Goal: Information Seeking & Learning: Find contact information

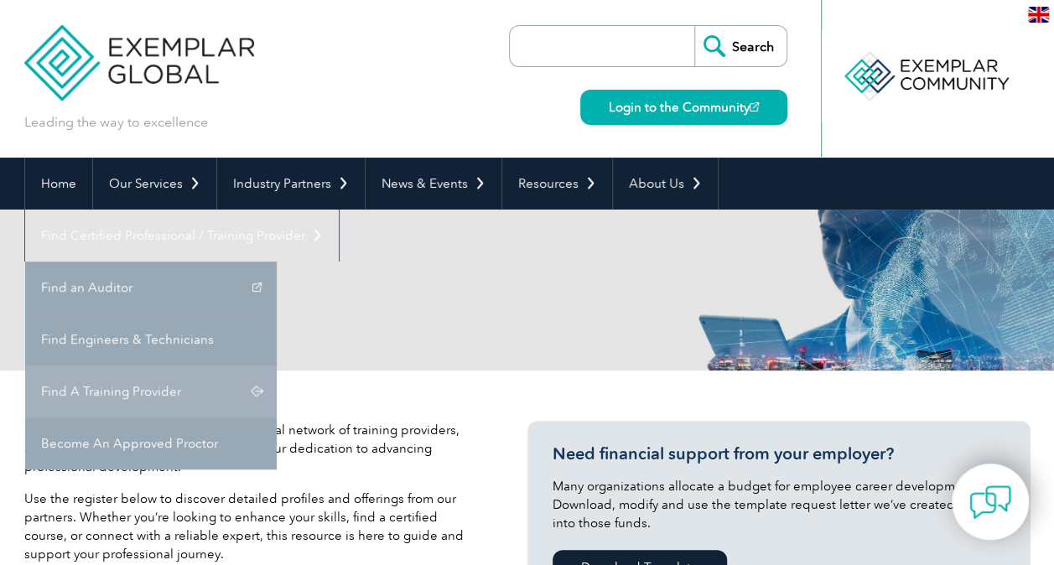
click at [277, 365] on link "Find A Training Provider" at bounding box center [150, 391] width 251 height 52
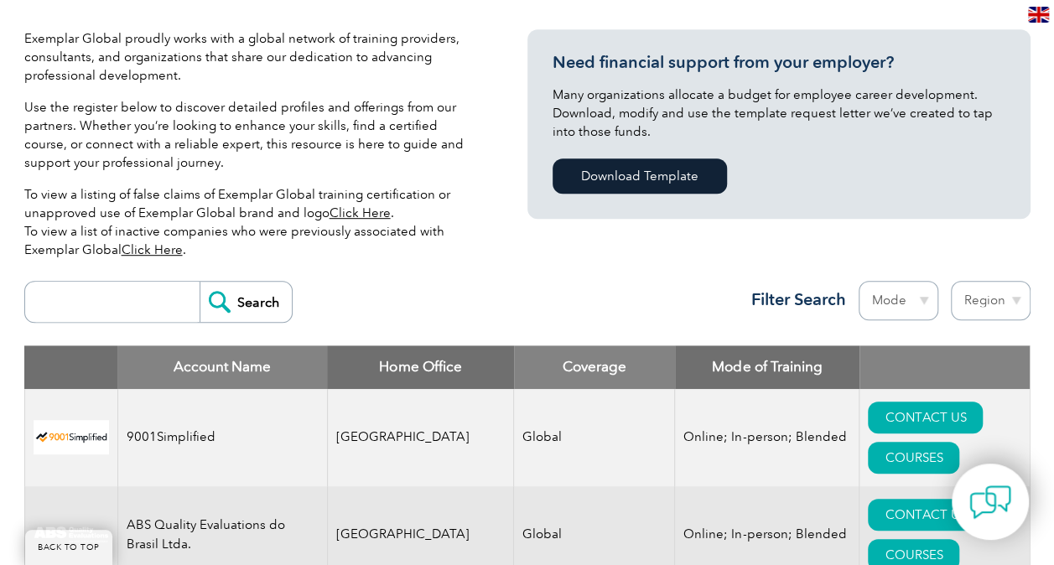
scroll to position [496, 0]
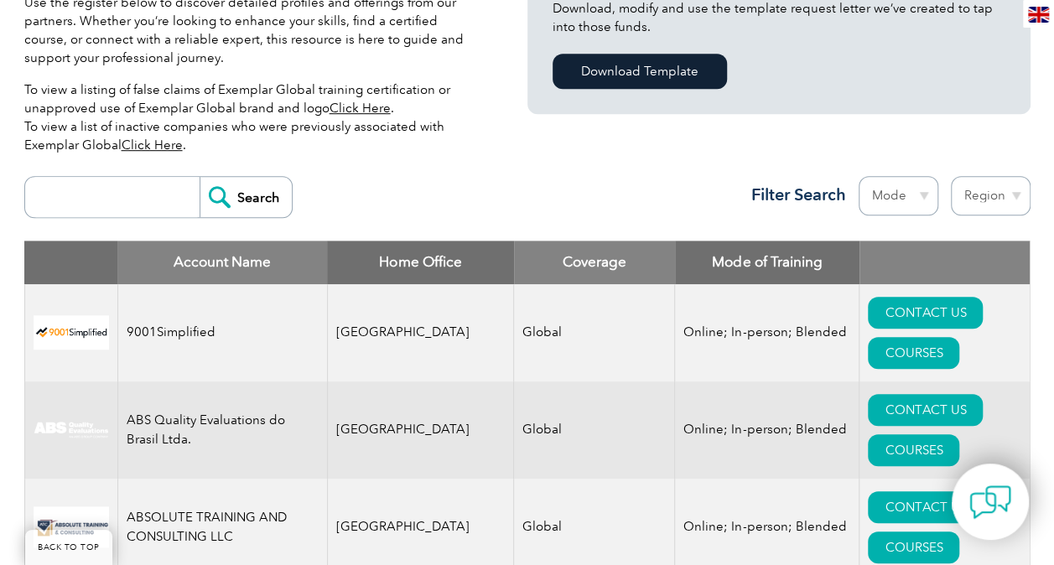
click at [977, 203] on select "Region Australia Bahrain Bangladesh Brazil Canada Colombia Dominican Republic E…" at bounding box center [991, 195] width 80 height 39
select select "[GEOGRAPHIC_DATA]"
click at [951, 176] on select "Region Australia Bahrain Bangladesh Brazil Canada Colombia Dominican Republic E…" at bounding box center [991, 195] width 80 height 39
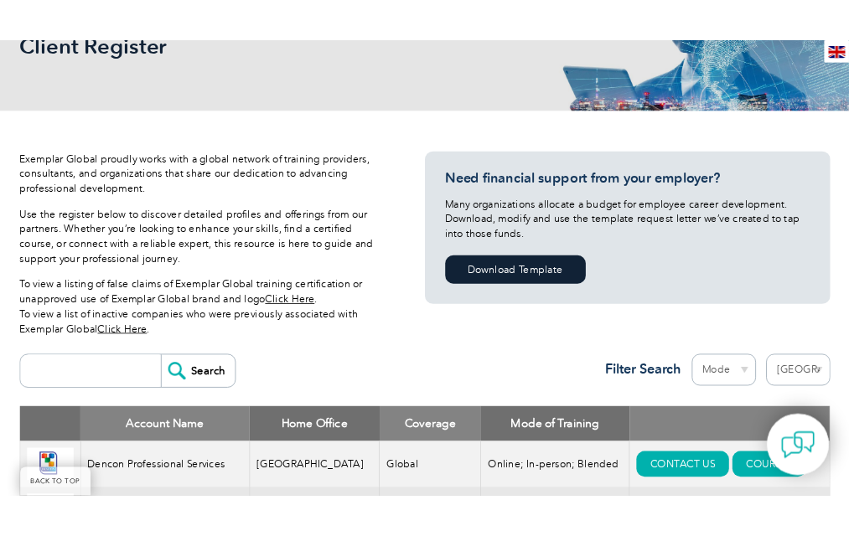
scroll to position [347, 0]
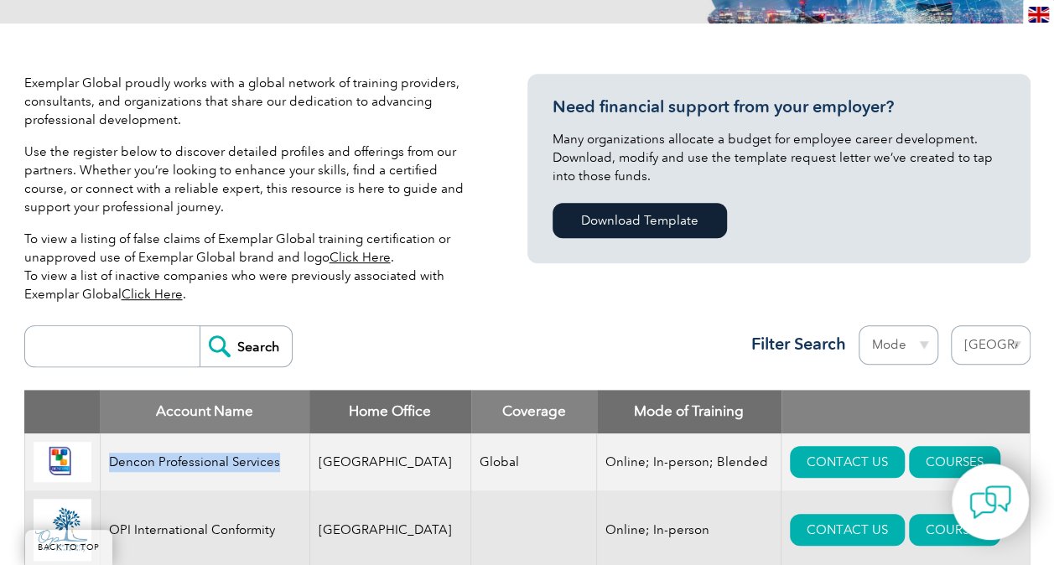
drag, startPoint x: 106, startPoint y: 456, endPoint x: 308, endPoint y: 453, distance: 201.2
click at [308, 453] on td "Dencon Professional Services" at bounding box center [205, 462] width 210 height 58
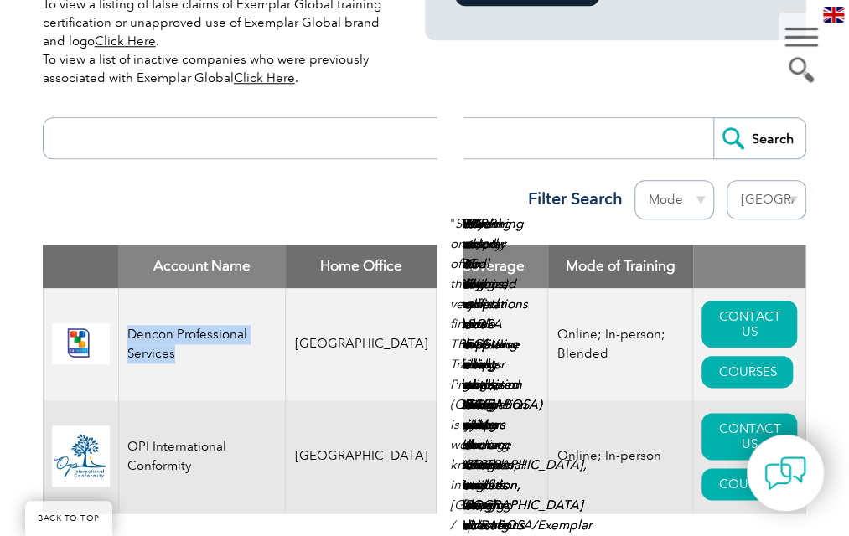
scroll to position [598, 0]
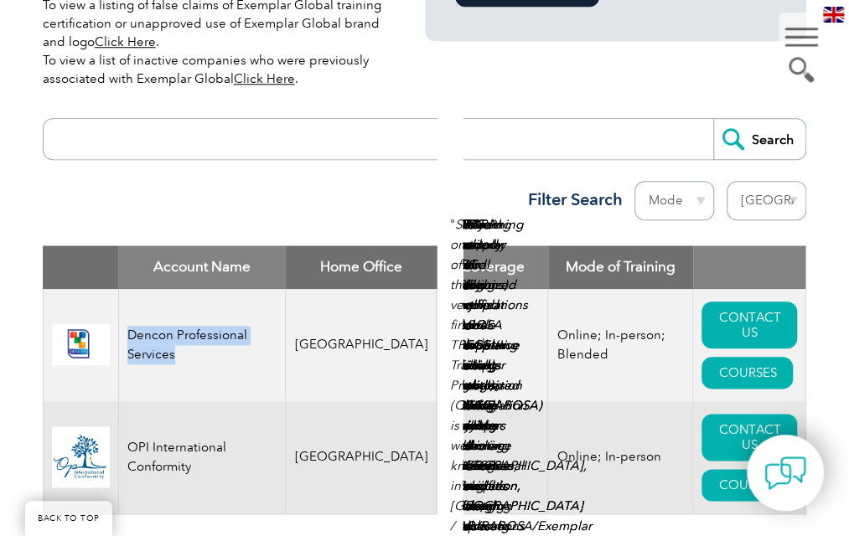
copy td "Dencon Professional Services"
click at [320, 477] on div "Exemplar Global proudly works with a global network of training providers, cons…" at bounding box center [425, 176] width 764 height 846
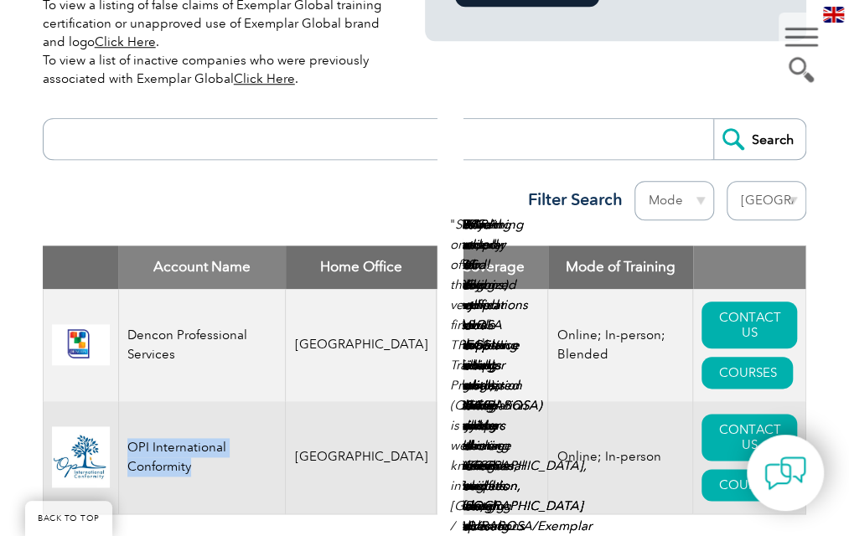
drag, startPoint x: 97, startPoint y: 366, endPoint x: 276, endPoint y: 377, distance: 178.9
click at [276, 402] on td "OPI International Conformity" at bounding box center [202, 458] width 168 height 113
copy td "OPI International Conformity"
click at [341, 422] on div "Account Name Home Office Coverage Mode of Training Dencon Professional Services…" at bounding box center [425, 393] width 764 height 294
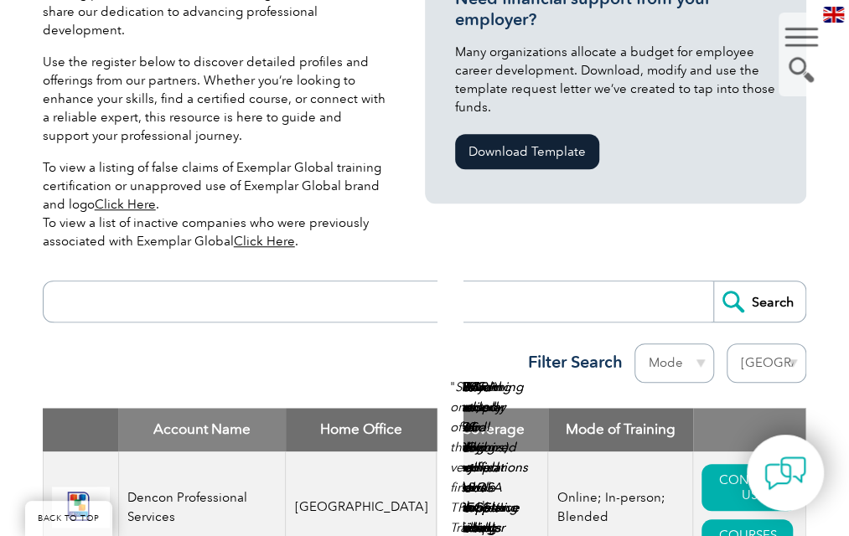
scroll to position [663, 0]
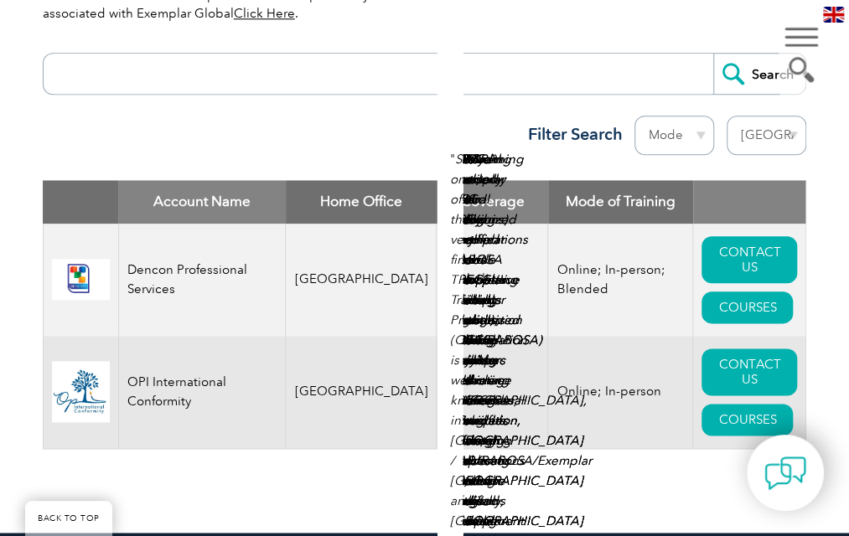
click at [806, 116] on select "Region [GEOGRAPHIC_DATA] [GEOGRAPHIC_DATA] [GEOGRAPHIC_DATA] [GEOGRAPHIC_DATA] …" at bounding box center [767, 135] width 80 height 39
select select "[GEOGRAPHIC_DATA]"
click at [759, 116] on select "Region [GEOGRAPHIC_DATA] [GEOGRAPHIC_DATA] [GEOGRAPHIC_DATA] [GEOGRAPHIC_DATA] …" at bounding box center [767, 135] width 80 height 39
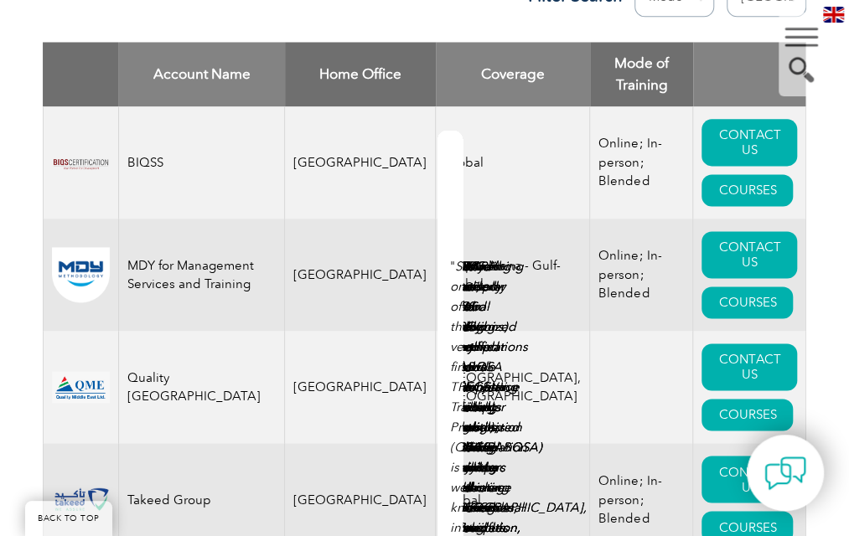
scroll to position [735, 0]
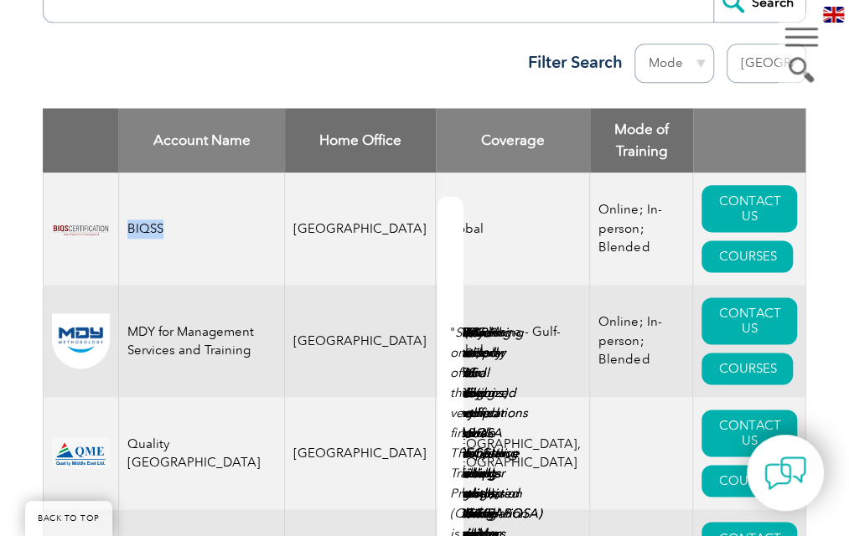
drag, startPoint x: 97, startPoint y: 127, endPoint x: 131, endPoint y: 128, distance: 33.6
click at [131, 173] on td "BIQSS" at bounding box center [201, 229] width 167 height 112
drag, startPoint x: 287, startPoint y: 220, endPoint x: 100, endPoint y: 210, distance: 187.1
click at [285, 285] on td "MDY for Management Services and Training" at bounding box center [201, 341] width 167 height 112
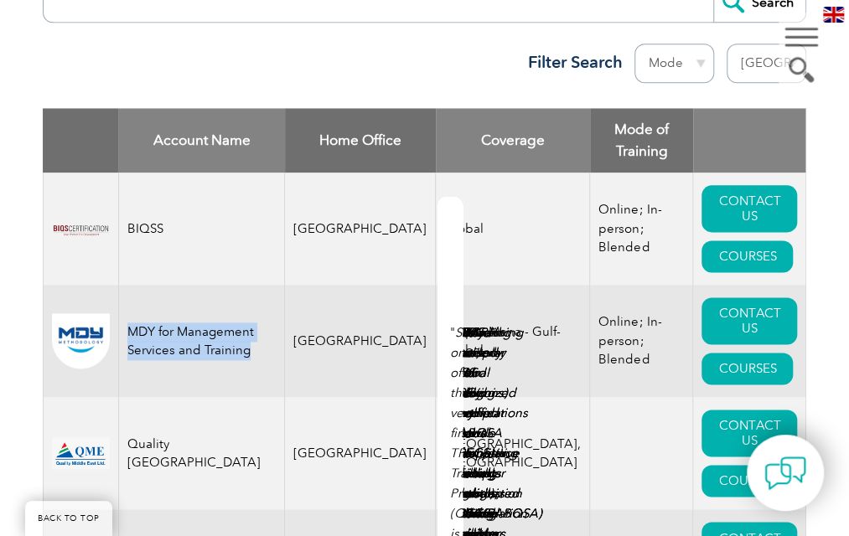
drag, startPoint x: 98, startPoint y: 225, endPoint x: 189, endPoint y: 262, distance: 98.8
click at [189, 285] on td "MDY for Management Services and Training" at bounding box center [201, 341] width 167 height 112
copy td "MDY for Management Services and Training"
click at [264, 285] on td "MDY for Management Services and Training" at bounding box center [201, 341] width 167 height 112
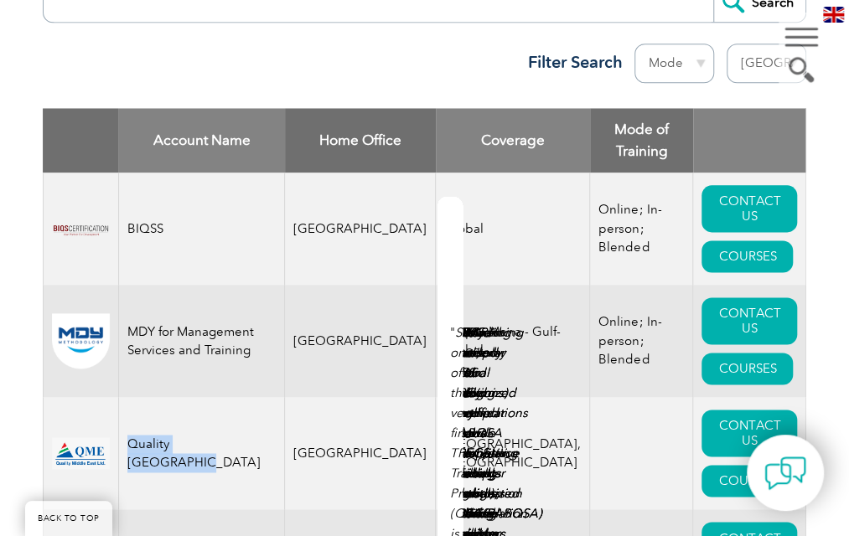
drag, startPoint x: 98, startPoint y: 322, endPoint x: 225, endPoint y: 318, distance: 126.6
click at [225, 397] on td "Quality Middle East" at bounding box center [201, 453] width 167 height 112
copy td "Quality Middle East"
click at [213, 397] on td "Quality Middle East" at bounding box center [201, 453] width 167 height 112
drag, startPoint x: 96, startPoint y: 324, endPoint x: 230, endPoint y: 323, distance: 133.3
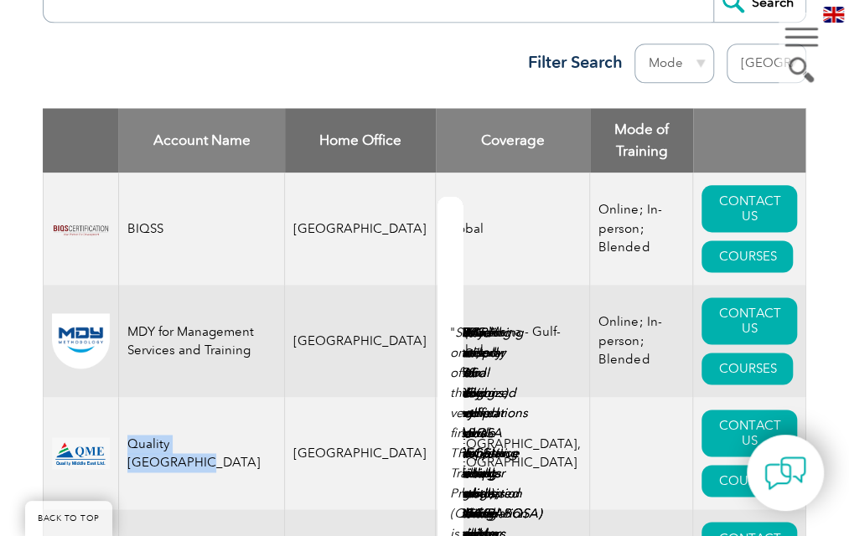
click at [230, 397] on td "Quality Middle East" at bounding box center [201, 453] width 167 height 112
copy td "Quality Middle East"
click at [328, 397] on td "[GEOGRAPHIC_DATA]" at bounding box center [360, 453] width 151 height 112
drag, startPoint x: 96, startPoint y: 423, endPoint x: 181, endPoint y: 432, distance: 85.9
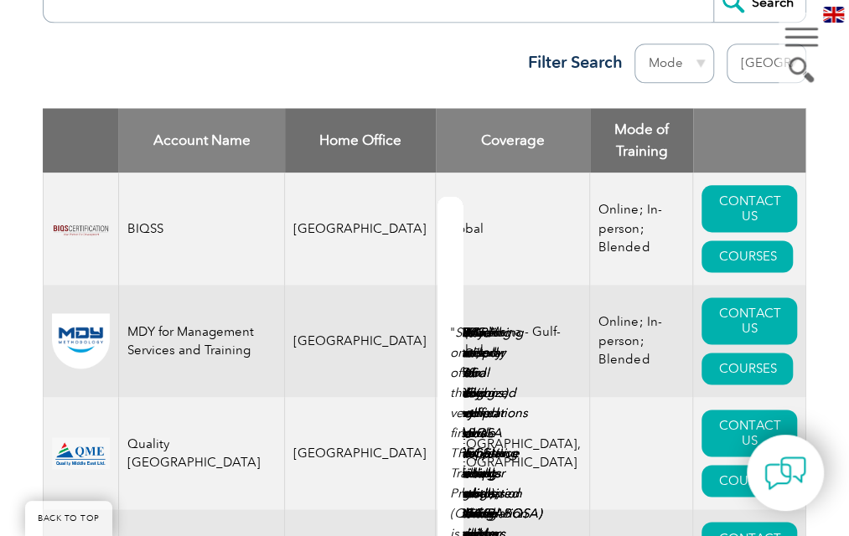
copy td "Takeed Group"
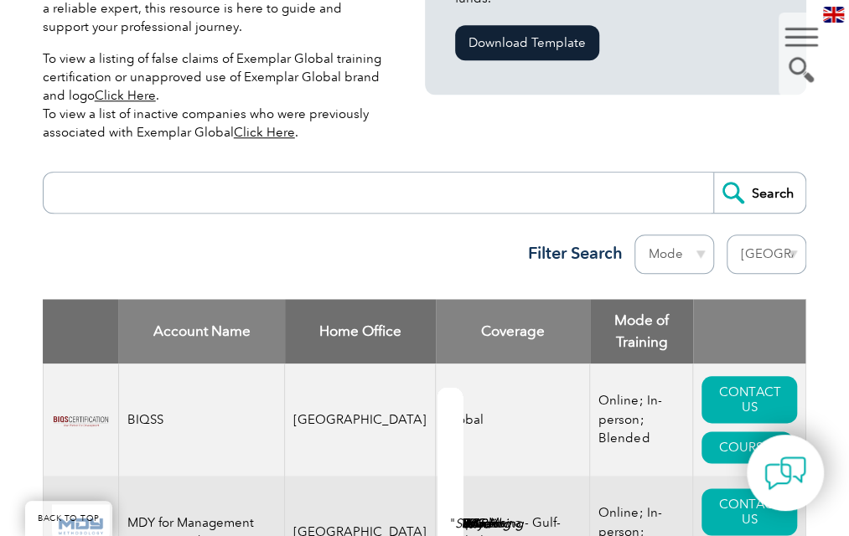
scroll to position [531, 0]
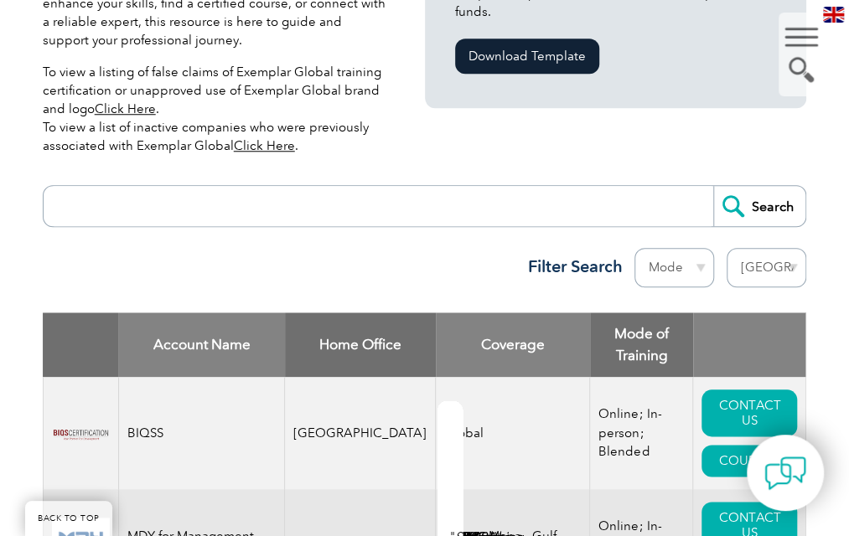
click at [788, 248] on select "Region [GEOGRAPHIC_DATA] [GEOGRAPHIC_DATA] [GEOGRAPHIC_DATA] [GEOGRAPHIC_DATA] …" at bounding box center [767, 267] width 80 height 39
select select "[GEOGRAPHIC_DATA]"
click at [759, 248] on select "Region [GEOGRAPHIC_DATA] [GEOGRAPHIC_DATA] [GEOGRAPHIC_DATA] [GEOGRAPHIC_DATA] …" at bounding box center [767, 267] width 80 height 39
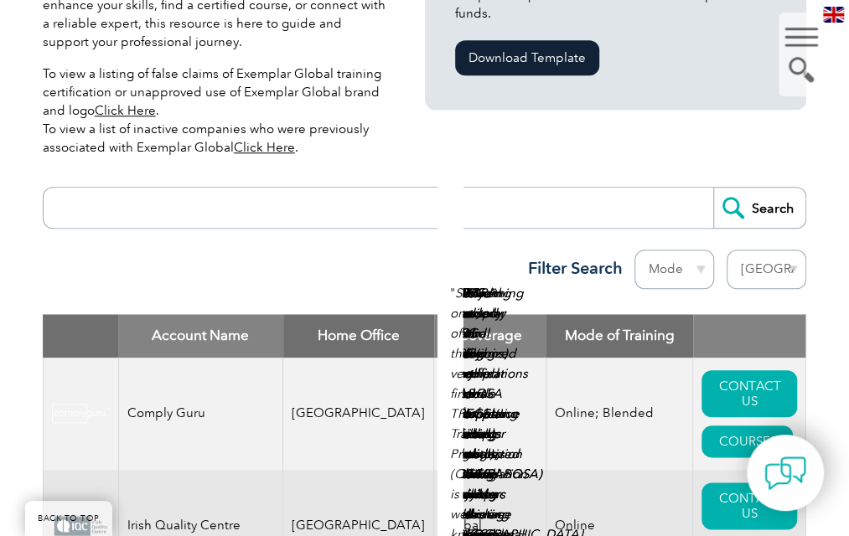
scroll to position [526, 0]
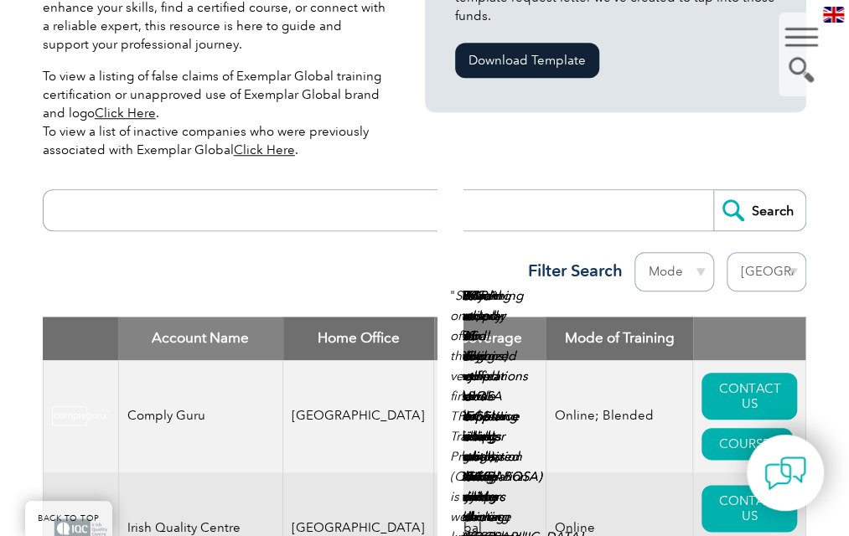
click at [801, 252] on select "Region [GEOGRAPHIC_DATA] [GEOGRAPHIC_DATA] [GEOGRAPHIC_DATA] [GEOGRAPHIC_DATA] …" at bounding box center [767, 271] width 80 height 39
select select "Jordan"
click at [759, 252] on select "Region [GEOGRAPHIC_DATA] [GEOGRAPHIC_DATA] [GEOGRAPHIC_DATA] [GEOGRAPHIC_DATA] …" at bounding box center [767, 271] width 80 height 39
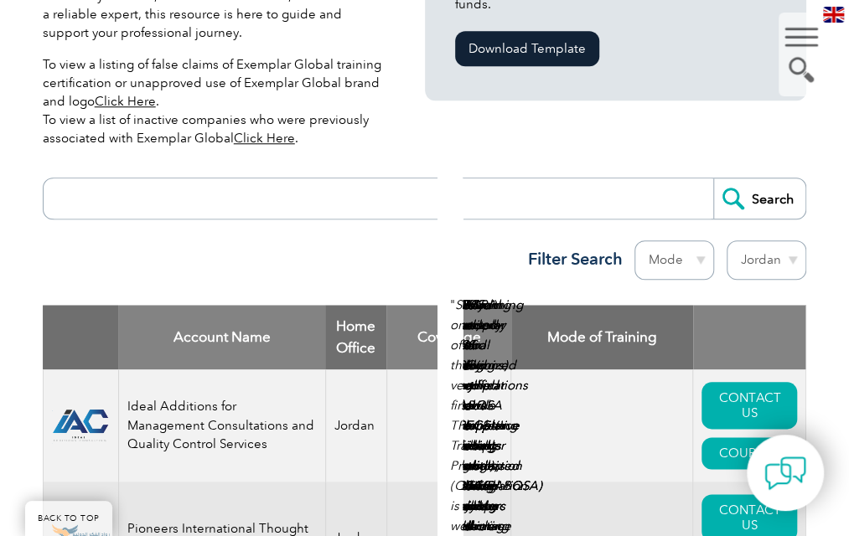
scroll to position [634, 0]
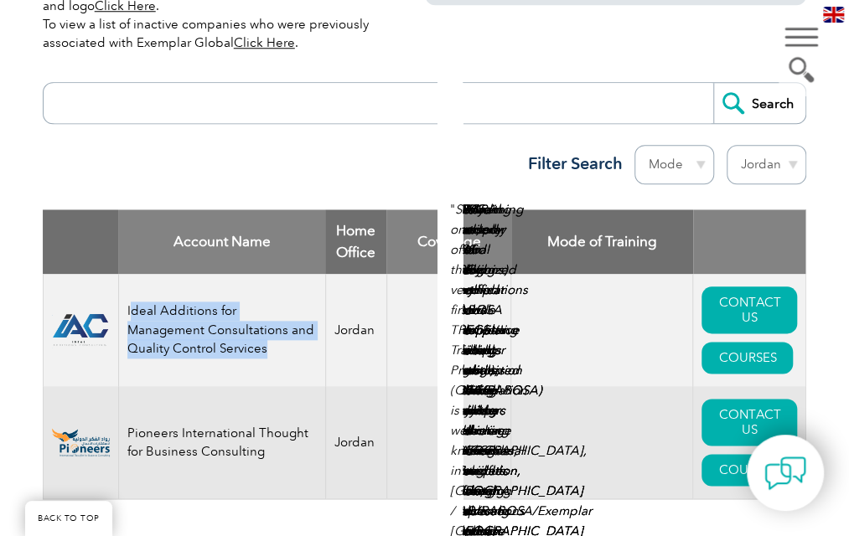
drag, startPoint x: 101, startPoint y: 218, endPoint x: 191, endPoint y: 251, distance: 96.2
click at [191, 274] on td "Ideal Additions for Management Consultations and Quality Control Services" at bounding box center [221, 330] width 207 height 112
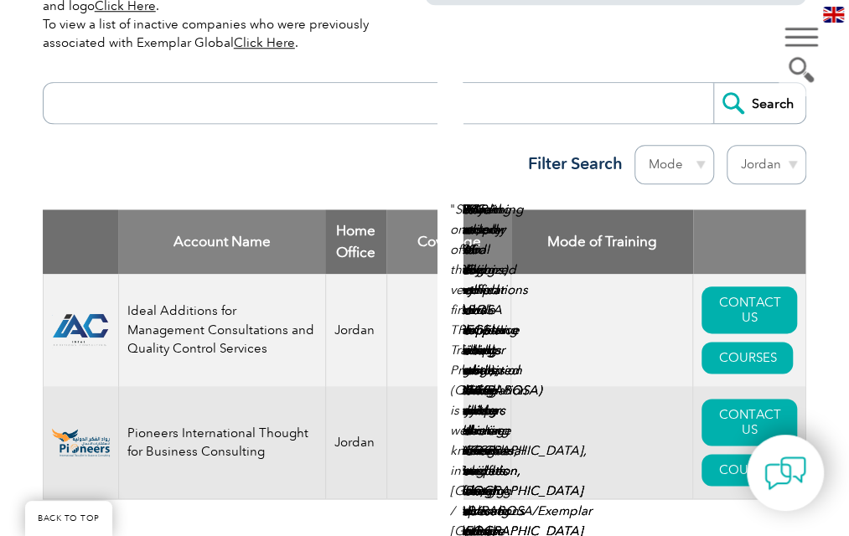
drag, startPoint x: 191, startPoint y: 251, endPoint x: 89, endPoint y: 205, distance: 111.8
click at [118, 274] on td "Ideal Additions for Management Consultations and Quality Control Services" at bounding box center [221, 330] width 207 height 112
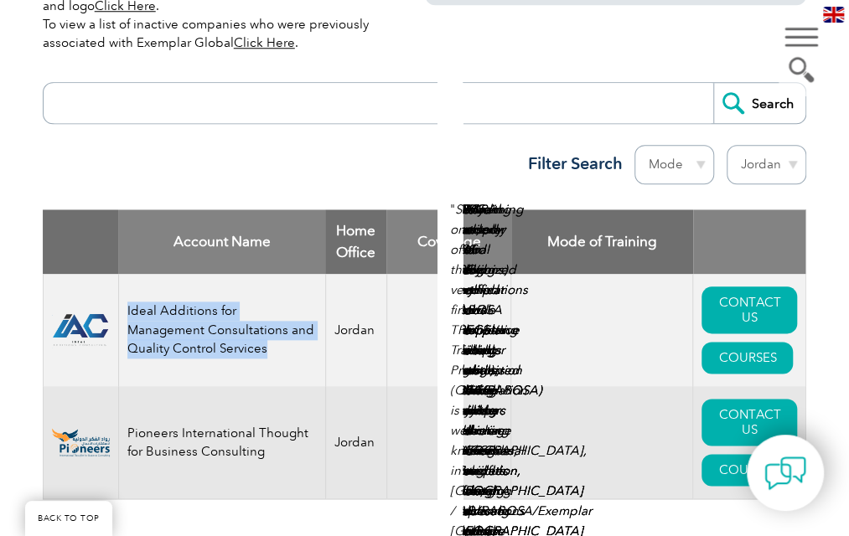
drag, startPoint x: 96, startPoint y: 210, endPoint x: 206, endPoint y: 254, distance: 118.9
click at [206, 274] on td "Ideal Additions for Management Consultations and Quality Control Services" at bounding box center [221, 330] width 207 height 112
copy td "Ideal Additions for Management Consultations and Quality Control Services"
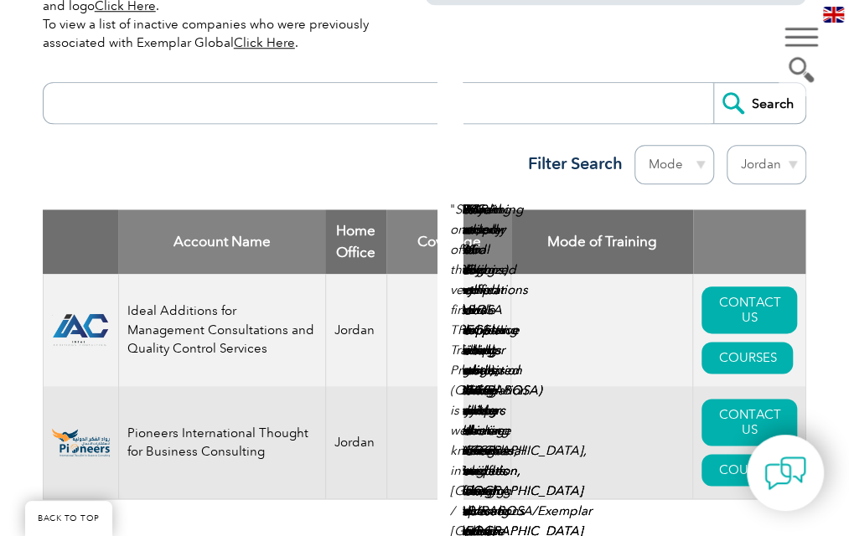
click at [325, 386] on td "Jordan" at bounding box center [355, 442] width 61 height 113
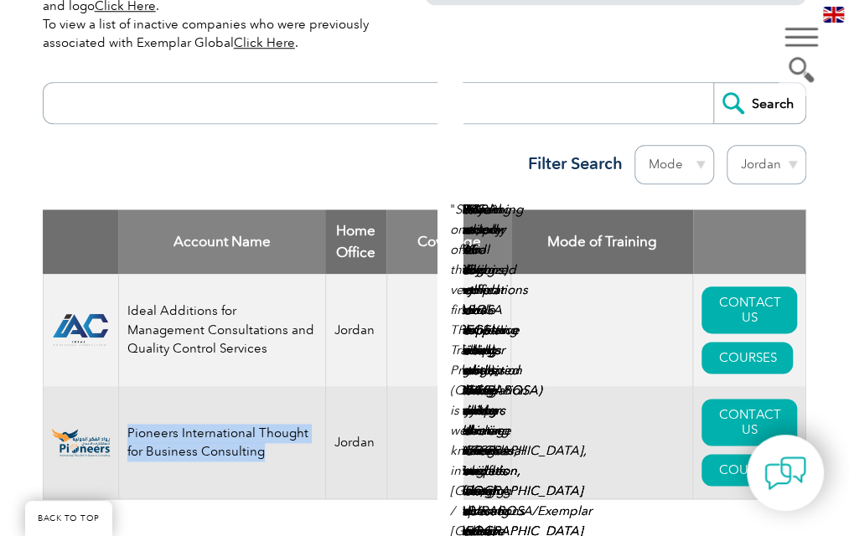
drag, startPoint x: 94, startPoint y: 319, endPoint x: 250, endPoint y: 348, distance: 158.5
click at [250, 386] on td "Pioneers International Thought for Business Consulting" at bounding box center [221, 442] width 207 height 113
copy td "Pioneers International Thought for Business Consulting"
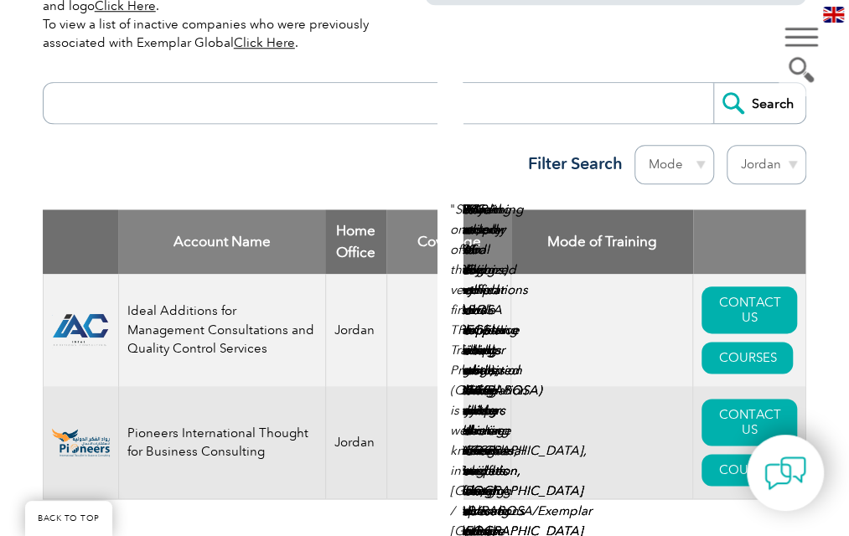
click at [464, 386] on td at bounding box center [448, 442] width 125 height 113
click at [802, 145] on select "Region [GEOGRAPHIC_DATA] [GEOGRAPHIC_DATA] [GEOGRAPHIC_DATA] [GEOGRAPHIC_DATA] …" at bounding box center [767, 164] width 80 height 39
select select "[GEOGRAPHIC_DATA]"
click at [759, 145] on select "Region [GEOGRAPHIC_DATA] [GEOGRAPHIC_DATA] [GEOGRAPHIC_DATA] [GEOGRAPHIC_DATA] …" at bounding box center [767, 164] width 80 height 39
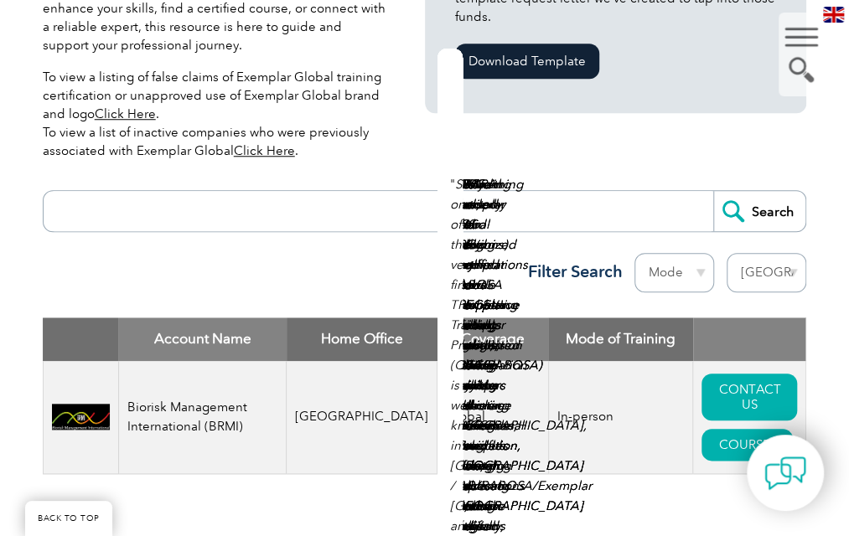
scroll to position [526, 0]
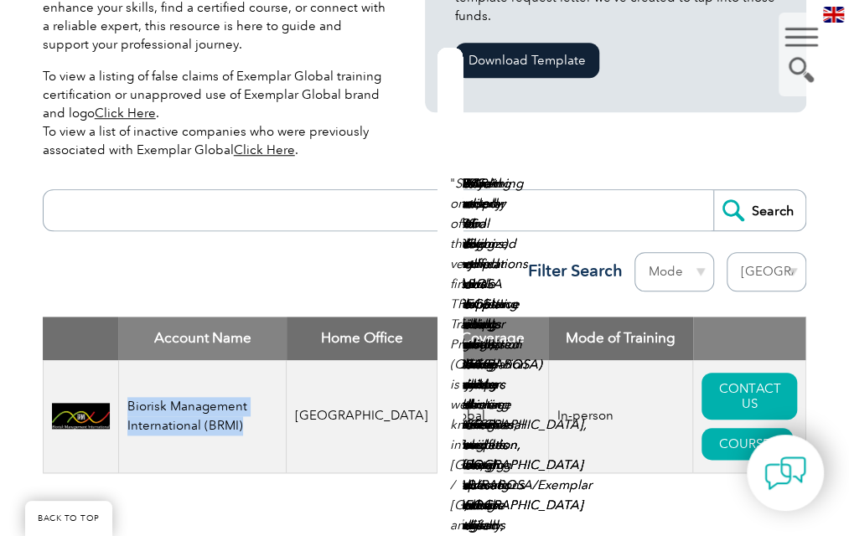
drag, startPoint x: 96, startPoint y: 326, endPoint x: 213, endPoint y: 355, distance: 121.0
click at [213, 360] on td "Biorisk Management International (BRMI)" at bounding box center [202, 416] width 168 height 113
copy td "Biorisk Management International (BRMI)"
click at [0, 0] on div "Testimonials from our Partners Browse All Testimonials " As we all know, in eve…" at bounding box center [0, 0] width 0 height 0
click at [804, 252] on select "Region [GEOGRAPHIC_DATA] [GEOGRAPHIC_DATA] [GEOGRAPHIC_DATA] [GEOGRAPHIC_DATA] …" at bounding box center [767, 271] width 80 height 39
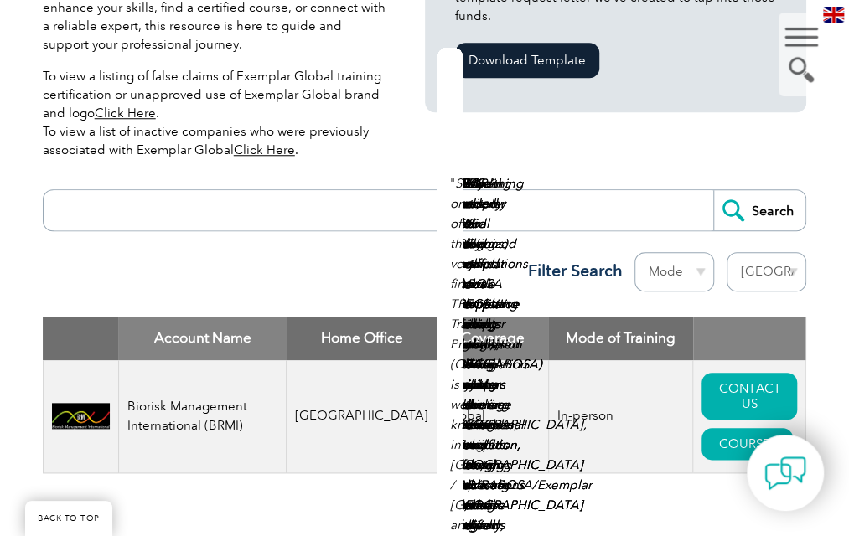
select select "[GEOGRAPHIC_DATA]"
click at [759, 252] on select "Region [GEOGRAPHIC_DATA] [GEOGRAPHIC_DATA] [GEOGRAPHIC_DATA] [GEOGRAPHIC_DATA] …" at bounding box center [767, 271] width 80 height 39
click at [753, 317] on th ": activate to sort column ascending" at bounding box center [749, 339] width 113 height 44
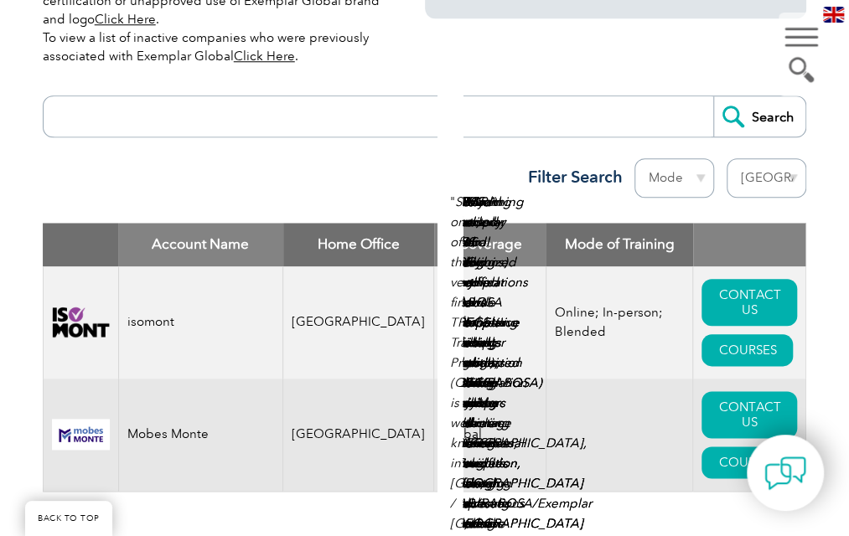
scroll to position [557, 0]
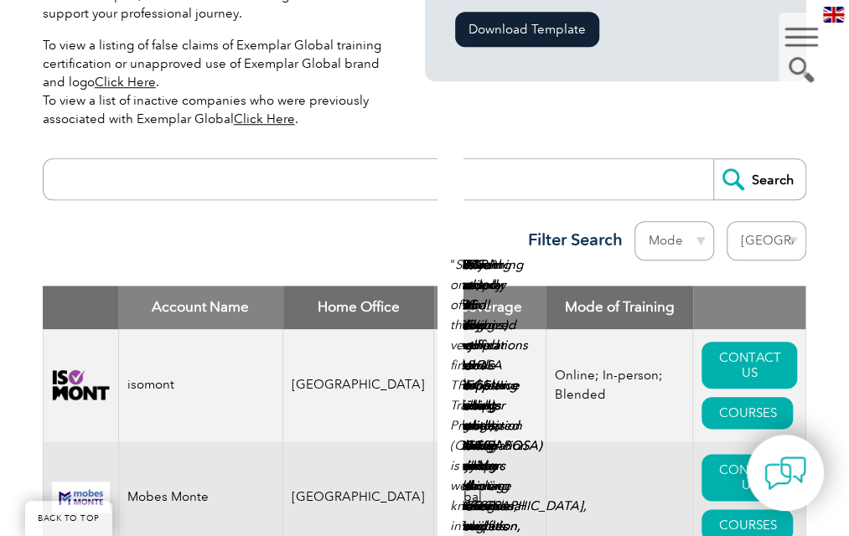
click at [778, 221] on select "Region [GEOGRAPHIC_DATA] [GEOGRAPHIC_DATA] [GEOGRAPHIC_DATA] [GEOGRAPHIC_DATA] …" at bounding box center [767, 240] width 80 height 39
select select "Netherlands"
click at [759, 221] on select "Region [GEOGRAPHIC_DATA] [GEOGRAPHIC_DATA] [GEOGRAPHIC_DATA] [GEOGRAPHIC_DATA] …" at bounding box center [767, 240] width 80 height 39
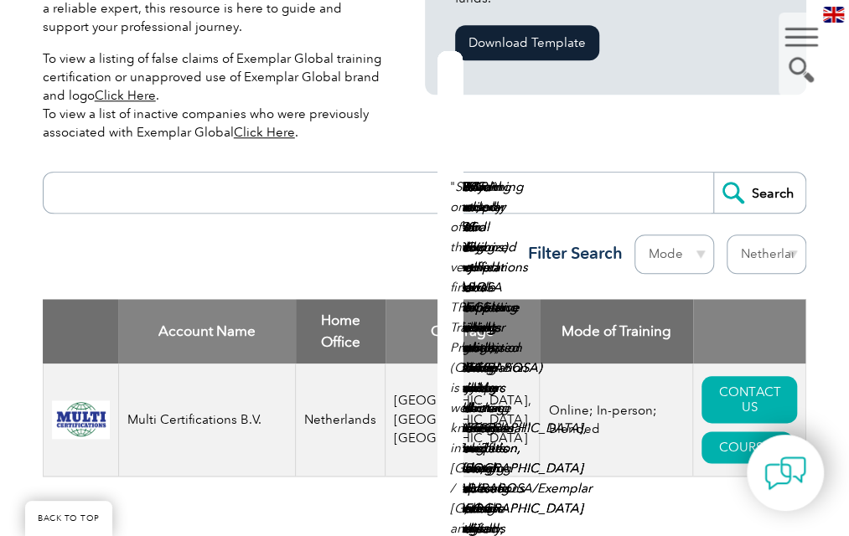
scroll to position [575, 0]
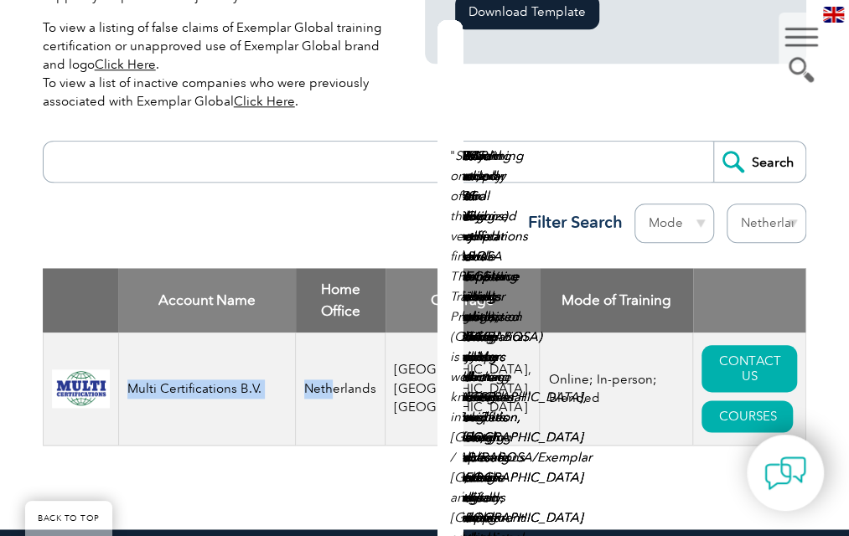
drag, startPoint x: 97, startPoint y: 297, endPoint x: 334, endPoint y: 326, distance: 238.2
click at [334, 333] on tr "Multi Certifications B.V. Netherlands Suriname, The Netherlands, Curaçao Online…" at bounding box center [425, 389] width 764 height 113
drag, startPoint x: 334, startPoint y: 326, endPoint x: 206, endPoint y: 309, distance: 128.5
click at [206, 333] on td "Multi Certifications B.V." at bounding box center [207, 389] width 178 height 113
click at [241, 333] on td "Multi Certifications B.V." at bounding box center [207, 389] width 178 height 113
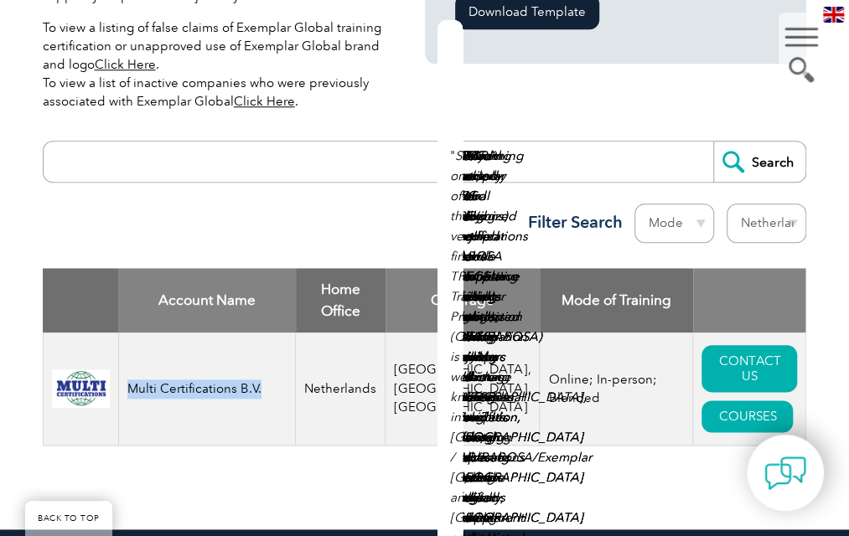
drag, startPoint x: 97, startPoint y: 296, endPoint x: 251, endPoint y: 293, distance: 154.3
click at [251, 333] on td "Multi Certifications B.V." at bounding box center [207, 389] width 178 height 113
copy td "Multi Certifications B.V."
click at [357, 334] on td "Netherlands" at bounding box center [341, 389] width 90 height 113
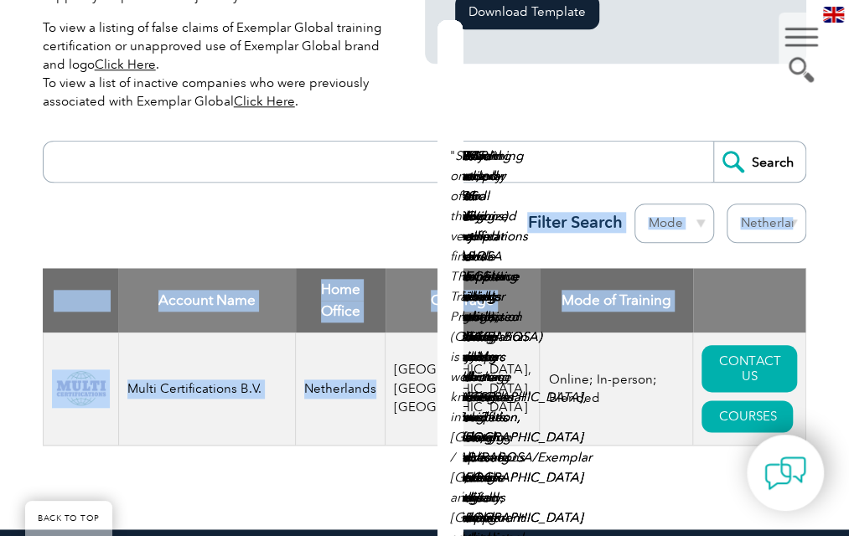
drag, startPoint x: 357, startPoint y: 334, endPoint x: 776, endPoint y: 143, distance: 460.3
click at [776, 143] on div "Exemplar Global proudly works with a global network of training providers, cons…" at bounding box center [425, 152] width 764 height 754
drag, startPoint x: 776, startPoint y: 143, endPoint x: 630, endPoint y: 239, distance: 174.4
click at [630, 268] on th "Mode of Training" at bounding box center [616, 300] width 153 height 65
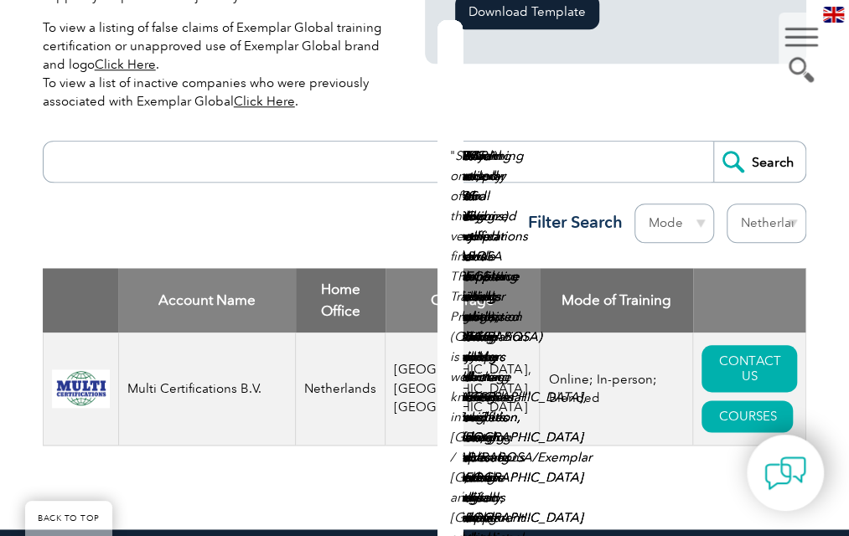
click at [572, 333] on td "Online; In-person; Blended" at bounding box center [616, 389] width 153 height 113
click at [800, 204] on select "Region [GEOGRAPHIC_DATA] [GEOGRAPHIC_DATA] [GEOGRAPHIC_DATA] [GEOGRAPHIC_DATA] …" at bounding box center [767, 223] width 80 height 39
select select "[GEOGRAPHIC_DATA]"
click at [759, 204] on select "Region [GEOGRAPHIC_DATA] [GEOGRAPHIC_DATA] [GEOGRAPHIC_DATA] [GEOGRAPHIC_DATA] …" at bounding box center [767, 223] width 80 height 39
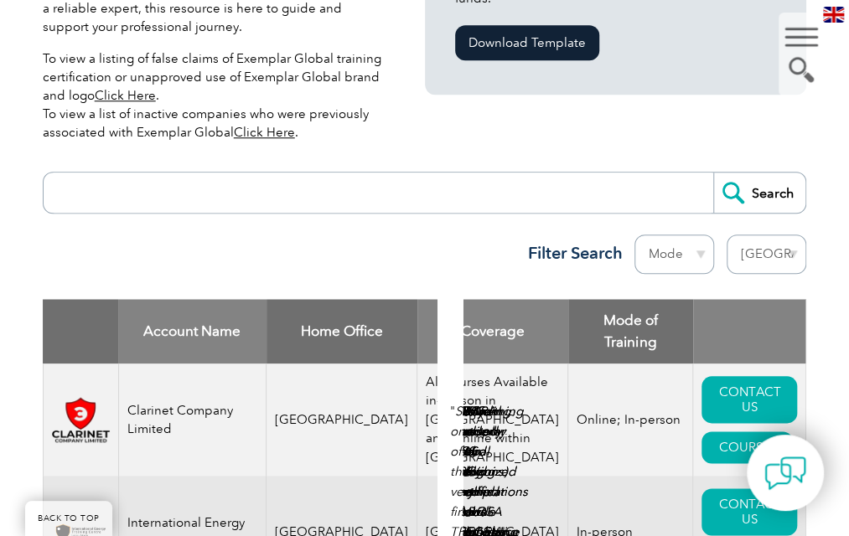
scroll to position [653, 0]
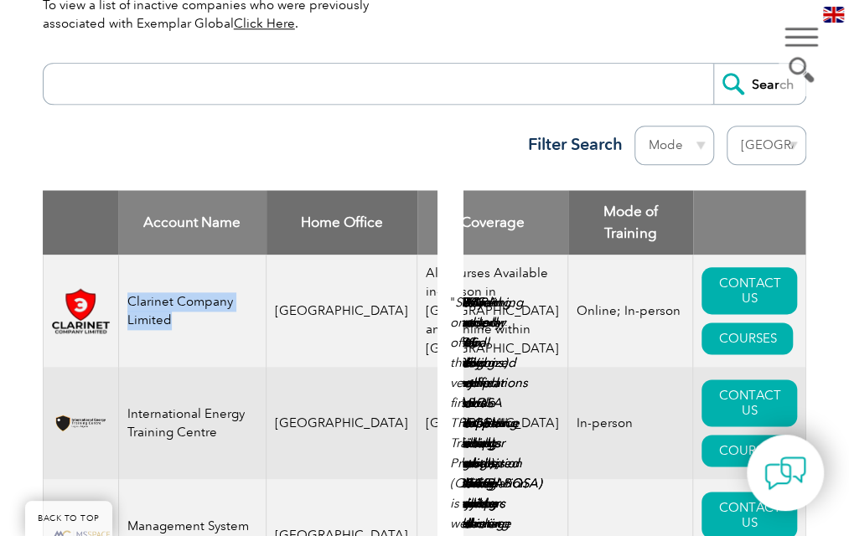
drag, startPoint x: 98, startPoint y: 217, endPoint x: 281, endPoint y: 218, distance: 182.7
click at [267, 255] on td "Clarinet Company Limited" at bounding box center [192, 311] width 148 height 112
copy td "Clarinet Company Limited"
click at [328, 367] on td "[GEOGRAPHIC_DATA]" at bounding box center [342, 423] width 151 height 112
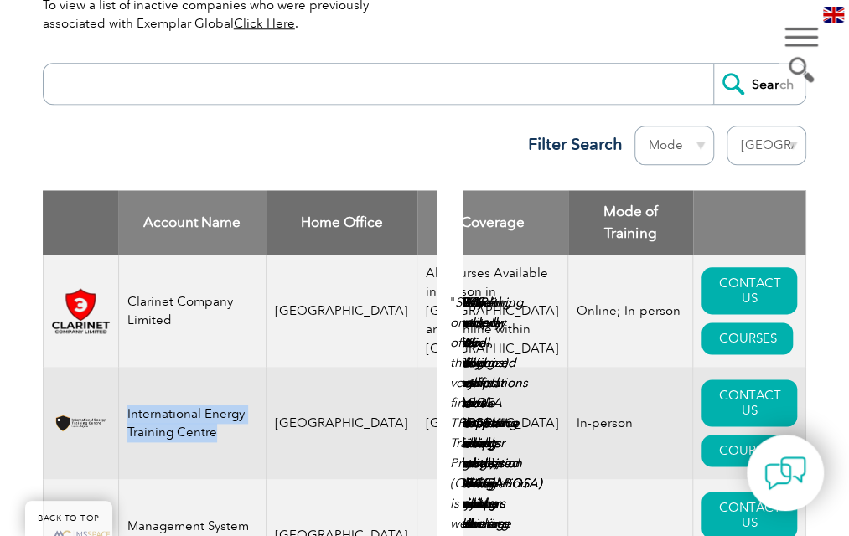
drag, startPoint x: 94, startPoint y: 308, endPoint x: 209, endPoint y: 343, distance: 120.1
click at [209, 367] on td "International Energy Training Centre" at bounding box center [192, 423] width 148 height 112
copy td "International Energy Training Centre"
click at [319, 367] on td "[GEOGRAPHIC_DATA]" at bounding box center [342, 423] width 151 height 112
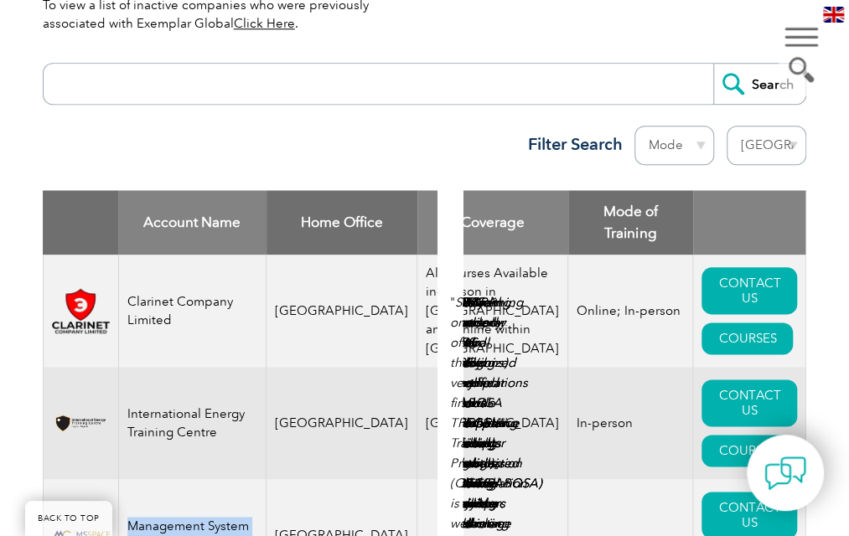
drag, startPoint x: 94, startPoint y: 417, endPoint x: 252, endPoint y: 430, distance: 158.9
click at [252, 479] on td "Management System Space" at bounding box center [192, 535] width 148 height 113
copy td "Management System Spac"
click at [254, 479] on td "Management System Space" at bounding box center [192, 535] width 148 height 113
copy td "Management System Space"
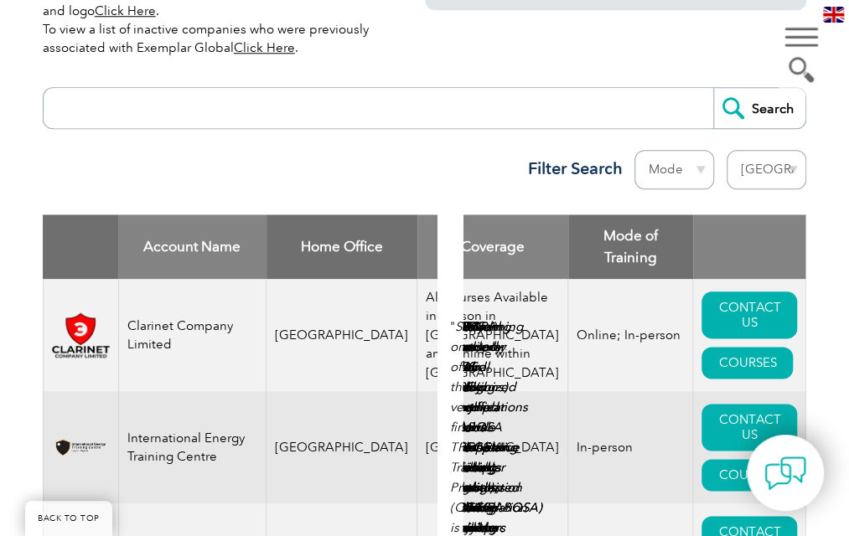
scroll to position [622, 0]
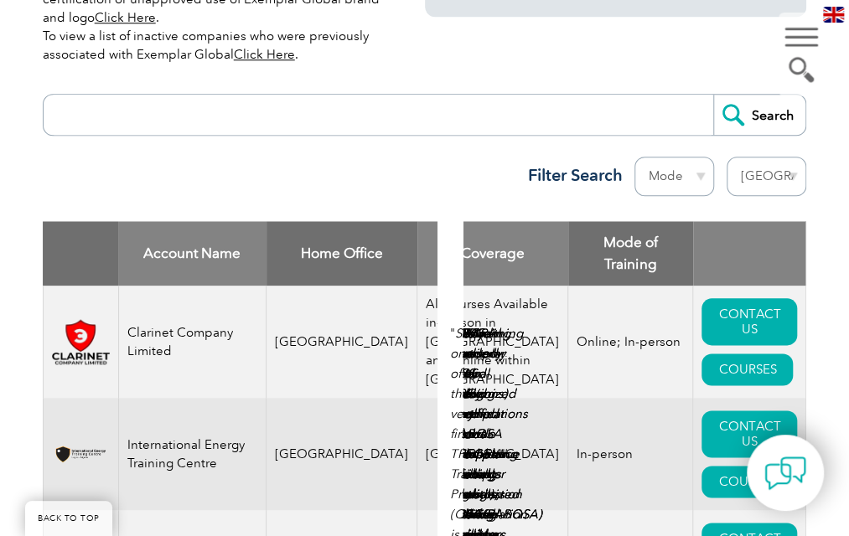
click at [806, 157] on select "Region [GEOGRAPHIC_DATA] [GEOGRAPHIC_DATA] [GEOGRAPHIC_DATA] [GEOGRAPHIC_DATA] …" at bounding box center [767, 176] width 80 height 39
select select "[GEOGRAPHIC_DATA]"
click at [759, 157] on select "Region [GEOGRAPHIC_DATA] [GEOGRAPHIC_DATA] [GEOGRAPHIC_DATA] [GEOGRAPHIC_DATA] …" at bounding box center [767, 176] width 80 height 39
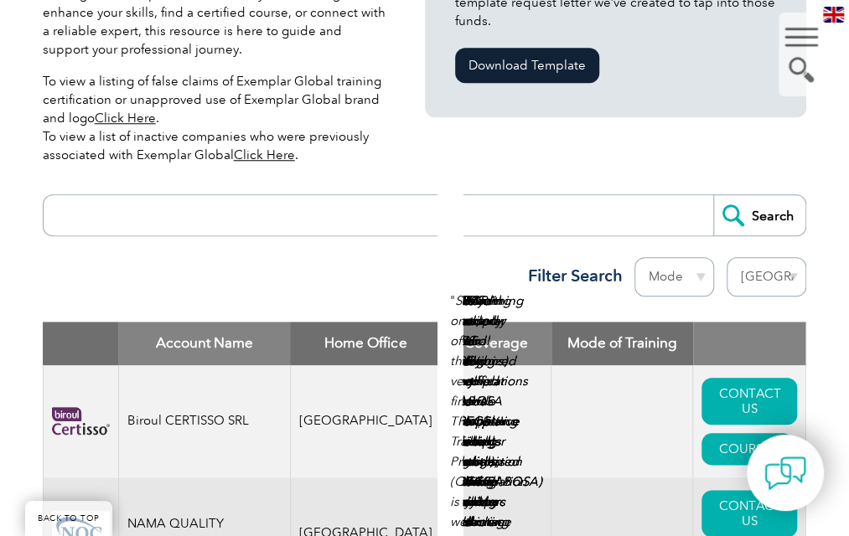
scroll to position [692, 0]
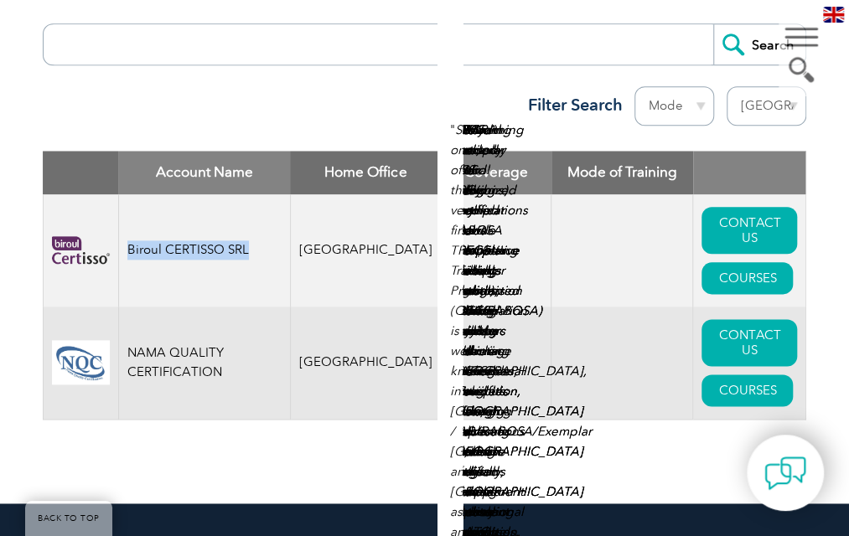
drag, startPoint x: 96, startPoint y: 173, endPoint x: 224, endPoint y: 171, distance: 128.3
click at [224, 194] on td "Biroul CERTISSO SRL" at bounding box center [204, 250] width 172 height 112
copy td "Biroul CERTISSO SRL"
click at [276, 307] on td "NAMA QUALITY CERTIFICATION" at bounding box center [204, 363] width 172 height 113
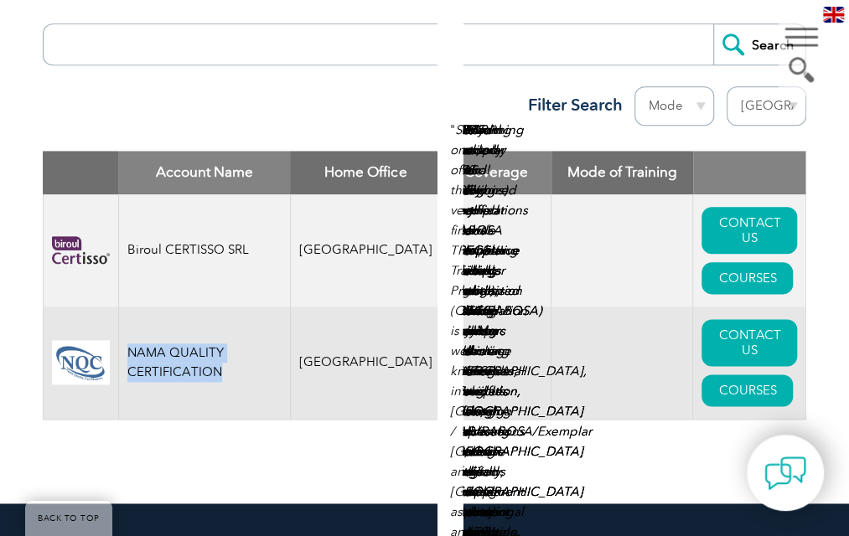
drag, startPoint x: 97, startPoint y: 269, endPoint x: 283, endPoint y: 272, distance: 186.1
click at [283, 307] on td "NAMA QUALITY CERTIFICATION" at bounding box center [204, 363] width 172 height 113
copy td "NAMA QUALITY CERTIFICATION"
click at [729, 151] on th ": activate to sort column ascending" at bounding box center [749, 173] width 113 height 44
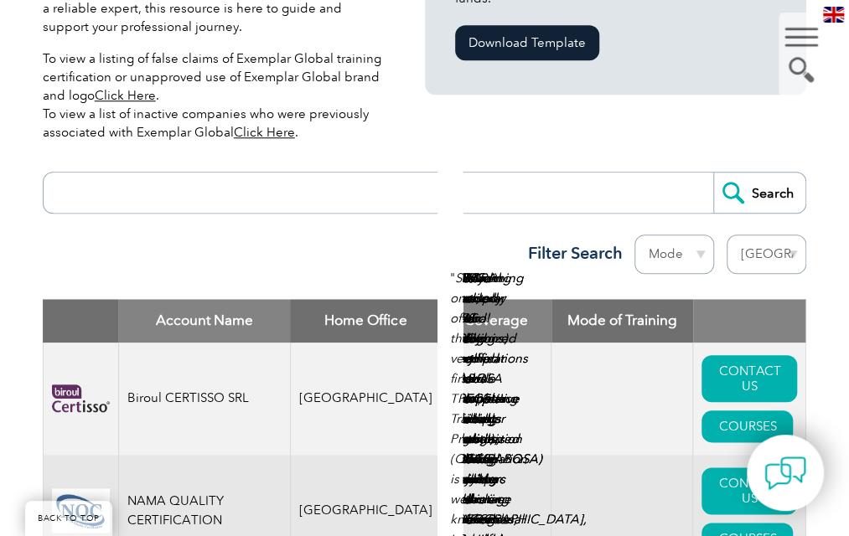
scroll to position [543, 0]
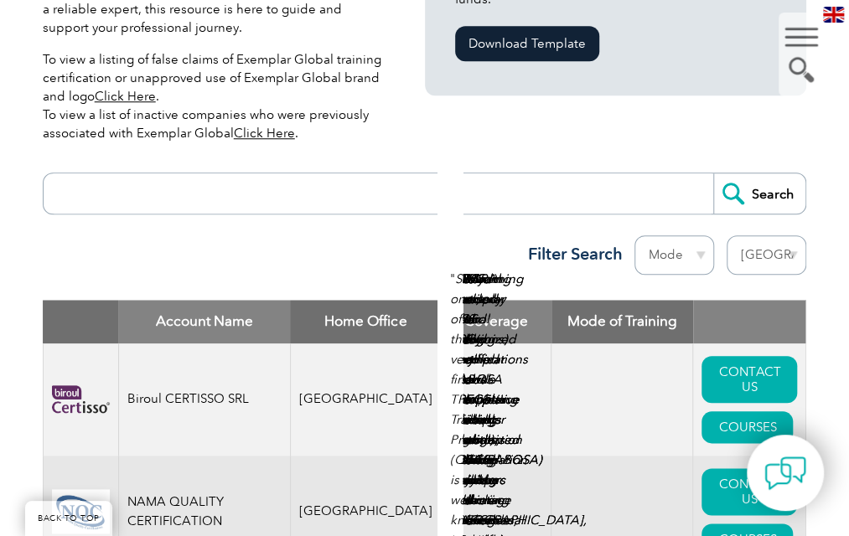
click at [806, 236] on select "Region [GEOGRAPHIC_DATA] [GEOGRAPHIC_DATA] [GEOGRAPHIC_DATA] [GEOGRAPHIC_DATA] …" at bounding box center [767, 255] width 80 height 39
select select "[GEOGRAPHIC_DATA]"
click at [759, 236] on select "Region [GEOGRAPHIC_DATA] [GEOGRAPHIC_DATA] [GEOGRAPHIC_DATA] [GEOGRAPHIC_DATA] …" at bounding box center [767, 255] width 80 height 39
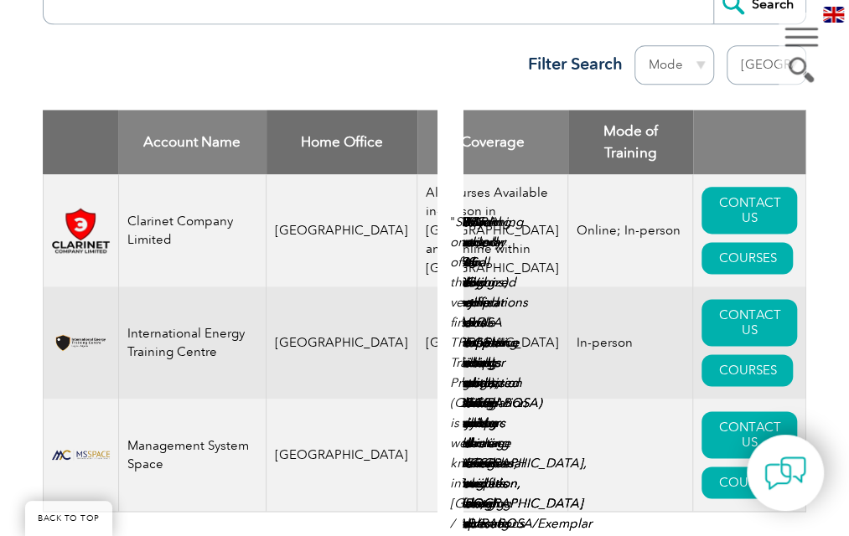
scroll to position [736, 0]
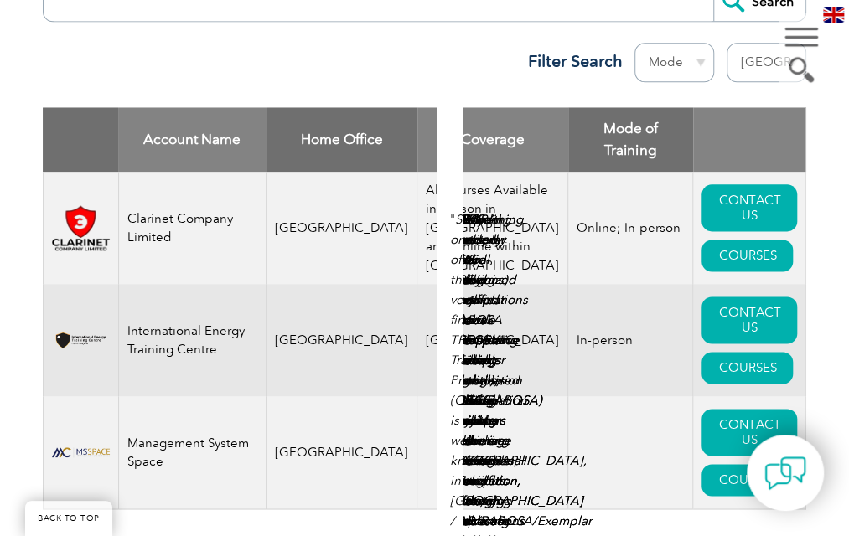
click at [342, 396] on td "[GEOGRAPHIC_DATA]" at bounding box center [342, 452] width 151 height 113
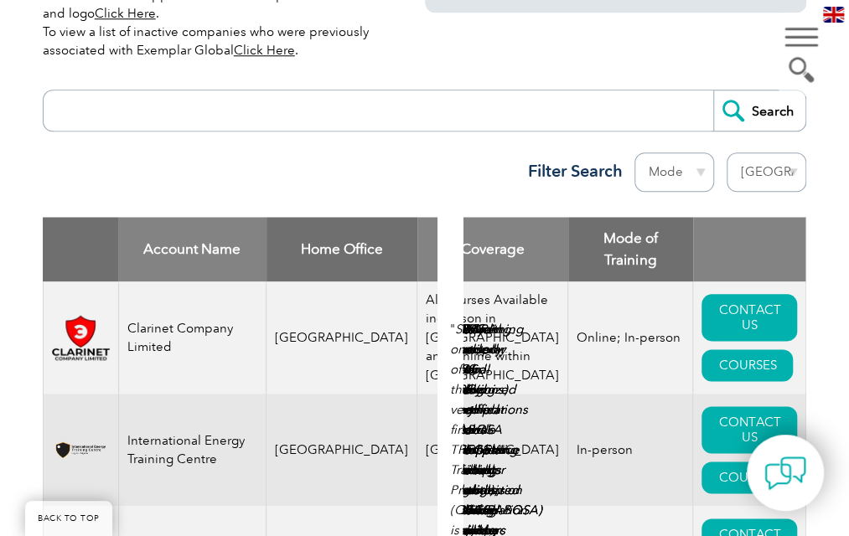
scroll to position [521, 0]
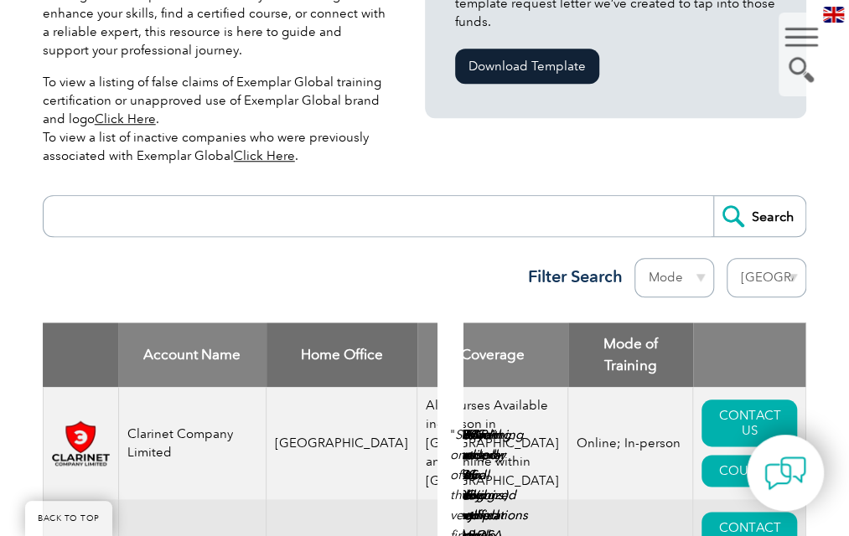
click at [806, 258] on select "Region [GEOGRAPHIC_DATA] [GEOGRAPHIC_DATA] [GEOGRAPHIC_DATA] [GEOGRAPHIC_DATA] …" at bounding box center [767, 277] width 80 height 39
select select "[GEOGRAPHIC_DATA]"
click at [759, 258] on select "Region [GEOGRAPHIC_DATA] [GEOGRAPHIC_DATA] [GEOGRAPHIC_DATA] [GEOGRAPHIC_DATA] …" at bounding box center [767, 277] width 80 height 39
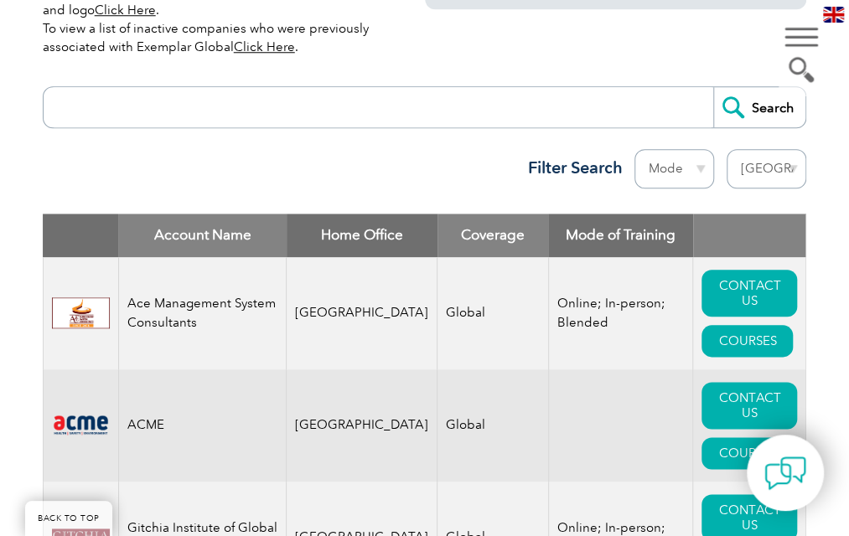
scroll to position [675, 0]
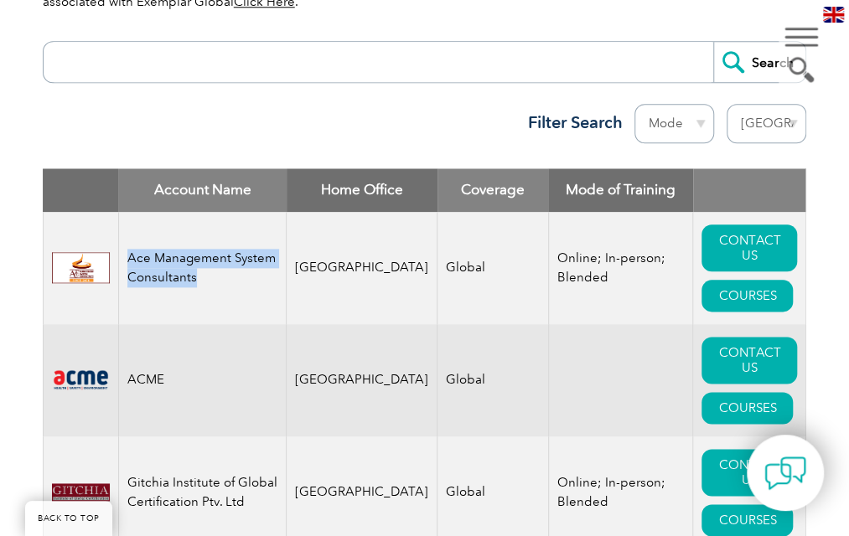
drag, startPoint x: 94, startPoint y: 181, endPoint x: 205, endPoint y: 220, distance: 117.2
click at [205, 220] on td "Ace Management System Consultants" at bounding box center [202, 268] width 168 height 112
copy td "Ace Management System Consultants"
click at [310, 324] on td "[GEOGRAPHIC_DATA]" at bounding box center [362, 380] width 151 height 112
click at [299, 335] on td "[GEOGRAPHIC_DATA]" at bounding box center [362, 380] width 151 height 112
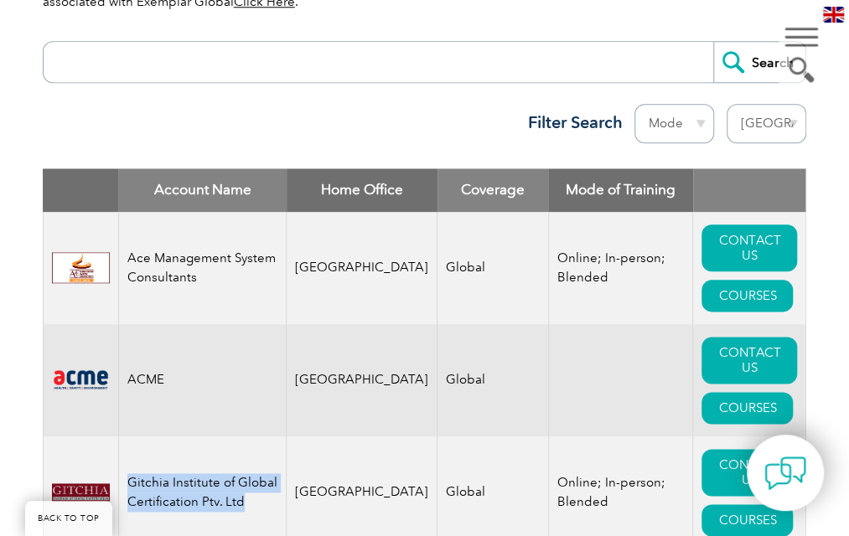
drag, startPoint x: 96, startPoint y: 378, endPoint x: 223, endPoint y: 392, distance: 127.4
click at [223, 437] on td "Gitchia Institute of Global Certification Ptv. Ltd" at bounding box center [202, 493] width 168 height 112
copy td "Gitchia Institute of Global Certification Ptv. Ltd"
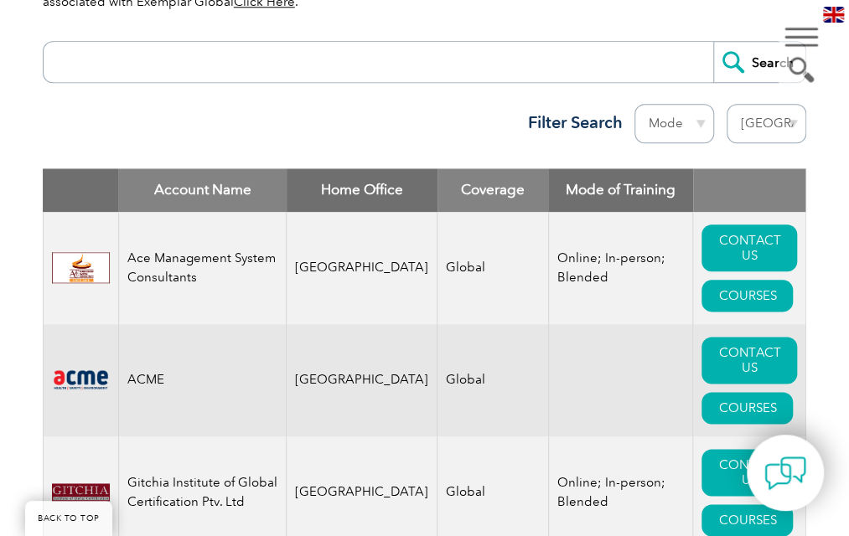
click at [332, 324] on td "[GEOGRAPHIC_DATA]" at bounding box center [362, 380] width 151 height 112
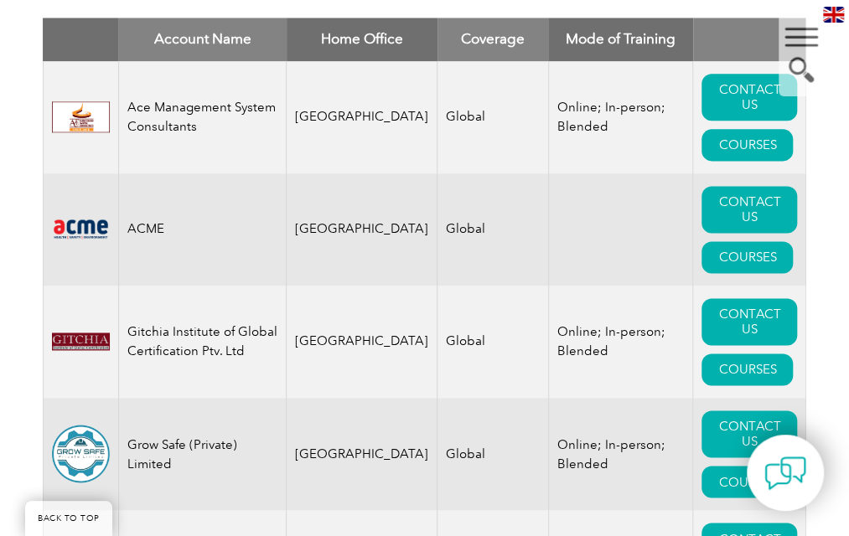
scroll to position [829, 0]
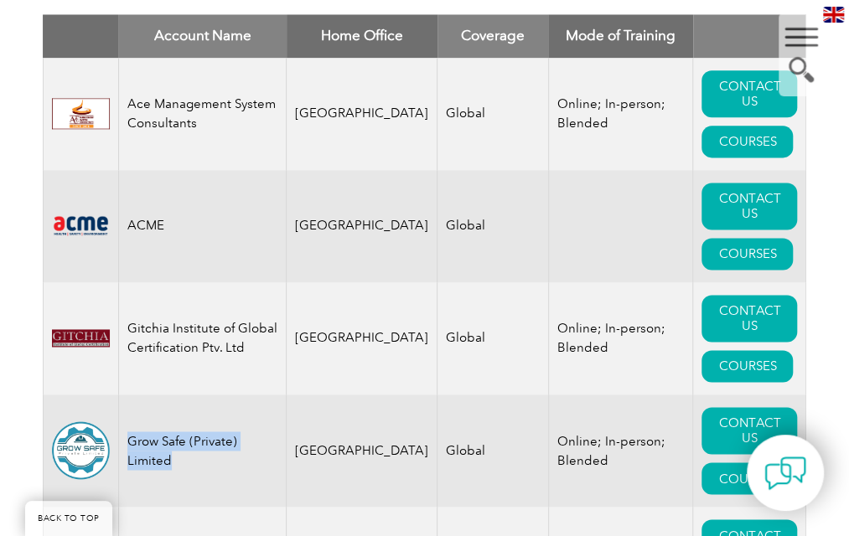
drag, startPoint x: 97, startPoint y: 329, endPoint x: 256, endPoint y: 334, distance: 158.5
click at [256, 395] on td "Grow Safe (Private) Limited" at bounding box center [202, 451] width 168 height 112
copy td "Grow Safe (Private) Limited"
click at [359, 395] on td "[GEOGRAPHIC_DATA]" at bounding box center [362, 451] width 151 height 112
drag, startPoint x: 92, startPoint y: 326, endPoint x: 250, endPoint y: 324, distance: 157.6
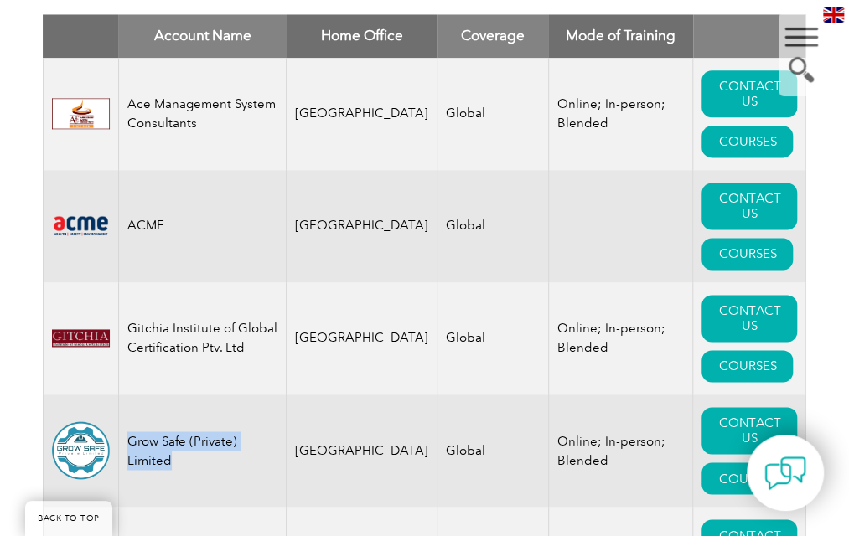
click at [250, 395] on td "Grow Safe (Private) Limited" at bounding box center [202, 451] width 168 height 112
copy td "Grow Safe (Private) Limited"
click at [285, 395] on td "Grow Safe (Private) Limited" at bounding box center [202, 451] width 168 height 112
drag, startPoint x: 94, startPoint y: 423, endPoint x: 153, endPoint y: 420, distance: 58.8
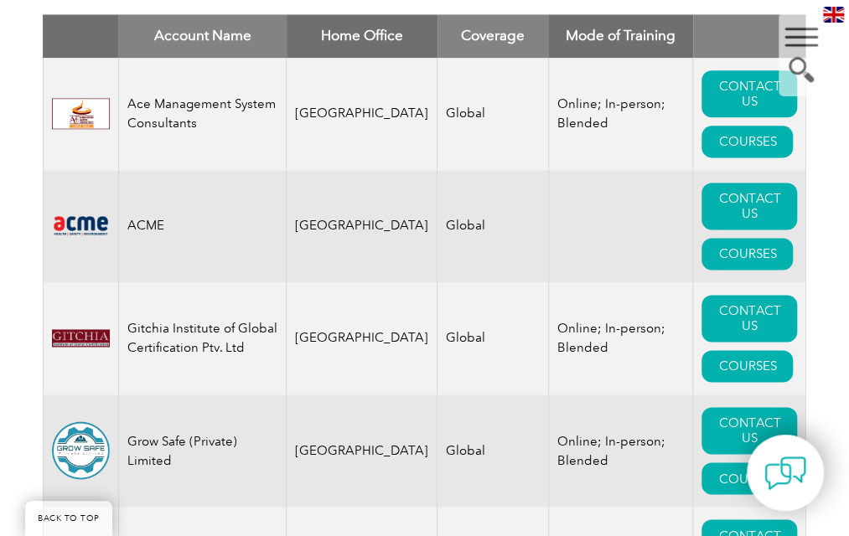
copy td "IEHSAS"
click at [267, 395] on td "Grow Safe (Private) Limited" at bounding box center [202, 451] width 168 height 112
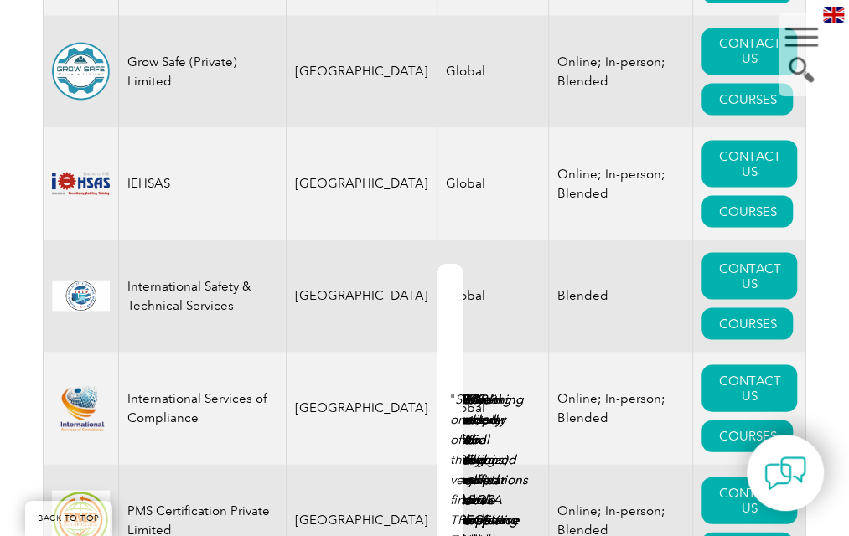
scroll to position [1210, 0]
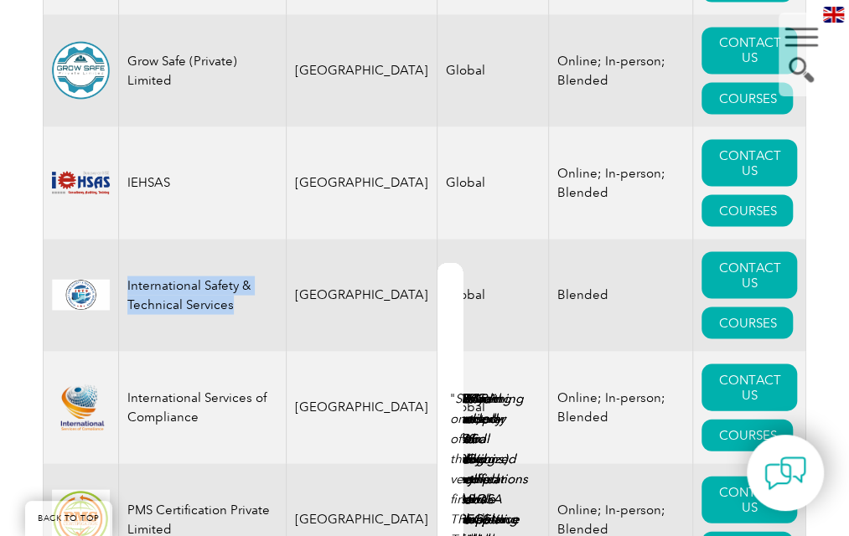
drag, startPoint x: 96, startPoint y: 132, endPoint x: 149, endPoint y: 147, distance: 55.7
click at [149, 239] on td "International Safety & Technical Services" at bounding box center [202, 295] width 168 height 112
copy td "International Safety & Technical Services"
click at [299, 351] on td "[GEOGRAPHIC_DATA]" at bounding box center [362, 407] width 151 height 112
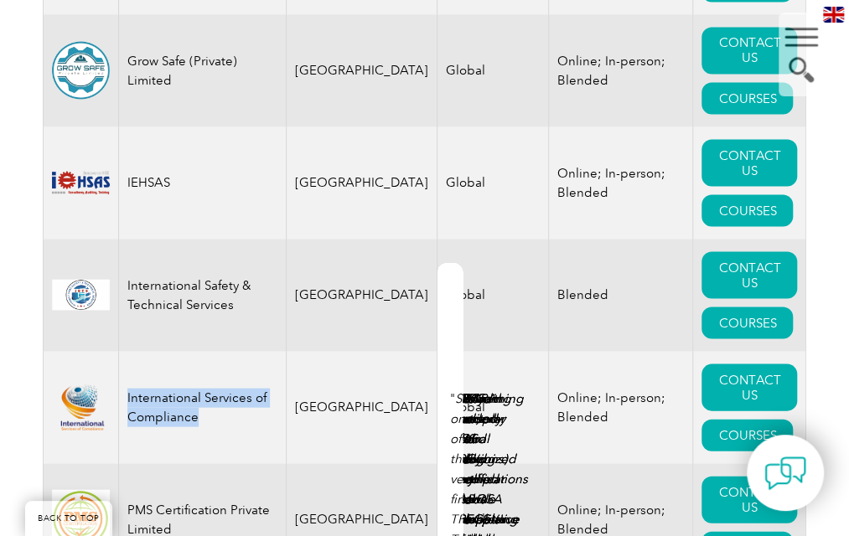
drag, startPoint x: 94, startPoint y: 227, endPoint x: 176, endPoint y: 255, distance: 86.7
click at [176, 351] on td "International Services of Compliance" at bounding box center [202, 407] width 168 height 112
copy td "International Services of Compliance"
click at [238, 464] on td "PMS Certification Private Limited" at bounding box center [202, 520] width 168 height 112
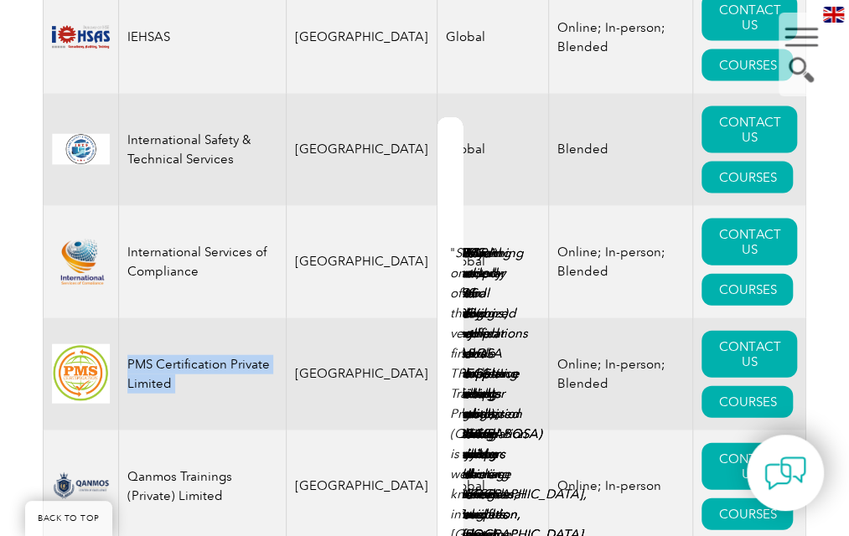
drag, startPoint x: 97, startPoint y: 194, endPoint x: 298, endPoint y: 200, distance: 201.3
click at [298, 319] on tr "PMS Certification Private Limited Pakistan Global Online; In-person; Blended CO…" at bounding box center [425, 375] width 764 height 112
copy tr "PMS Certification Private Limited"
click at [270, 431] on td "Qanmos Trainings (Private) Limited" at bounding box center [202, 487] width 168 height 113
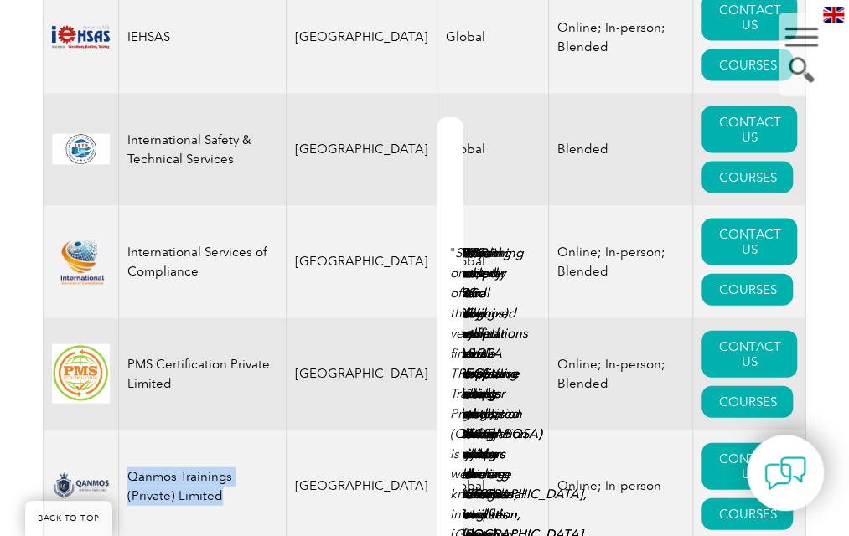
drag, startPoint x: 95, startPoint y: 277, endPoint x: 144, endPoint y: 312, distance: 60.2
click at [144, 431] on td "Qanmos Trainings (Private) Limited" at bounding box center [202, 487] width 168 height 113
copy td "Qanmos Trainings (Private) Limited"
click at [369, 431] on td "[GEOGRAPHIC_DATA]" at bounding box center [362, 487] width 151 height 113
click at [313, 358] on div "Account Name Home Office Coverage Mode of Training Ace Management System Consul…" at bounding box center [425, 29] width 764 height 1080
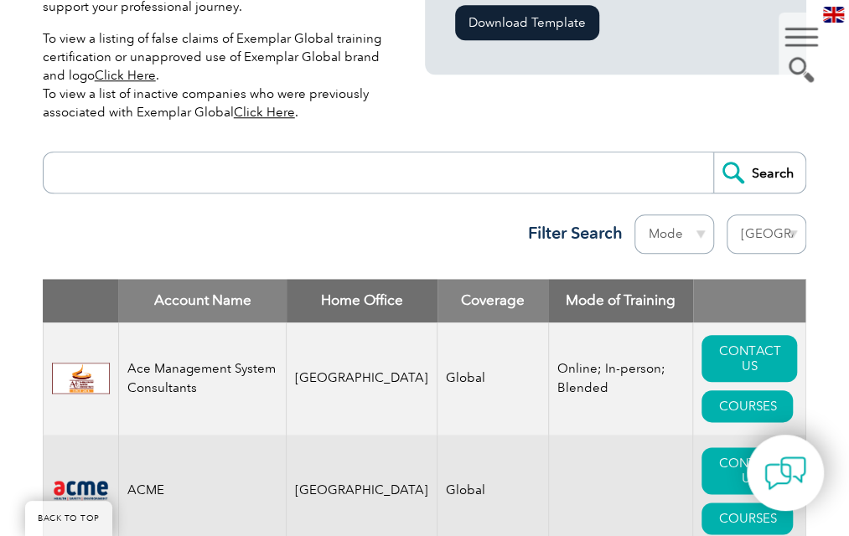
scroll to position [547, 0]
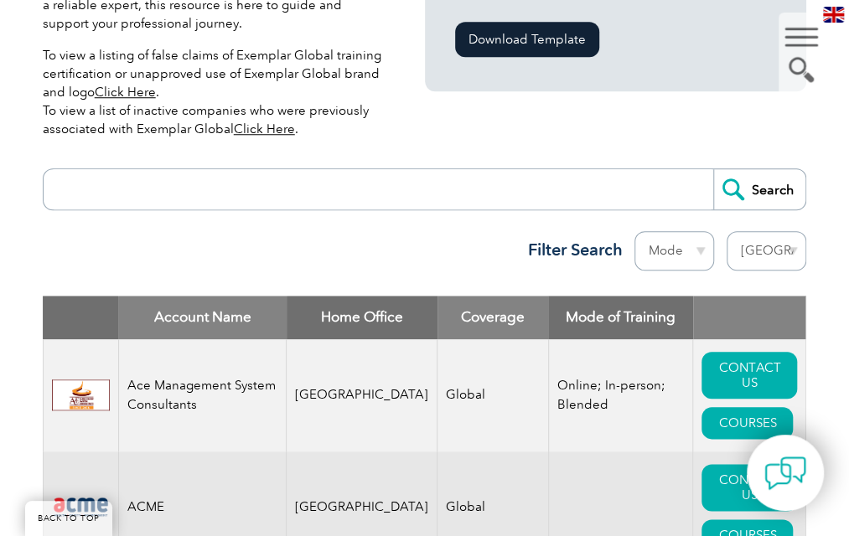
click at [796, 231] on select "Region [GEOGRAPHIC_DATA] [GEOGRAPHIC_DATA] [GEOGRAPHIC_DATA] [GEOGRAPHIC_DATA] …" at bounding box center [767, 250] width 80 height 39
select select "[GEOGRAPHIC_DATA]"
click at [759, 231] on select "Region [GEOGRAPHIC_DATA] [GEOGRAPHIC_DATA] [GEOGRAPHIC_DATA] [GEOGRAPHIC_DATA] …" at bounding box center [767, 250] width 80 height 39
click at [746, 339] on td "CONTACT US COURSES" at bounding box center [749, 395] width 113 height 112
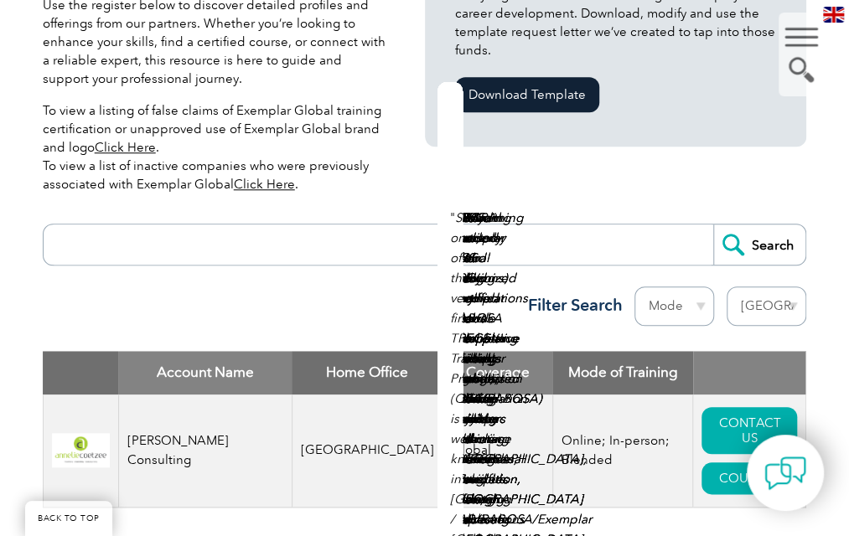
scroll to position [540, 0]
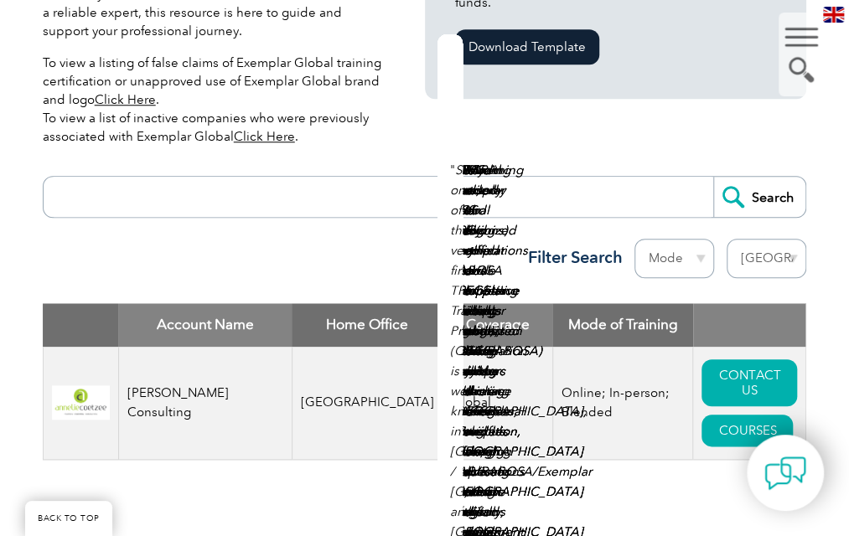
drag, startPoint x: 98, startPoint y: 325, endPoint x: 259, endPoint y: 345, distance: 162.1
click at [259, 347] on td "Annelie Coetzee Consulting" at bounding box center [205, 403] width 174 height 113
copy td "Annelie Coetzee Consulting"
click at [797, 239] on select "Region [GEOGRAPHIC_DATA] [GEOGRAPHIC_DATA] [GEOGRAPHIC_DATA] [GEOGRAPHIC_DATA] …" at bounding box center [767, 258] width 80 height 39
select select "[GEOGRAPHIC_DATA]"
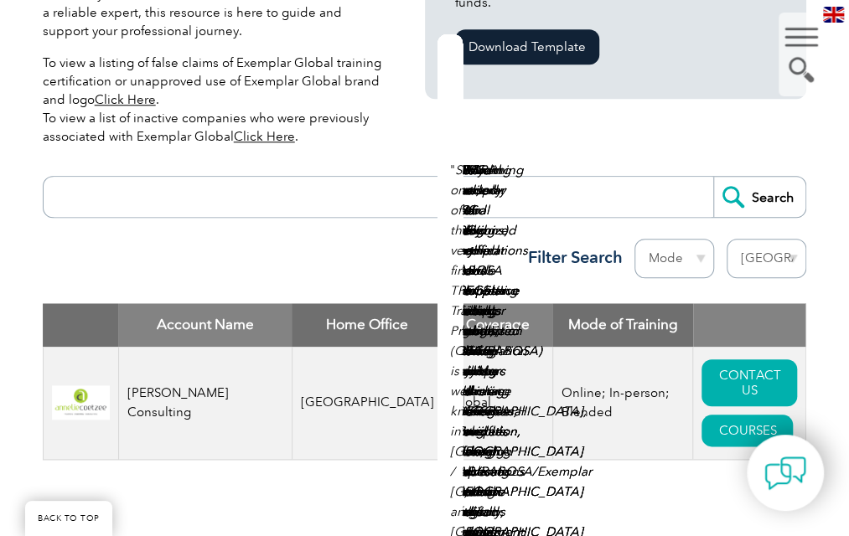
click at [759, 239] on select "Region [GEOGRAPHIC_DATA] [GEOGRAPHIC_DATA] [GEOGRAPHIC_DATA] [GEOGRAPHIC_DATA] …" at bounding box center [767, 258] width 80 height 39
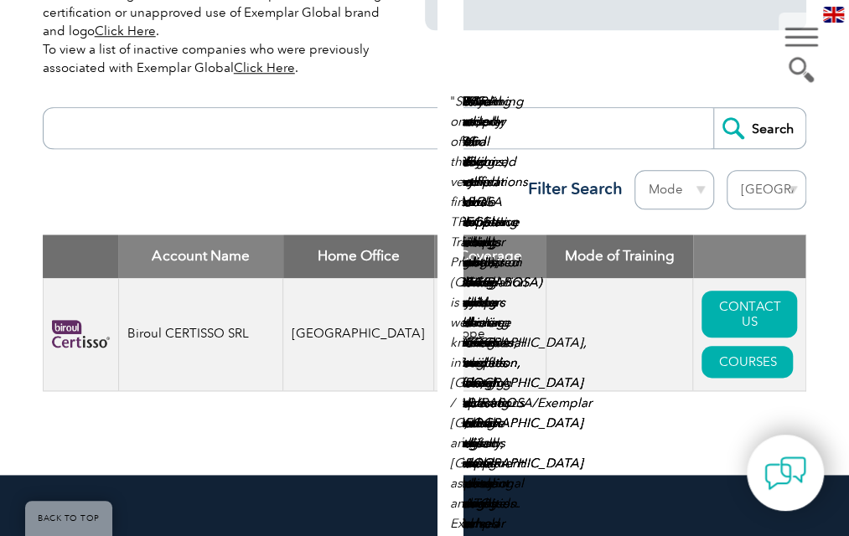
scroll to position [609, 0]
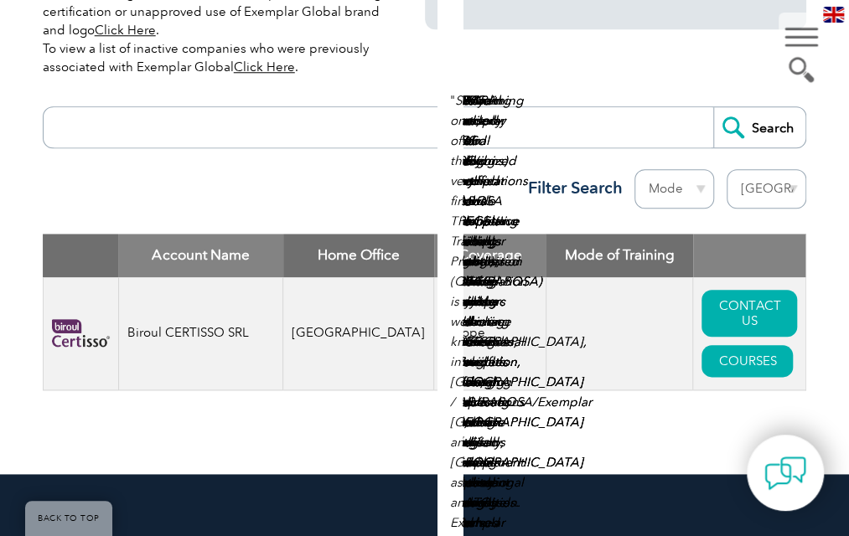
click at [357, 309] on div "Account Name Home Office Coverage Mode of Training Biroul CERTISSO SRL [GEOGRAP…" at bounding box center [425, 325] width 764 height 182
click at [806, 169] on select "Region [GEOGRAPHIC_DATA] [GEOGRAPHIC_DATA] [GEOGRAPHIC_DATA] [GEOGRAPHIC_DATA] …" at bounding box center [767, 188] width 80 height 39
select select "[GEOGRAPHIC_DATA]"
click at [759, 169] on select "Region [GEOGRAPHIC_DATA] [GEOGRAPHIC_DATA] [GEOGRAPHIC_DATA] [GEOGRAPHIC_DATA] …" at bounding box center [767, 188] width 80 height 39
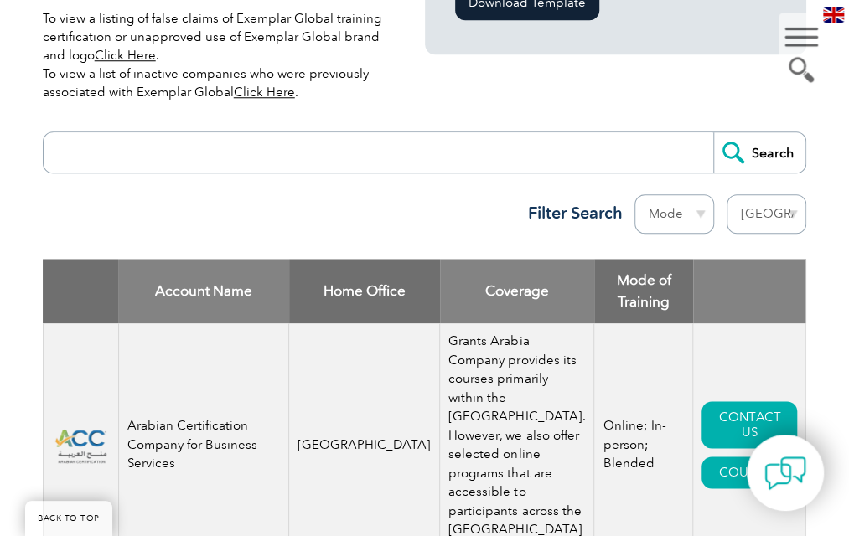
scroll to position [756, 0]
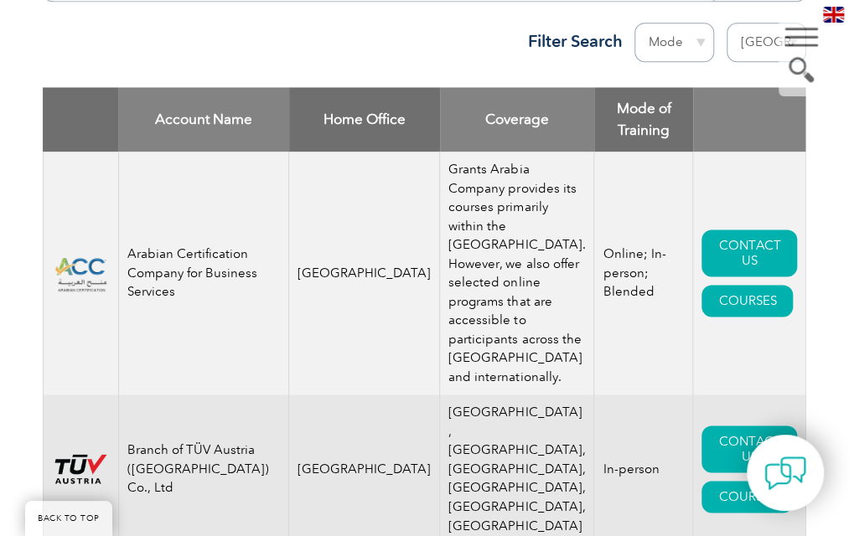
click at [118, 204] on td "Arabian Certification Company for Business Services" at bounding box center [203, 273] width 171 height 243
drag, startPoint x: 99, startPoint y: 204, endPoint x: 97, endPoint y: 212, distance: 8.5
click at [118, 212] on td "Arabian Certification Company for Business Services" at bounding box center [203, 273] width 171 height 243
click at [118, 197] on td "Arabian Certification Company for Business Services" at bounding box center [203, 273] width 171 height 243
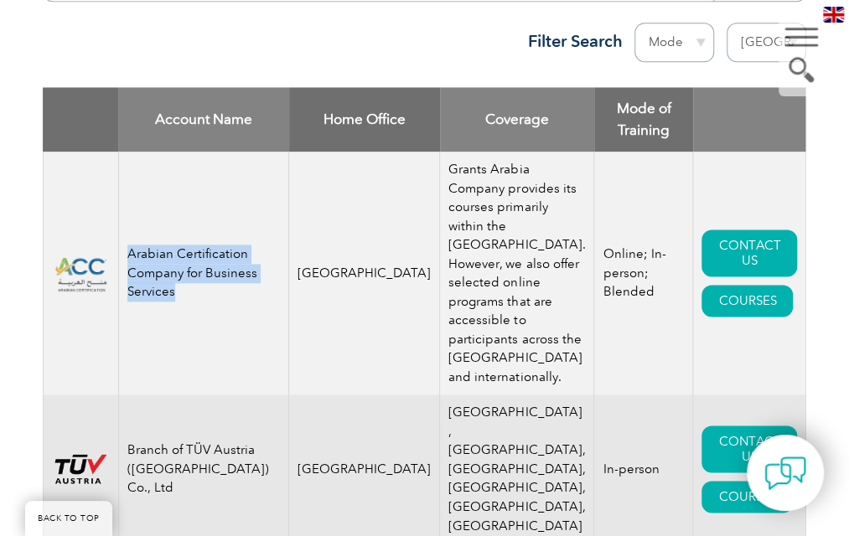
drag, startPoint x: 96, startPoint y: 203, endPoint x: 224, endPoint y: 220, distance: 128.6
click at [224, 220] on td "Arabian Certification Company for Business Services" at bounding box center [203, 273] width 171 height 243
copy td "Arabian Certification Company for Business Services"
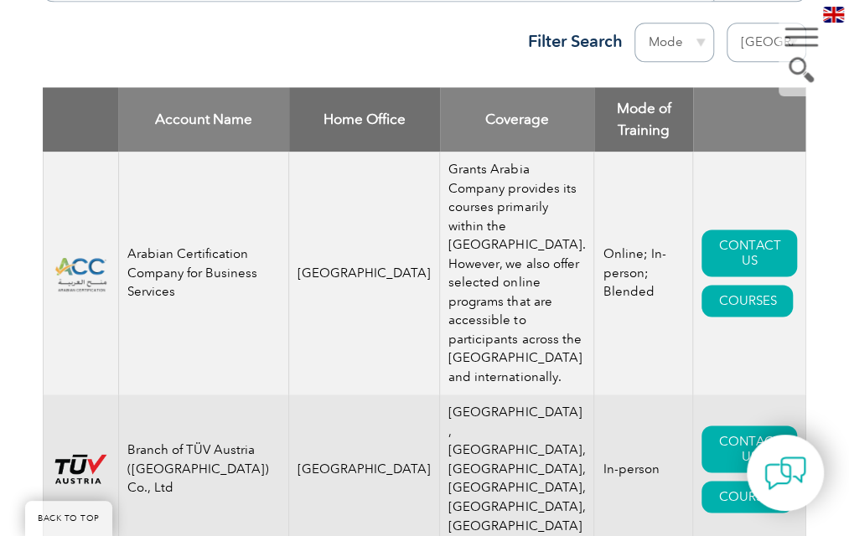
click at [313, 259] on td "[GEOGRAPHIC_DATA]" at bounding box center [364, 273] width 151 height 243
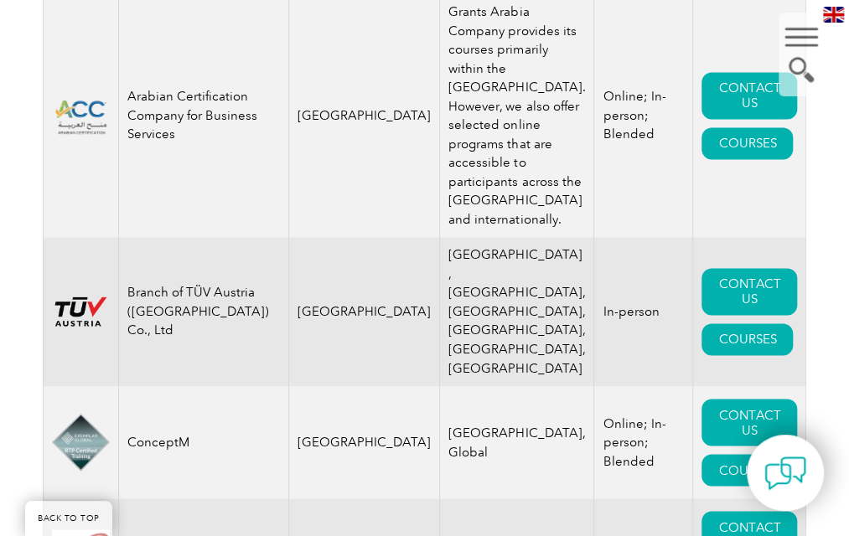
scroll to position [915, 0]
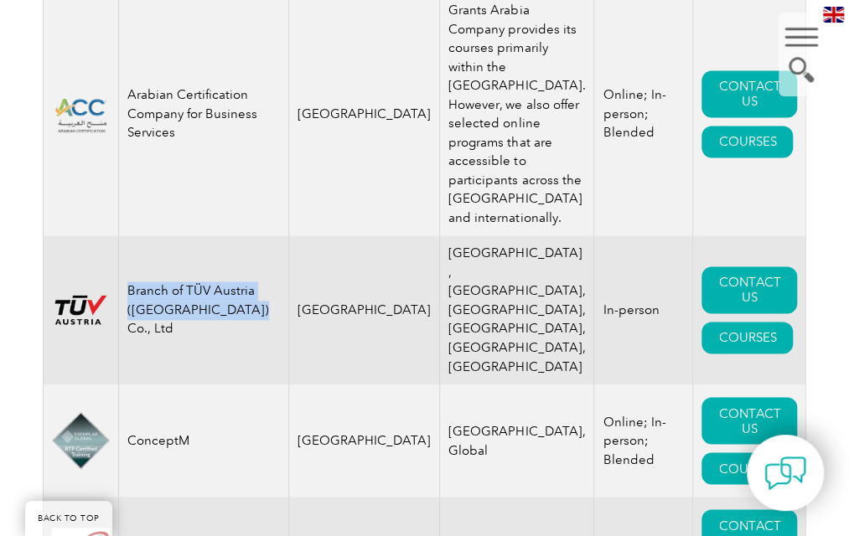
drag, startPoint x: 92, startPoint y: 236, endPoint x: 179, endPoint y: 257, distance: 89.7
click at [179, 257] on td "Branch of TÜV Austria (Shanghai) Co., Ltd" at bounding box center [203, 310] width 171 height 149
copy td "Branch of TÜV Austria (Shanghai) Co., Ltd"
click at [304, 385] on td "[GEOGRAPHIC_DATA]" at bounding box center [364, 441] width 151 height 112
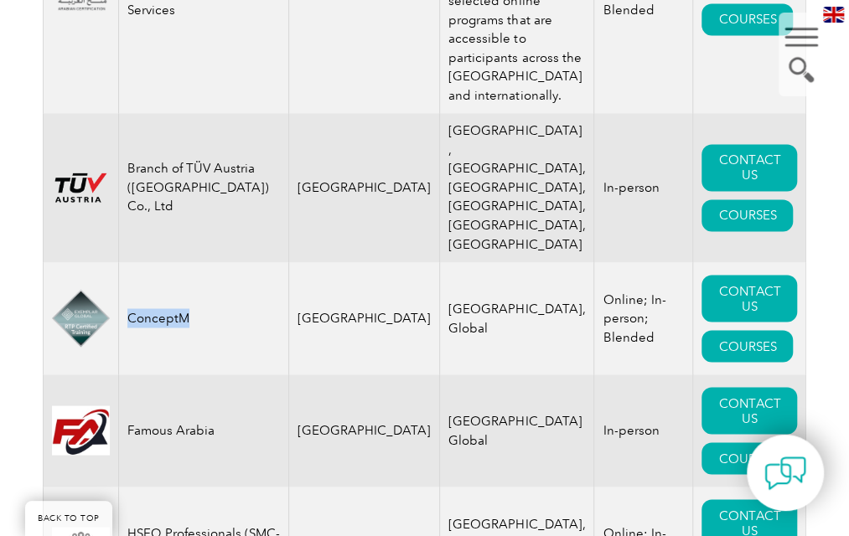
drag, startPoint x: 96, startPoint y: 220, endPoint x: 181, endPoint y: 221, distance: 85.5
click at [181, 262] on td "ConceptM" at bounding box center [203, 318] width 171 height 112
copy td "ConceptM"
click at [307, 375] on td "[GEOGRAPHIC_DATA]" at bounding box center [364, 431] width 151 height 112
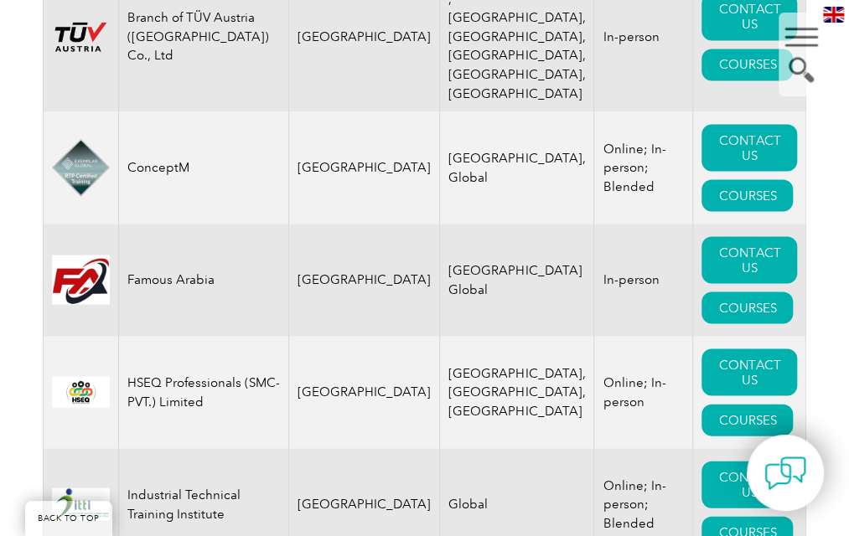
scroll to position [1203, 0]
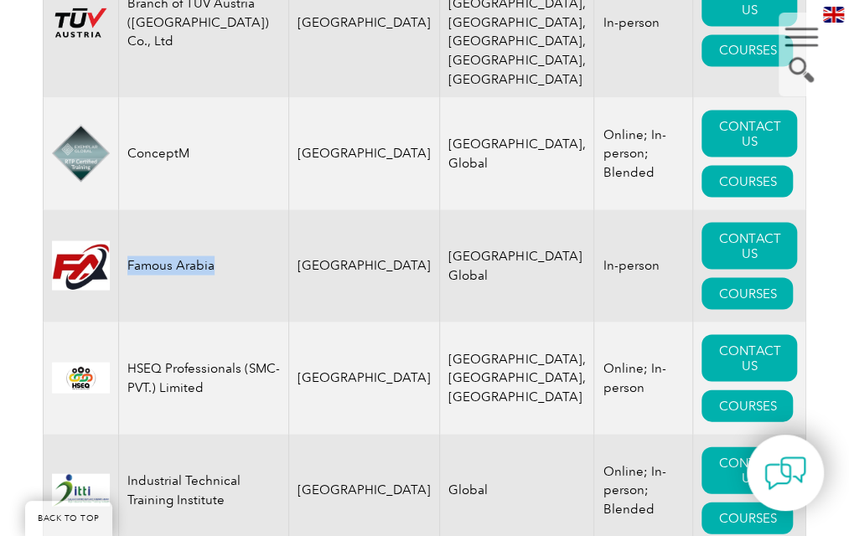
drag, startPoint x: 99, startPoint y: 156, endPoint x: 197, endPoint y: 160, distance: 98.2
click at [197, 210] on td "Famous Arabia" at bounding box center [203, 266] width 171 height 112
copy td "Famous Arabia"
click at [288, 322] on td "HSEQ Professionals (SMC-PVT.) Limited" at bounding box center [203, 378] width 171 height 112
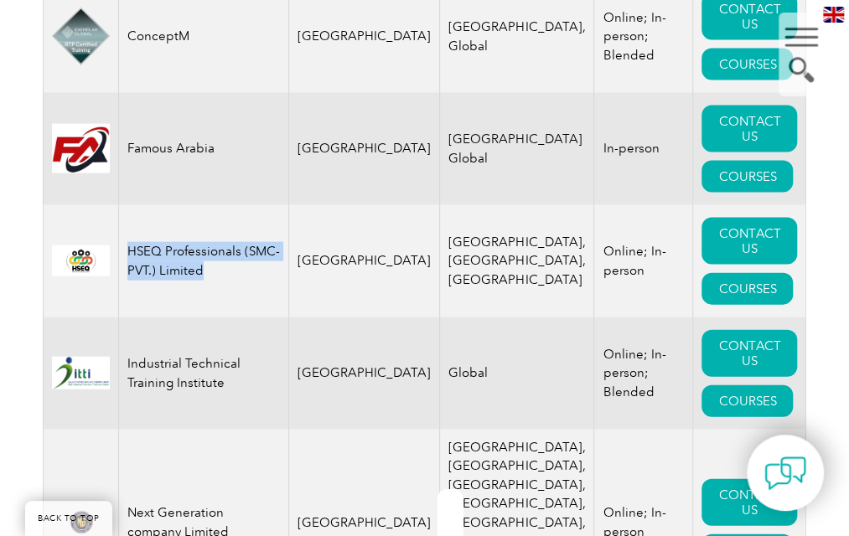
drag, startPoint x: 98, startPoint y: 136, endPoint x: 156, endPoint y: 153, distance: 60.2
click at [156, 205] on td "HSEQ Professionals (SMC-PVT.) Limited" at bounding box center [203, 261] width 171 height 112
copy td "HSEQ Professionals (SMC-PVT.) Limited"
click at [261, 430] on td "Next Generation company Limited" at bounding box center [203, 523] width 171 height 187
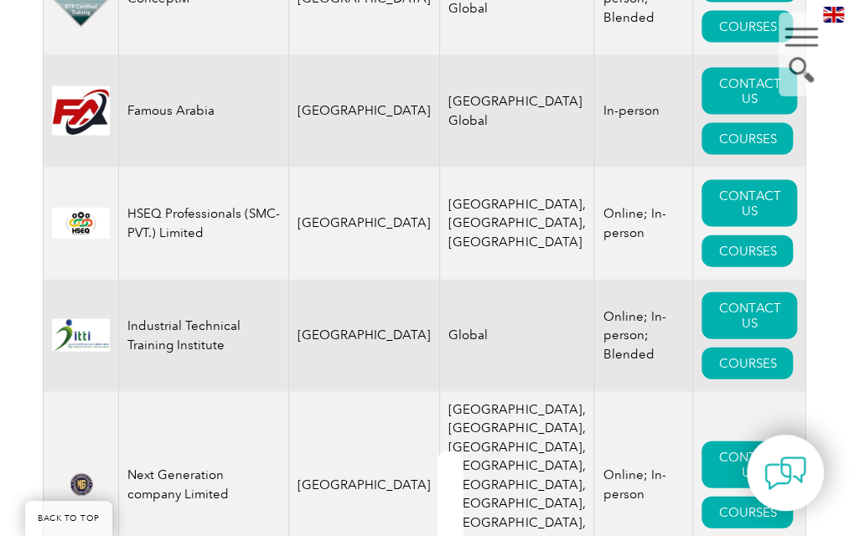
scroll to position [1358, 0]
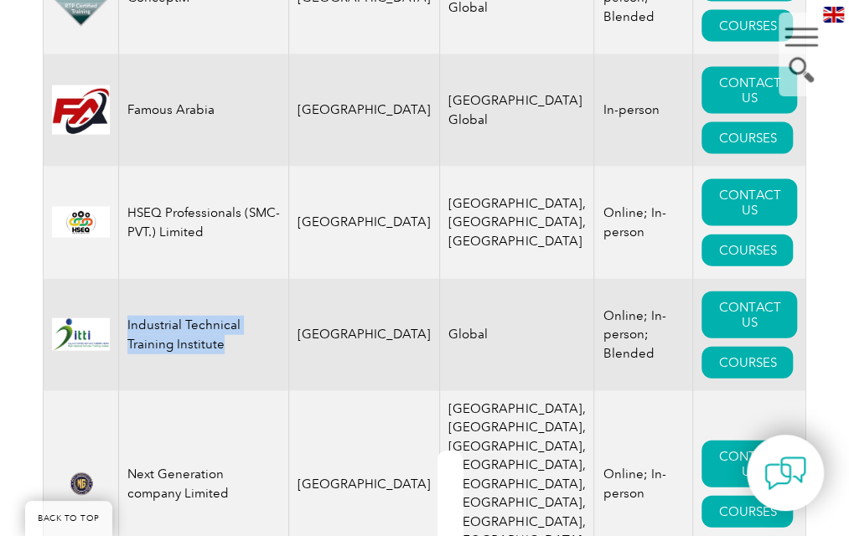
drag, startPoint x: 96, startPoint y: 185, endPoint x: 156, endPoint y: 212, distance: 66.0
click at [156, 279] on td "Industrial Technical Training Institute" at bounding box center [203, 335] width 171 height 112
copy td "Industrial Technical Training Institute"
click at [332, 391] on td "[GEOGRAPHIC_DATA]" at bounding box center [364, 484] width 151 height 187
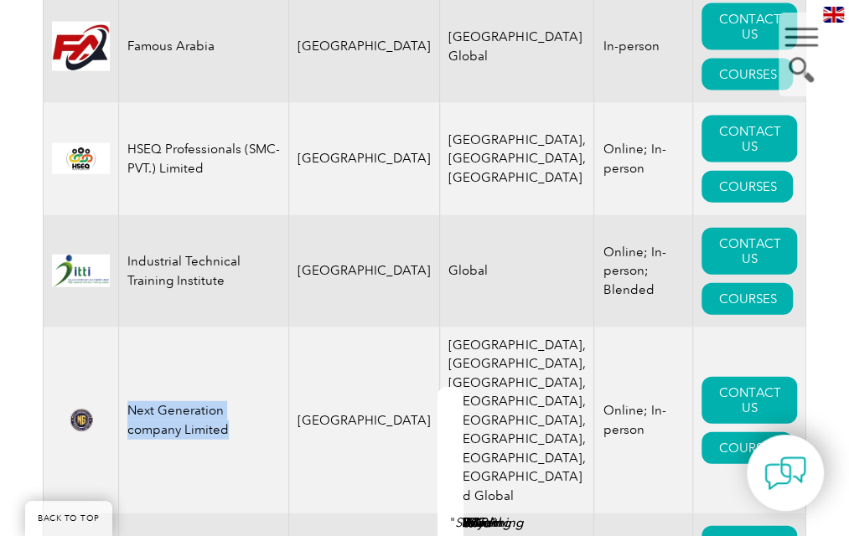
drag, startPoint x: 100, startPoint y: 225, endPoint x: 153, endPoint y: 242, distance: 55.4
click at [153, 328] on td "Next Generation company Limited" at bounding box center [203, 421] width 171 height 187
copy td "Next Generation company Limited"
click at [222, 328] on td "Next Generation company Limited" at bounding box center [203, 421] width 171 height 187
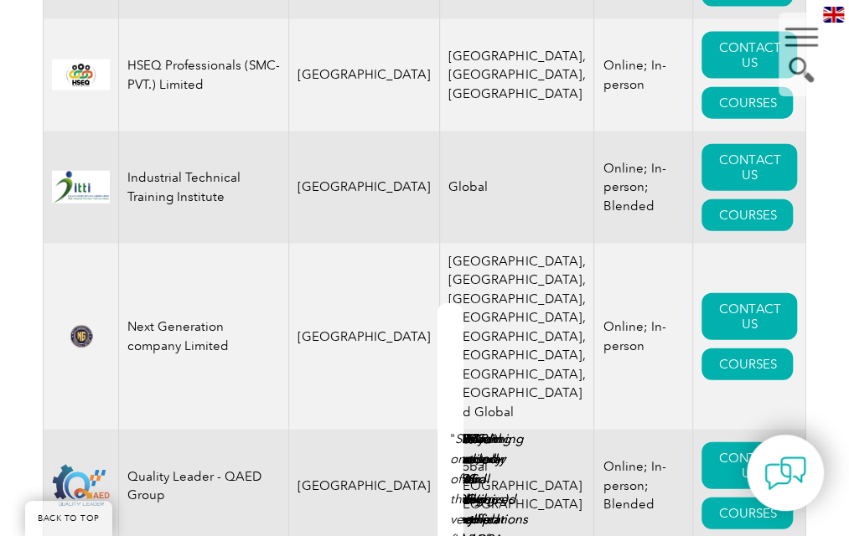
scroll to position [1507, 0]
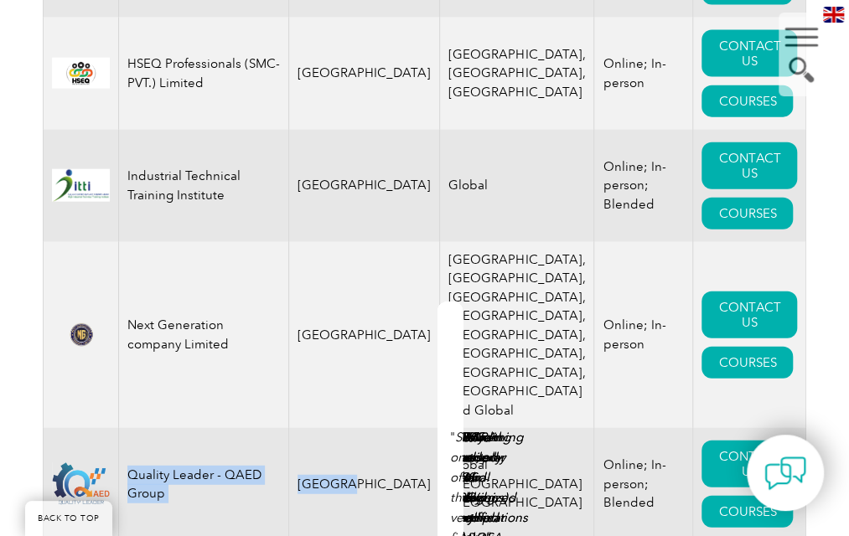
drag, startPoint x: 99, startPoint y: 251, endPoint x: 313, endPoint y: 257, distance: 214.7
click at [313, 428] on tr "Quality Leader - QAED Group Saudi Arabia Global Saudia Arabia UAE Online; In-pe…" at bounding box center [425, 484] width 764 height 112
click at [198, 428] on td "Quality Leader - QAED Group" at bounding box center [203, 484] width 171 height 112
drag, startPoint x: 95, startPoint y: 259, endPoint x: 266, endPoint y: 259, distance: 171.0
click at [266, 428] on td "Quality Leader - QAED Group" at bounding box center [203, 484] width 171 height 112
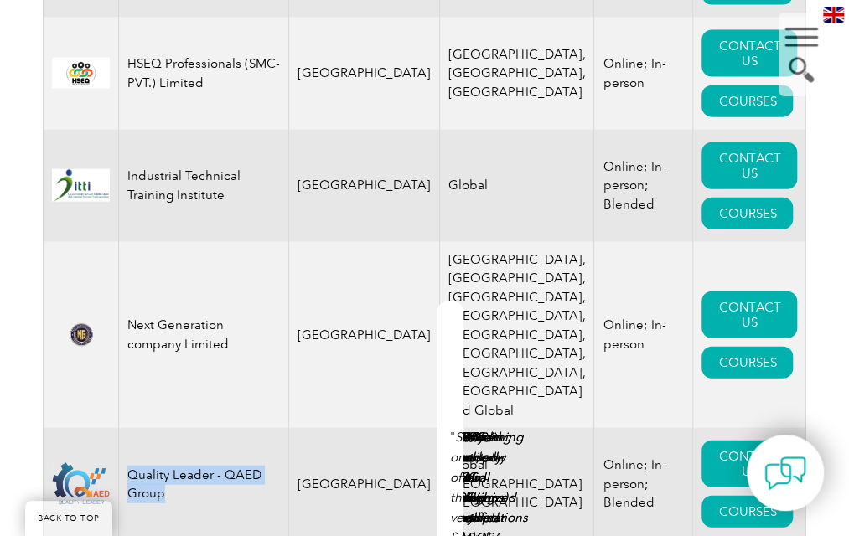
copy td "Quality Leader - QAED Group"
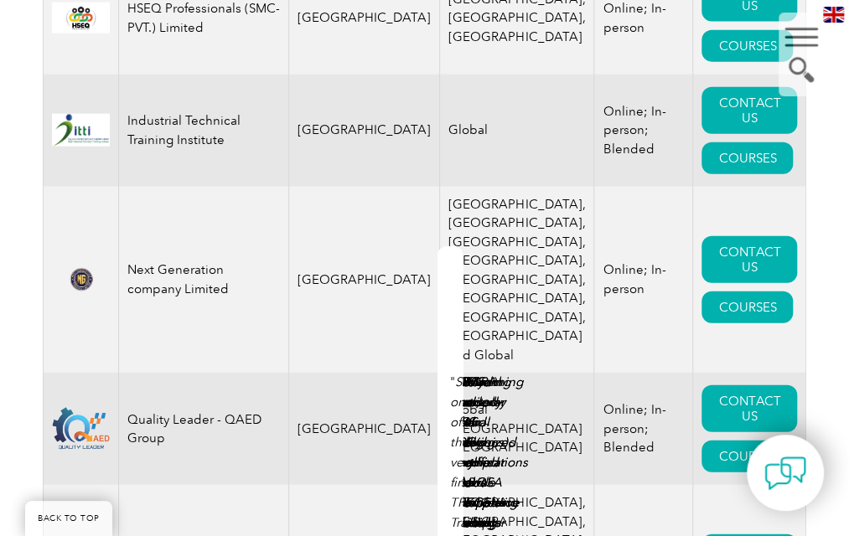
drag, startPoint x: 93, startPoint y: 302, endPoint x: 173, endPoint y: 298, distance: 79.7
copy td "TUV Limited"
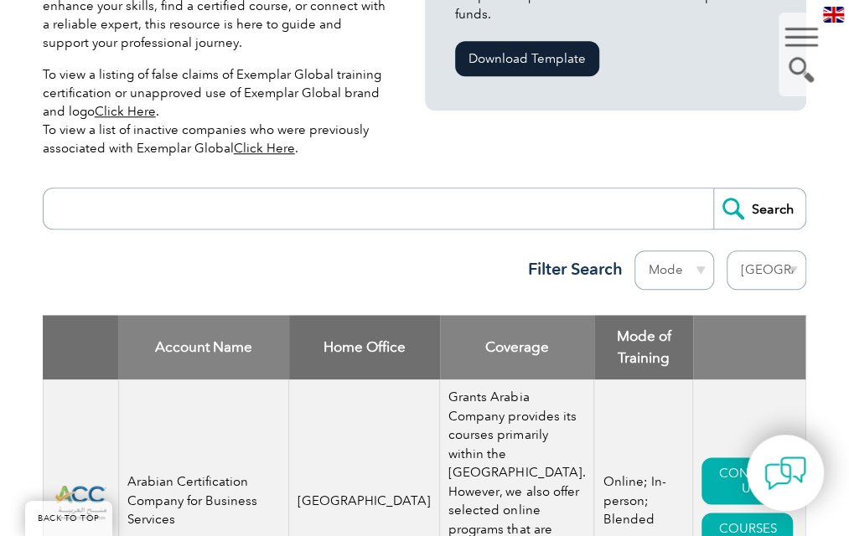
scroll to position [523, 0]
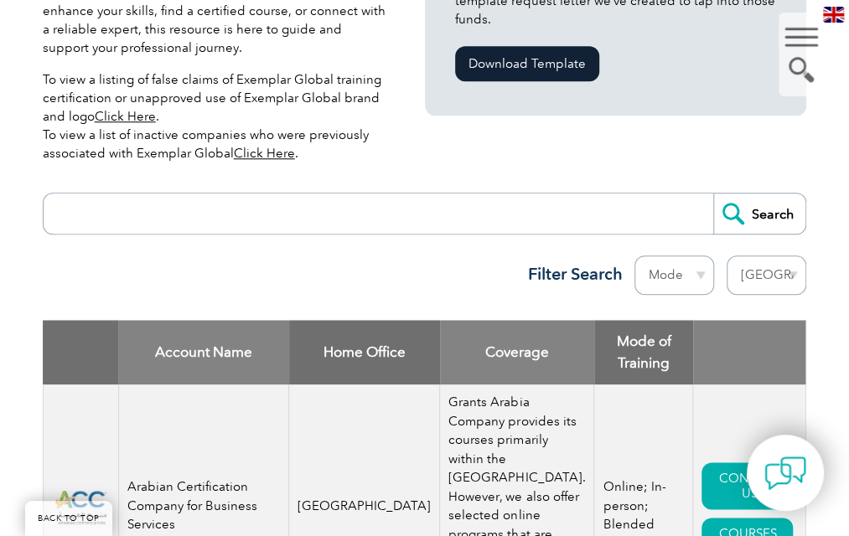
click at [802, 256] on select "Region [GEOGRAPHIC_DATA] [GEOGRAPHIC_DATA] [GEOGRAPHIC_DATA] [GEOGRAPHIC_DATA] …" at bounding box center [767, 275] width 80 height 39
select select "[GEOGRAPHIC_DATA]"
click at [759, 256] on select "Region [GEOGRAPHIC_DATA] [GEOGRAPHIC_DATA] [GEOGRAPHIC_DATA] [GEOGRAPHIC_DATA] …" at bounding box center [767, 275] width 80 height 39
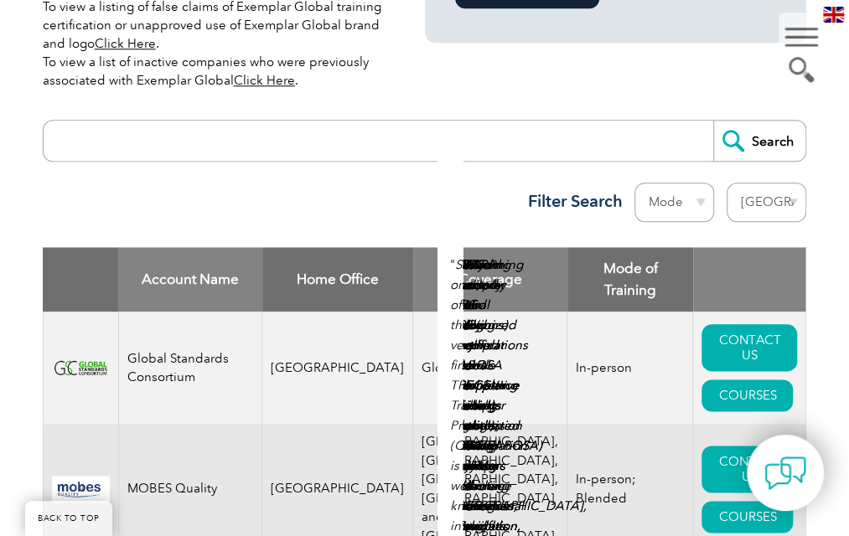
scroll to position [597, 0]
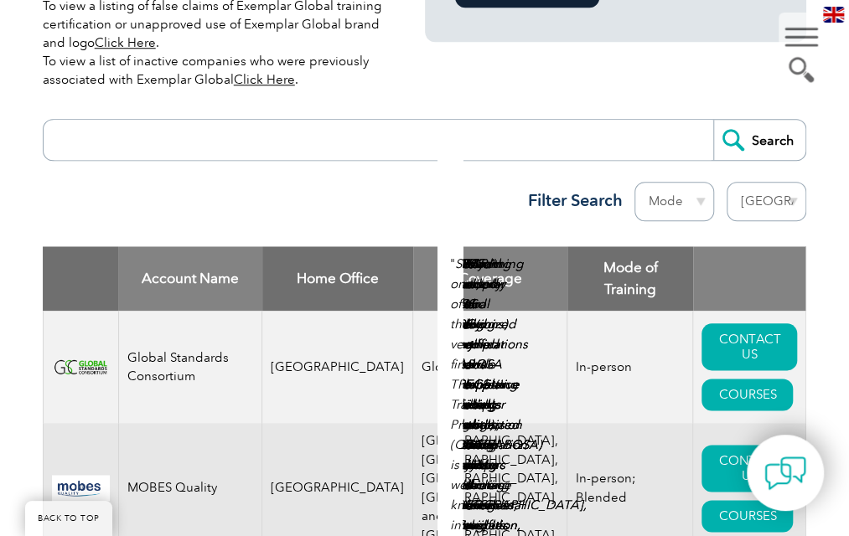
click at [345, 311] on td "[GEOGRAPHIC_DATA]" at bounding box center [337, 367] width 151 height 112
click at [358, 423] on td "[GEOGRAPHIC_DATA]" at bounding box center [337, 488] width 151 height 131
drag, startPoint x: 358, startPoint y: 333, endPoint x: 298, endPoint y: 384, distance: 78.5
click at [298, 423] on td "[GEOGRAPHIC_DATA]" at bounding box center [337, 488] width 151 height 131
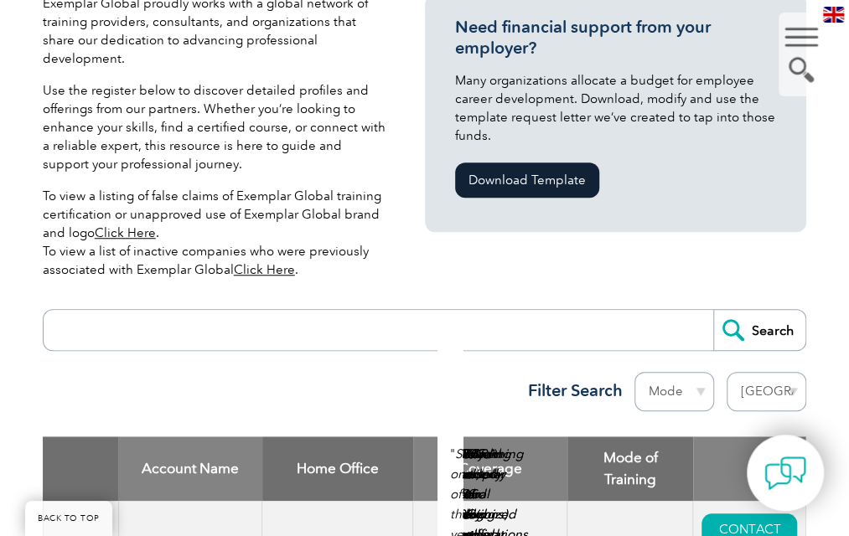
scroll to position [406, 0]
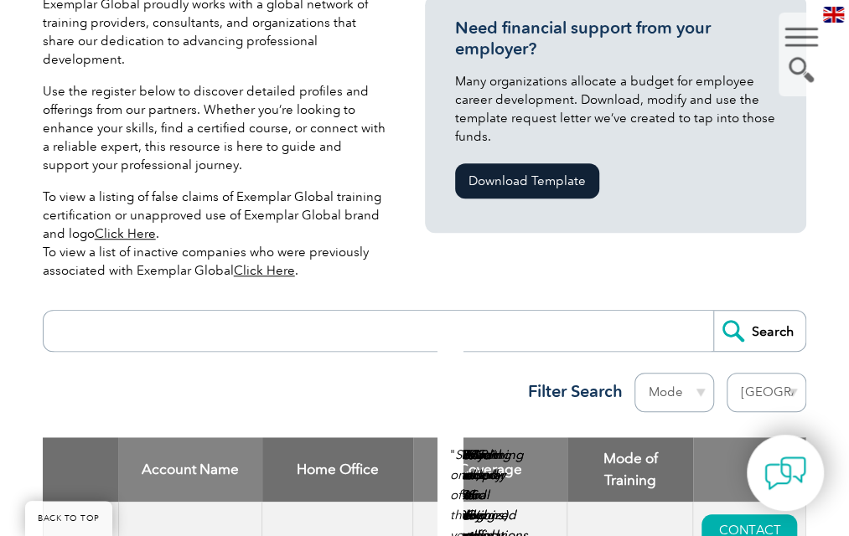
click at [803, 373] on select "Region [GEOGRAPHIC_DATA] [GEOGRAPHIC_DATA] [GEOGRAPHIC_DATA] [GEOGRAPHIC_DATA] …" at bounding box center [767, 392] width 80 height 39
select select "[GEOGRAPHIC_DATA]"
click at [759, 373] on select "Region [GEOGRAPHIC_DATA] [GEOGRAPHIC_DATA] [GEOGRAPHIC_DATA] [GEOGRAPHIC_DATA] …" at bounding box center [767, 392] width 80 height 39
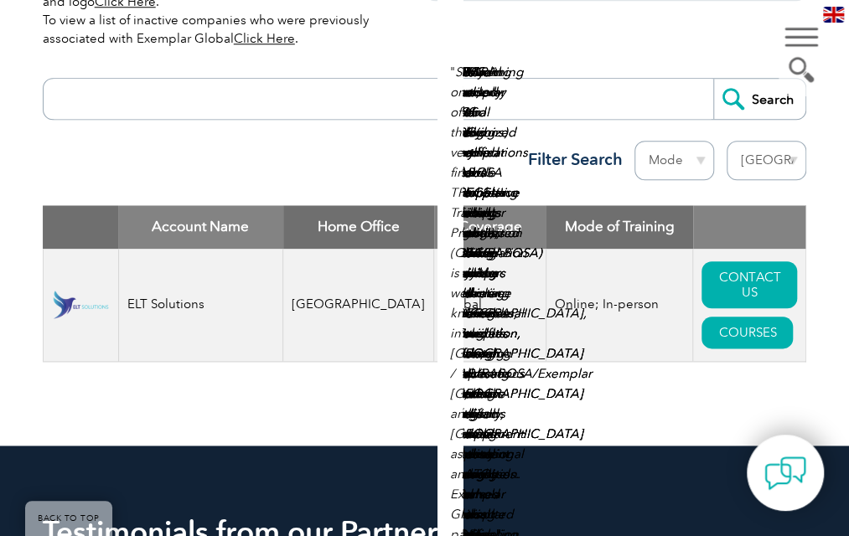
scroll to position [639, 0]
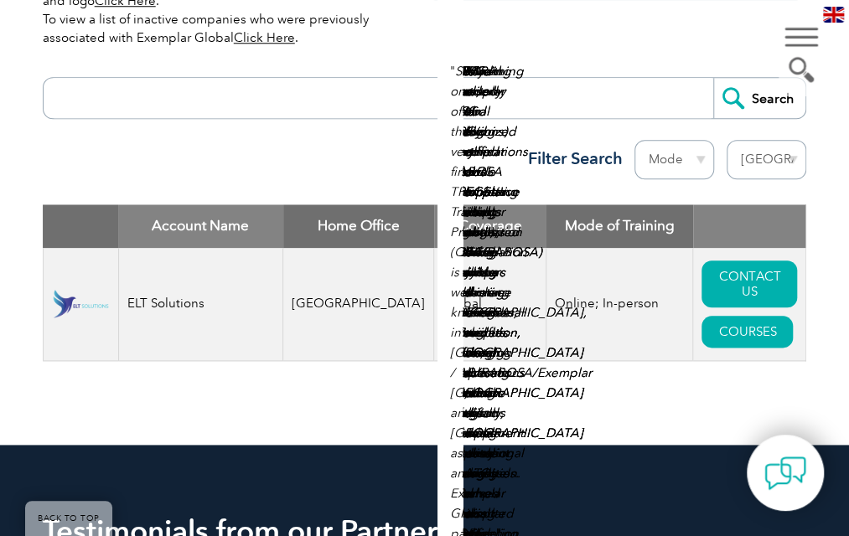
click at [788, 140] on select "Region [GEOGRAPHIC_DATA] [GEOGRAPHIC_DATA] [GEOGRAPHIC_DATA] [GEOGRAPHIC_DATA] …" at bounding box center [767, 159] width 80 height 39
select select "[GEOGRAPHIC_DATA]"
click at [759, 140] on select "Region [GEOGRAPHIC_DATA] [GEOGRAPHIC_DATA] [GEOGRAPHIC_DATA] [GEOGRAPHIC_DATA] …" at bounding box center [767, 159] width 80 height 39
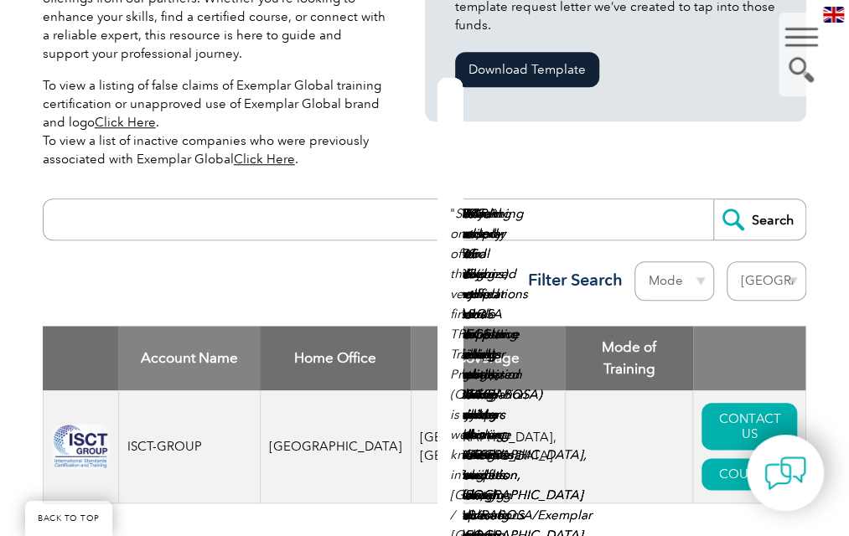
scroll to position [518, 0]
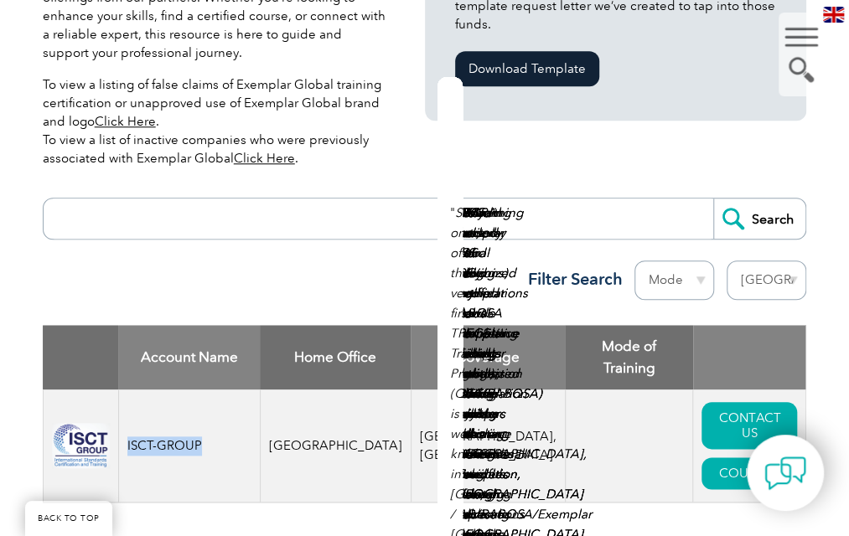
drag, startPoint x: 92, startPoint y: 353, endPoint x: 173, endPoint y: 346, distance: 80.7
click at [173, 390] on td "ISCT-GROUP" at bounding box center [189, 446] width 142 height 113
copy td "ISCT-GROUP"
click at [590, 325] on th "Mode of Training" at bounding box center [629, 357] width 128 height 65
click at [780, 261] on select "Region [GEOGRAPHIC_DATA] [GEOGRAPHIC_DATA] [GEOGRAPHIC_DATA] [GEOGRAPHIC_DATA] …" at bounding box center [767, 280] width 80 height 39
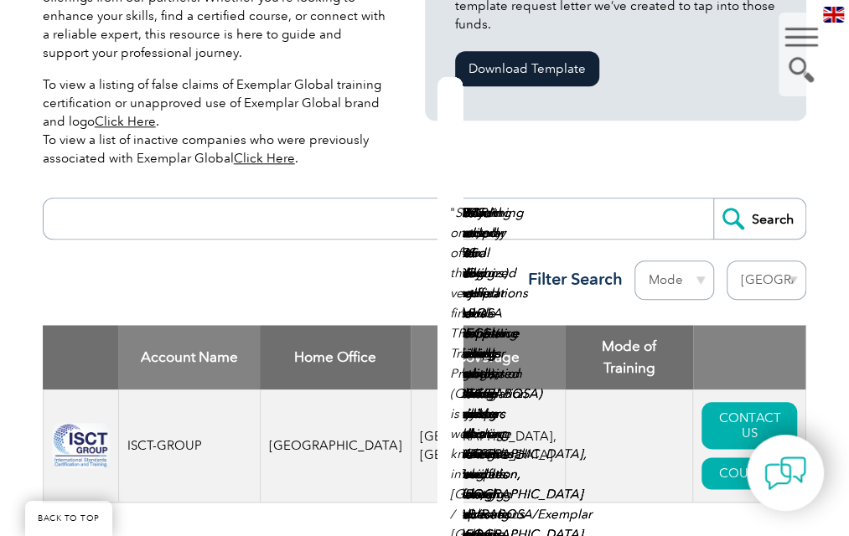
select select "[GEOGRAPHIC_DATA]"
click at [759, 261] on select "Region [GEOGRAPHIC_DATA] [GEOGRAPHIC_DATA] [GEOGRAPHIC_DATA] [GEOGRAPHIC_DATA] …" at bounding box center [767, 280] width 80 height 39
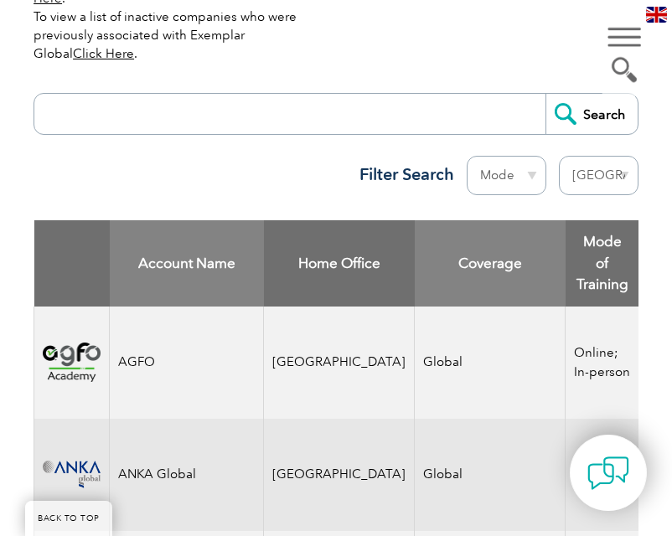
scroll to position [867, 0]
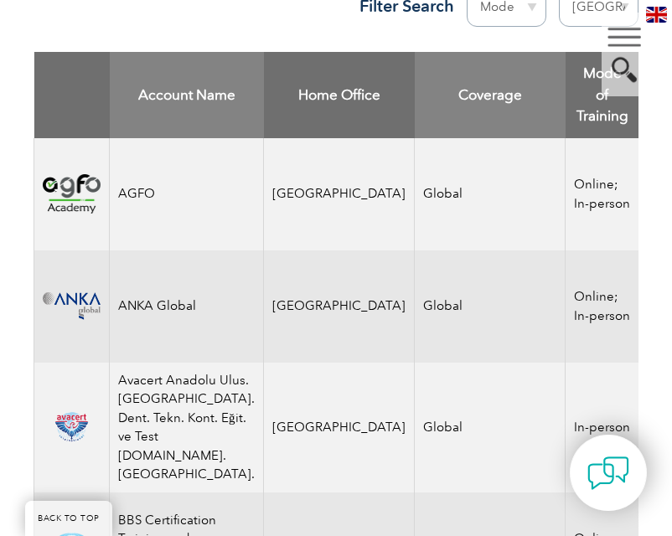
click at [144, 363] on td "Avacert Anadolu Ulus. [GEOGRAPHIC_DATA]. Dent. Tekn. Kont. Eğit. ve Test [DOMAI…" at bounding box center [187, 428] width 154 height 130
click at [125, 363] on td "Avacert Anadolu Ulus. [GEOGRAPHIC_DATA]. Dent. Tekn. Kont. Eğit. ve Test [DOMAI…" at bounding box center [187, 428] width 154 height 130
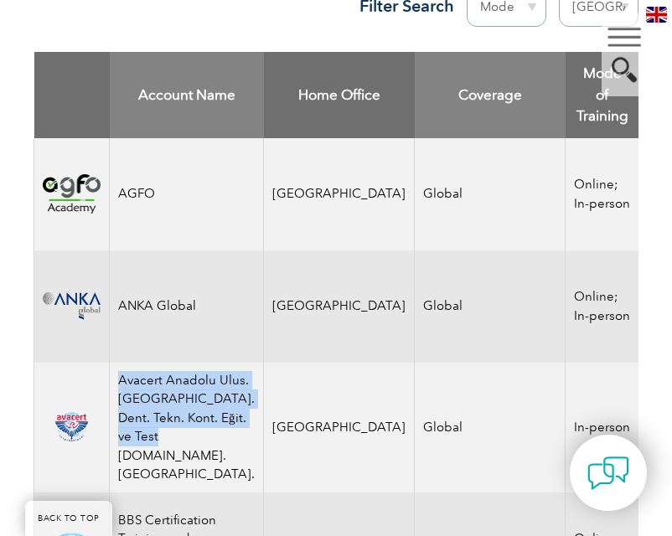
drag, startPoint x: 125, startPoint y: 351, endPoint x: 205, endPoint y: 407, distance: 97.7
click at [205, 407] on td "Avacert Anadolu Ulus. [GEOGRAPHIC_DATA]. Dent. Tekn. Kont. Eğit. ve Test [DOMAI…" at bounding box center [187, 428] width 154 height 130
copy td "Avacert Anadolu Ulus. [GEOGRAPHIC_DATA]. Dent. Tekn. Kont. Eğit. ve Test [DOMAI…"
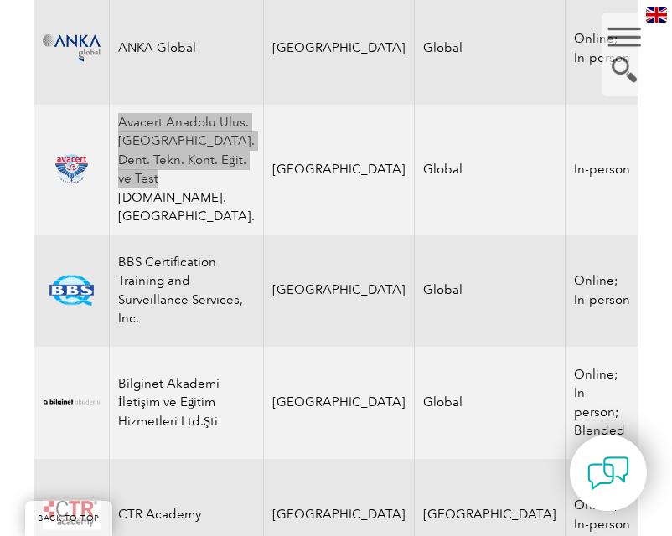
scroll to position [1126, 0]
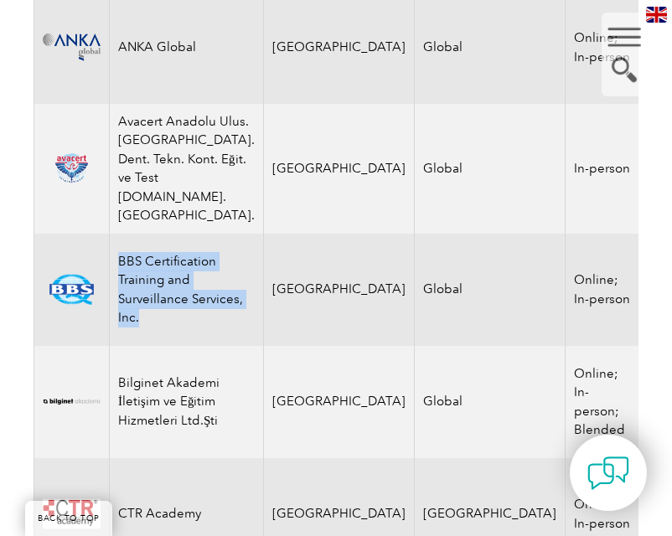
drag, startPoint x: 122, startPoint y: 204, endPoint x: 218, endPoint y: 282, distance: 123.3
click at [218, 282] on td "BBS Certification Training and Surveillance Services, Inc." at bounding box center [187, 290] width 154 height 112
copy td "BBS Certification Training and Surveillance Services, Inc."
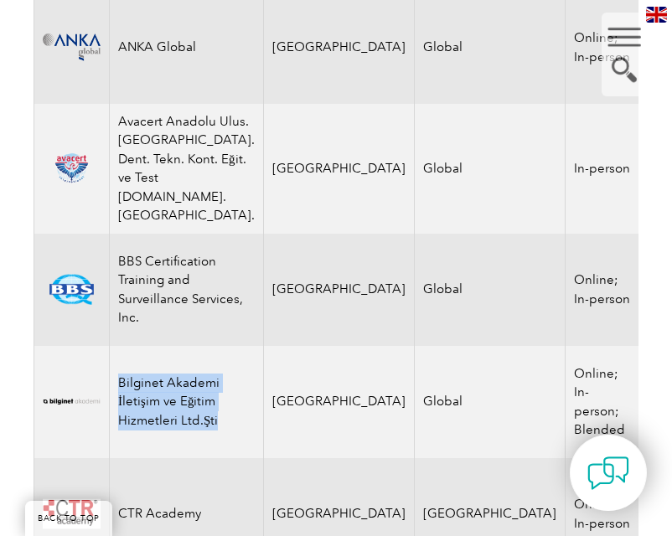
drag, startPoint x: 122, startPoint y: 323, endPoint x: 228, endPoint y: 364, distance: 113.3
click at [228, 364] on td "Bilginet Akademi İletişim ve Eğitim Hizmetleri Ltd.Şti" at bounding box center [187, 402] width 154 height 112
copy td "Bilginet Akademi İletişim ve Eğitim Hizmetleri Ltd.Şti"
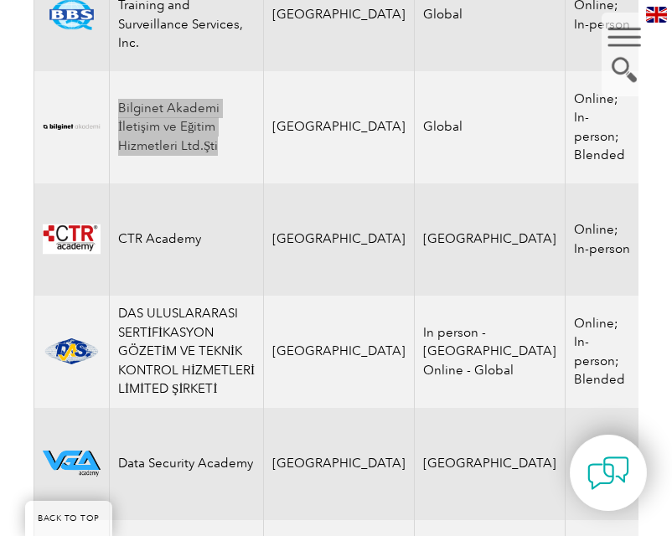
scroll to position [1401, 0]
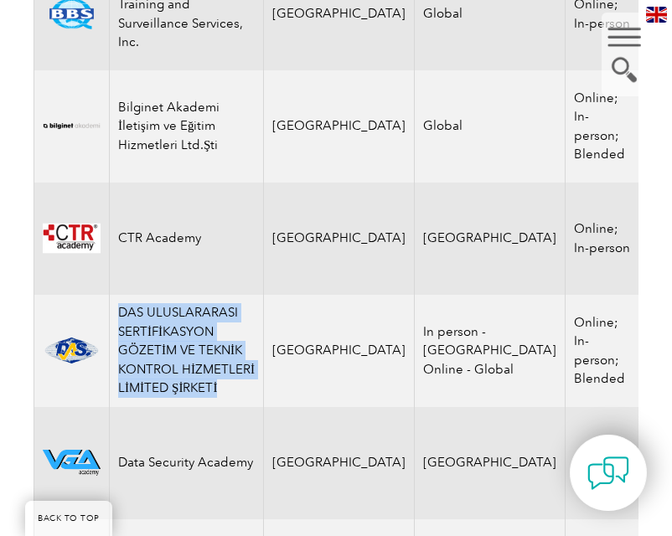
drag, startPoint x: 123, startPoint y: 254, endPoint x: 193, endPoint y: 348, distance: 116.8
click at [193, 348] on td "DAS ULUSLARARASI SERTİFİKASYON GÖZETİM VE TEKNİK KONTROL HİZMETLERİ LİMİTED ŞİR…" at bounding box center [187, 351] width 154 height 112
copy td "DAS ULUSLARARASI SERTİFİKASYON GÖZETİM VE TEKNİK KONTROL HİZMETLERİ LİMİTED ŞİR…"
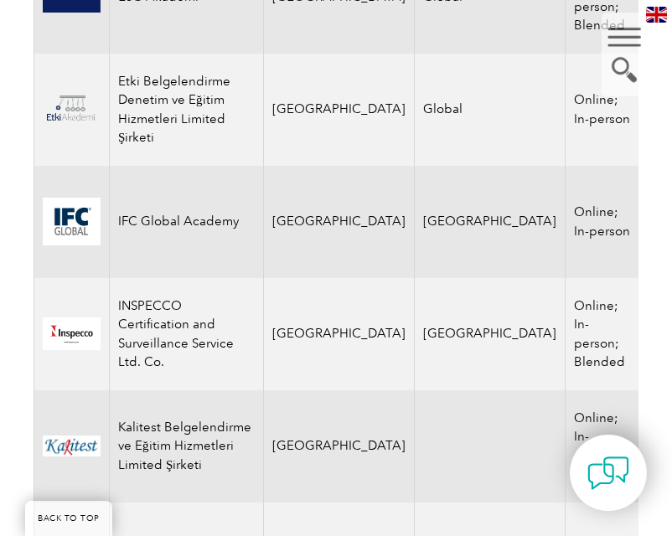
scroll to position [2093, 0]
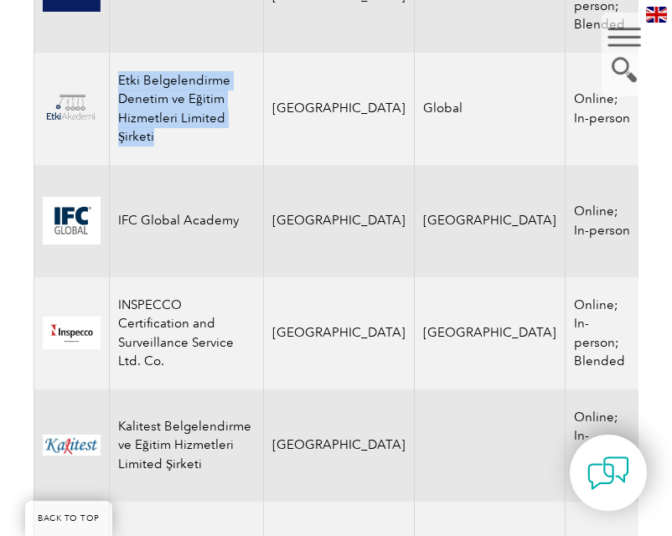
drag, startPoint x: 122, startPoint y: 37, endPoint x: 189, endPoint y: 94, distance: 88.6
click at [189, 94] on td "Etki Belgelendirme Denetim ve Eğitim Hizmetleri Limited Şirketi" at bounding box center [187, 109] width 154 height 112
copy td "Etki Belgelendirme Denetim ve Eğitim Hizmetleri Limited Şirketi"
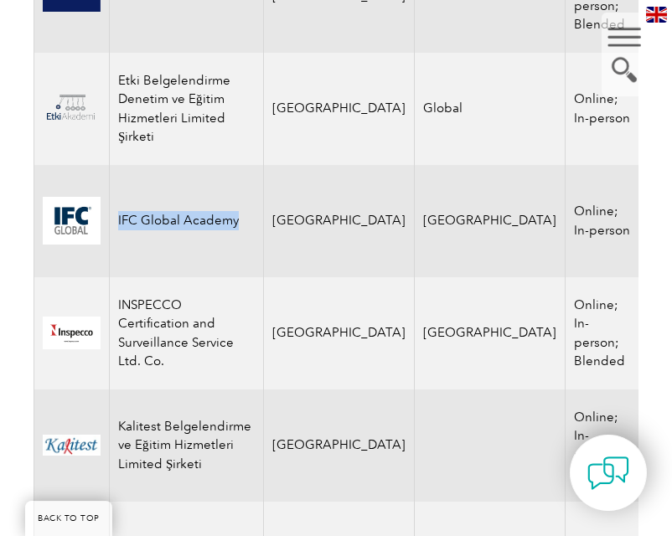
drag, startPoint x: 118, startPoint y: 178, endPoint x: 246, endPoint y: 181, distance: 128.3
click at [246, 181] on td "IFC Global Academy" at bounding box center [187, 221] width 154 height 112
copy td "IFC Global Academy"
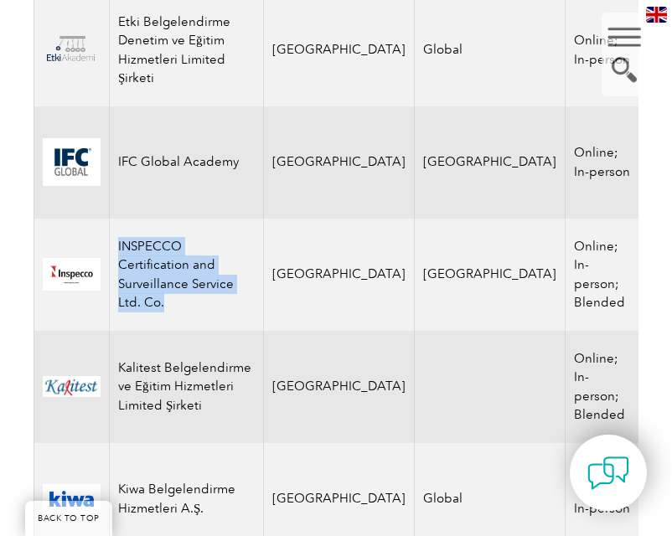
drag, startPoint x: 121, startPoint y: 203, endPoint x: 191, endPoint y: 260, distance: 90.6
click at [191, 260] on td "INSPECCO Certification and Surveillance Service Ltd. Co." at bounding box center [187, 275] width 154 height 112
copy td "INSPECCO Certification and Surveillance Service Ltd. Co."
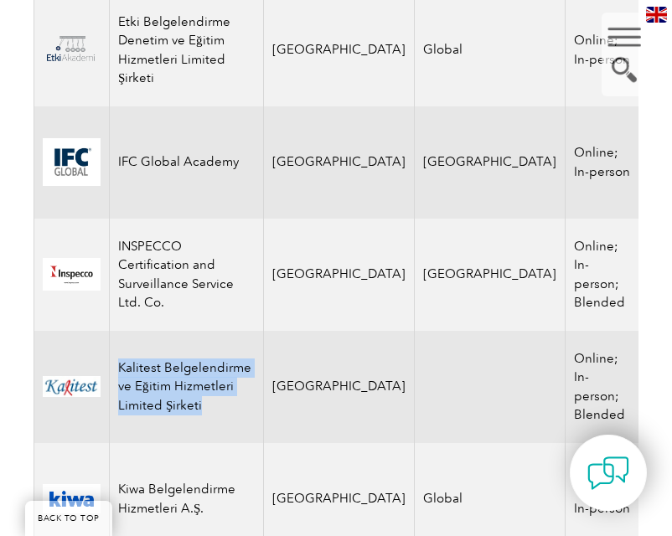
drag, startPoint x: 122, startPoint y: 316, endPoint x: 234, endPoint y: 399, distance: 139.6
click at [234, 399] on td "Kalitest Belgelendirme ve Eğitim Hizmetleri Limited Şirketi" at bounding box center [187, 387] width 154 height 112
copy td "Kalitest Belgelendirme ve Eğitim Hizmetleri Limited Şirketi"
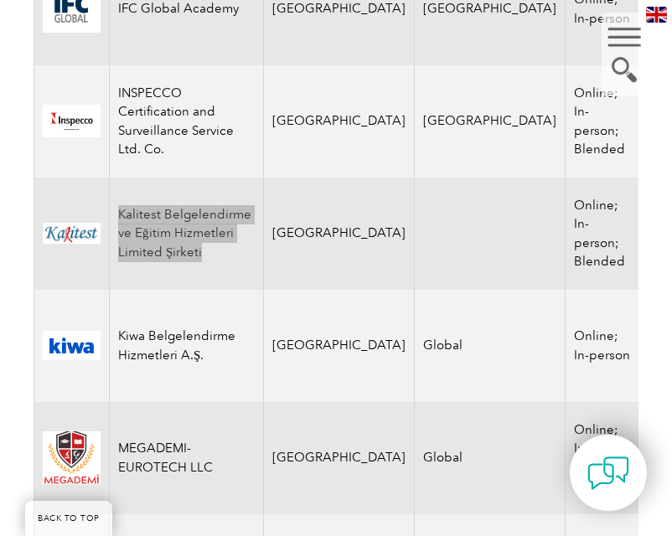
scroll to position [2318, 0]
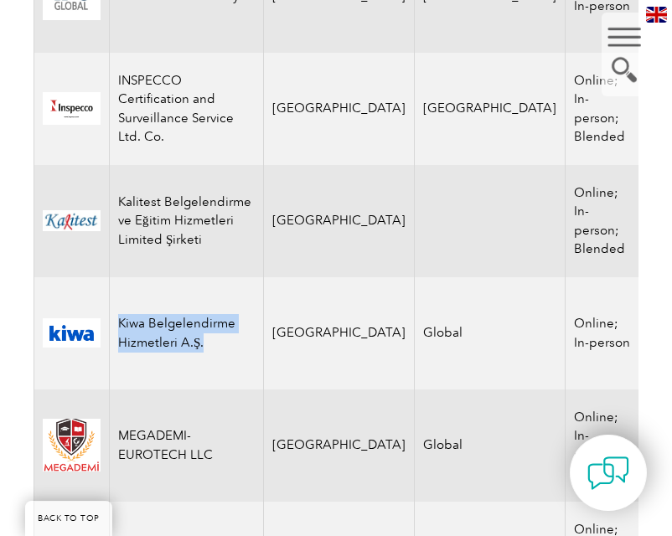
drag, startPoint x: 119, startPoint y: 279, endPoint x: 213, endPoint y: 296, distance: 95.4
click at [213, 296] on td "Kiwa Belgelendirme Hizmetleri A.Ş." at bounding box center [187, 333] width 154 height 112
copy td "Kiwa Belgelendirme Hizmetleri A.Ş."
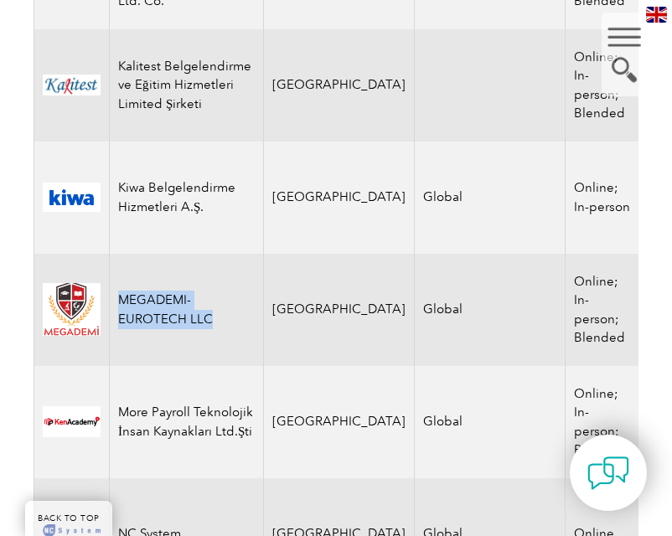
drag, startPoint x: 126, startPoint y: 251, endPoint x: 216, endPoint y: 271, distance: 92.7
click at [216, 271] on td "MEGADEMI-EUROTECH LLC" at bounding box center [187, 310] width 154 height 112
copy td "MEGADEMI-EUROTECH LLC"
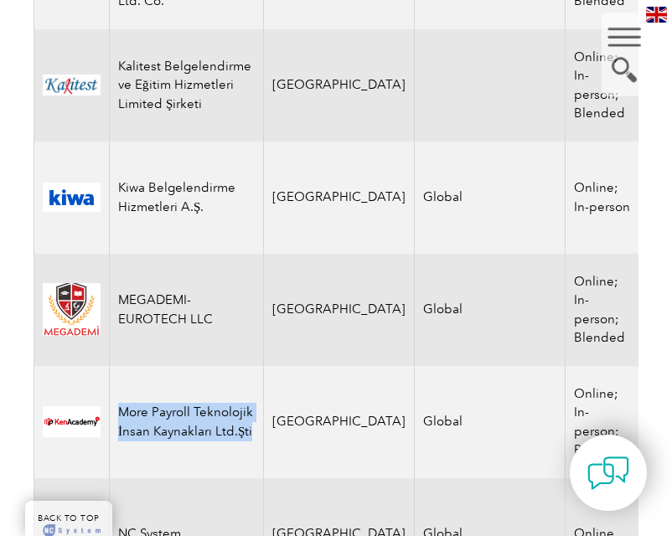
drag, startPoint x: 119, startPoint y: 361, endPoint x: 238, endPoint y: 401, distance: 125.4
click at [238, 401] on td "More Payroll Teknolojik İnsan Kaynakları Ltd.Şti" at bounding box center [187, 422] width 154 height 112
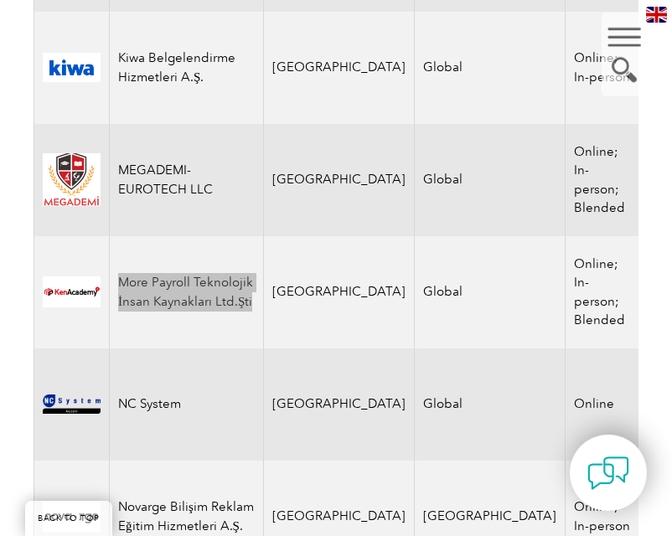
scroll to position [2592, 0]
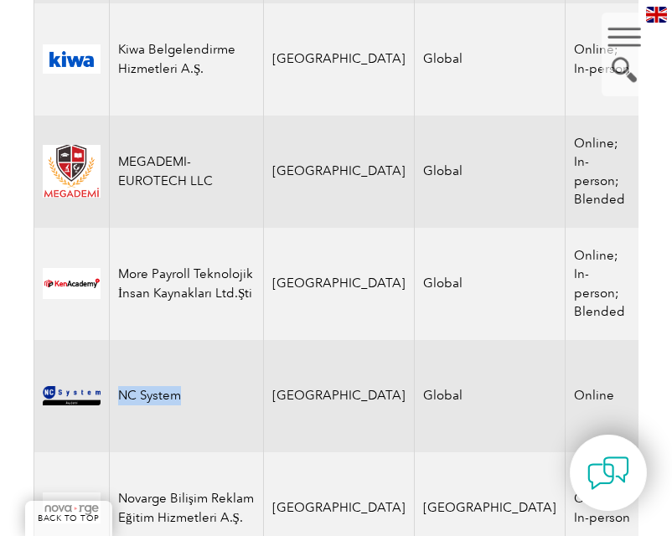
drag, startPoint x: 124, startPoint y: 354, endPoint x: 192, endPoint y: 365, distance: 68.9
click at [192, 365] on td "NC System" at bounding box center [187, 396] width 154 height 112
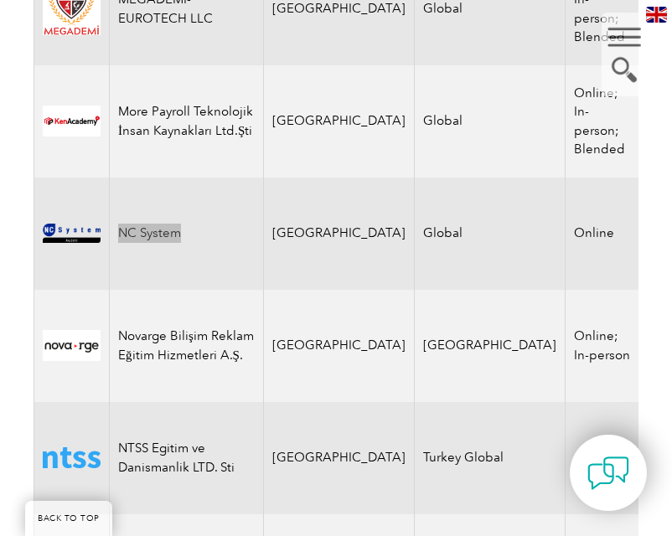
scroll to position [2759, 0]
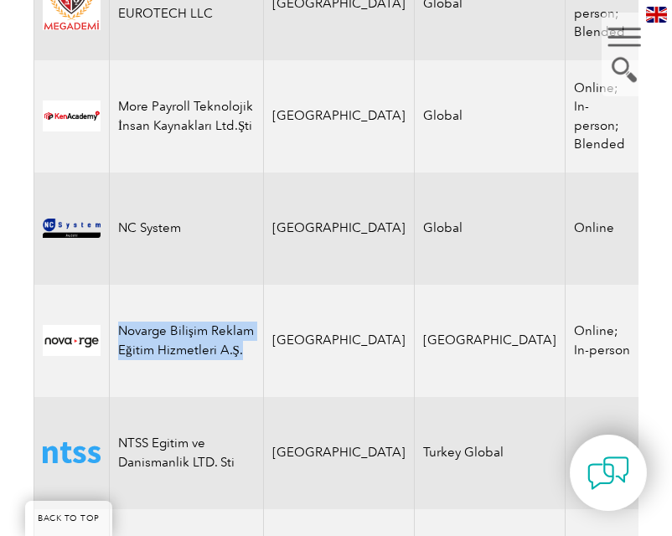
drag, startPoint x: 122, startPoint y: 277, endPoint x: 210, endPoint y: 315, distance: 95.0
click at [210, 315] on td "Novarge Bilişim Reklam Eğitim Hizmetleri A.Ş." at bounding box center [187, 341] width 154 height 112
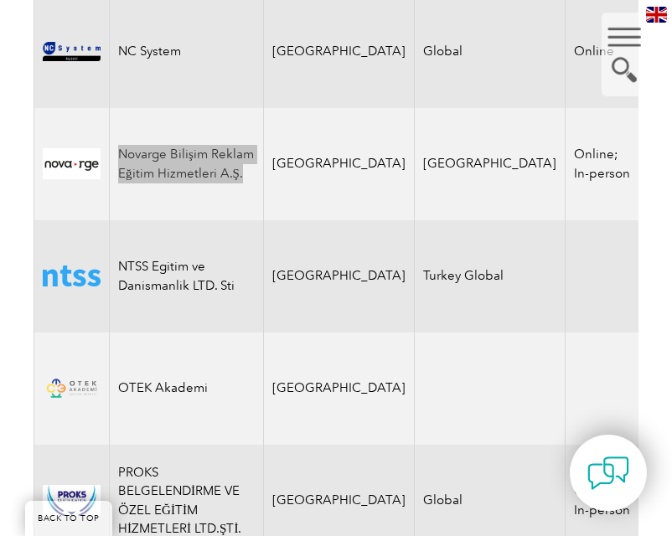
scroll to position [2944, 0]
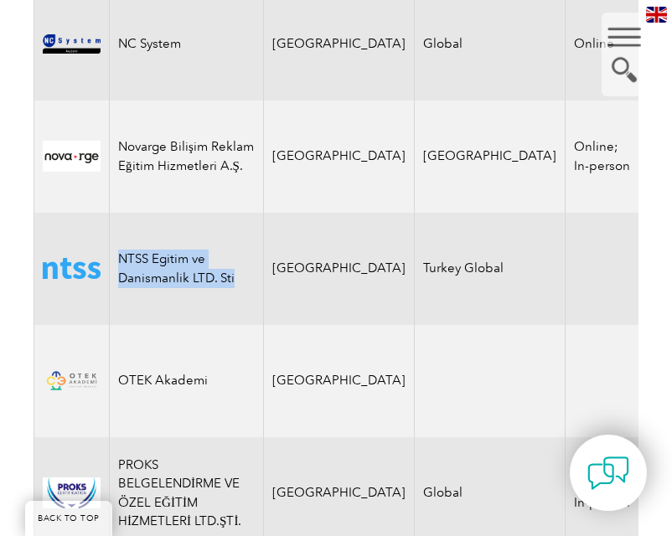
drag, startPoint x: 121, startPoint y: 217, endPoint x: 245, endPoint y: 239, distance: 126.0
click at [245, 239] on td "NTSS Egitim ve Danismanlik LTD. Sti" at bounding box center [187, 269] width 154 height 112
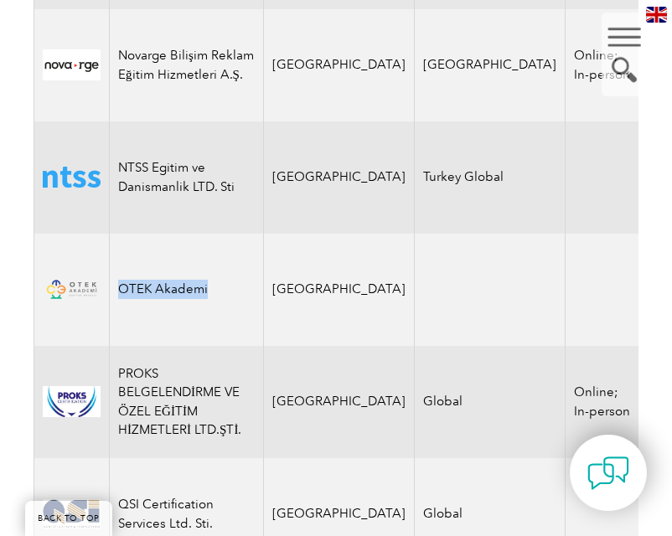
drag, startPoint x: 118, startPoint y: 247, endPoint x: 231, endPoint y: 256, distance: 113.5
click at [231, 256] on td "OTEK Akademi" at bounding box center [187, 290] width 154 height 112
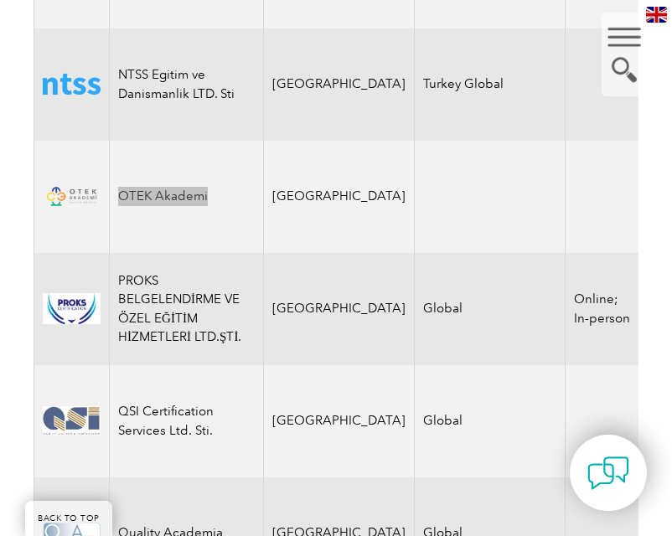
scroll to position [3130, 0]
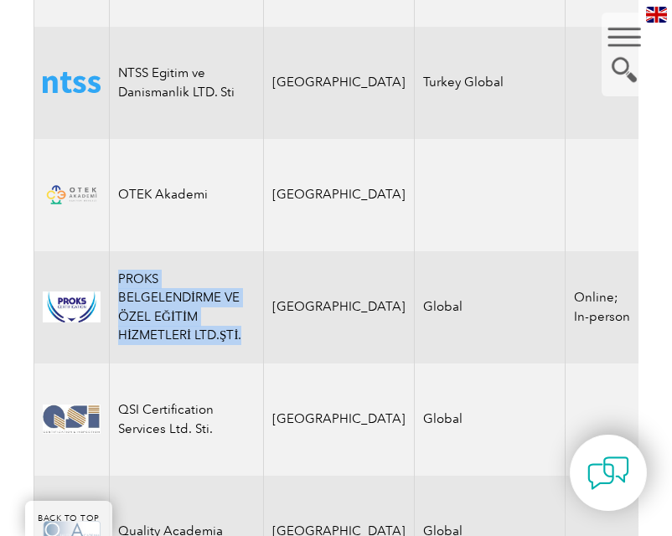
drag, startPoint x: 120, startPoint y: 236, endPoint x: 247, endPoint y: 293, distance: 139.2
click at [247, 293] on td "PROKS BELGELENDİRME VE ÖZEL EĞİTİM HİZMETLERİ LTD.ŞTİ." at bounding box center [187, 307] width 154 height 112
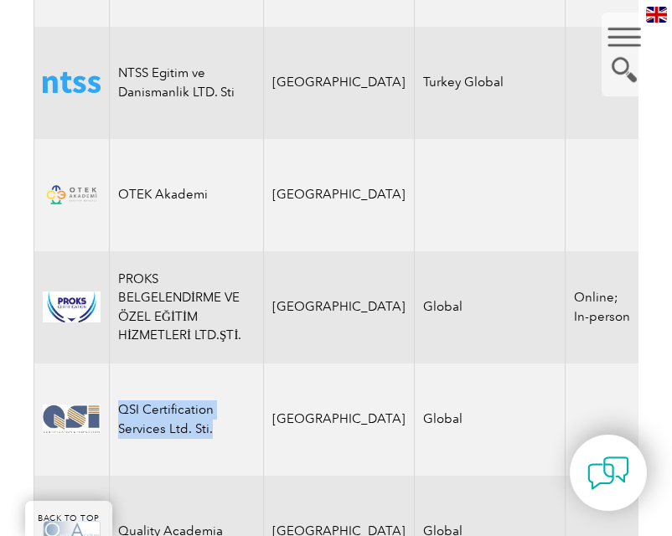
drag, startPoint x: 121, startPoint y: 366, endPoint x: 220, endPoint y: 388, distance: 101.3
click at [220, 388] on td "QSI Certification Services Ltd. Sti." at bounding box center [187, 420] width 154 height 112
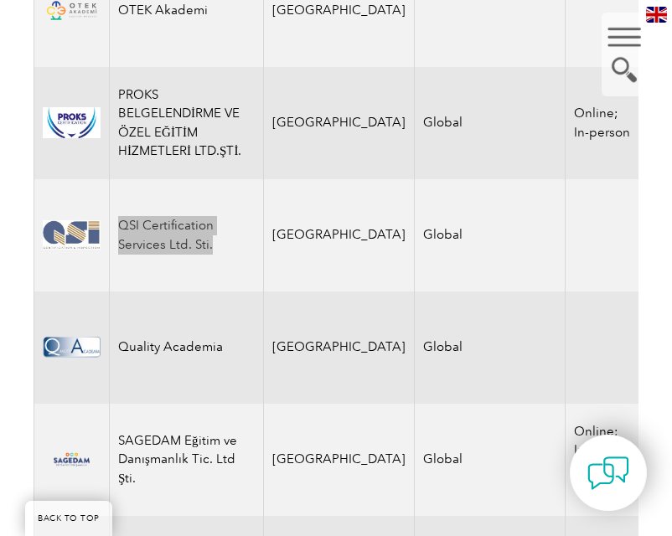
scroll to position [3335, 0]
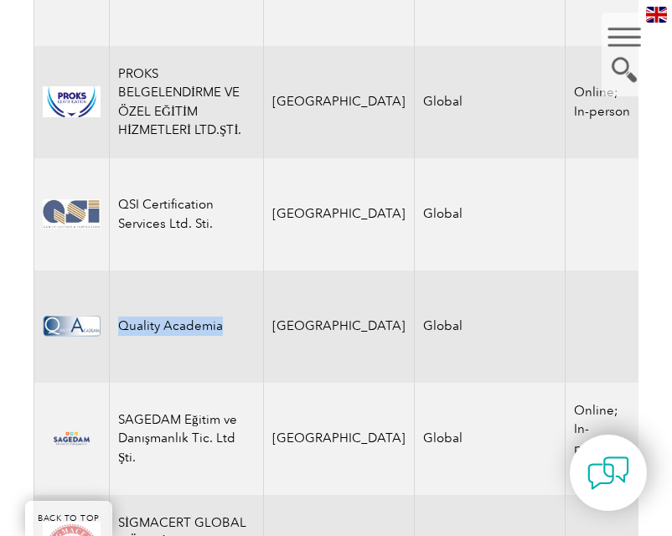
drag, startPoint x: 122, startPoint y: 286, endPoint x: 225, endPoint y: 286, distance: 103.1
click at [225, 286] on td "Quality Academia" at bounding box center [187, 327] width 154 height 112
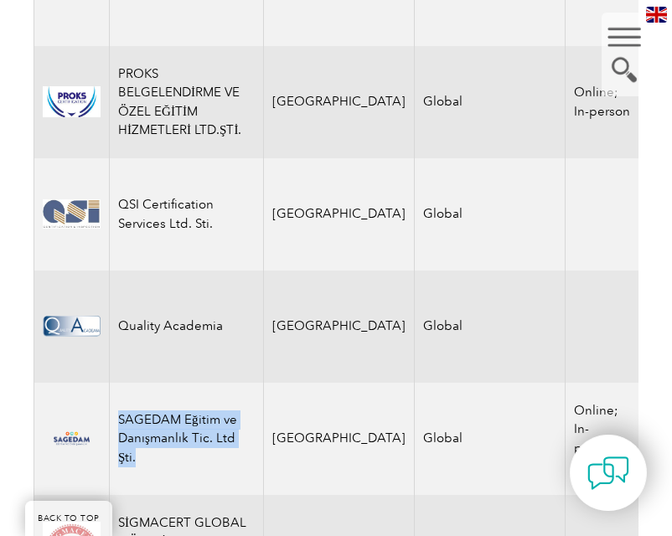
drag, startPoint x: 121, startPoint y: 376, endPoint x: 209, endPoint y: 442, distance: 110.1
click at [209, 442] on td "SAGEDAM Eğitim ve Danışmanlık Tic. Ltd Şti." at bounding box center [187, 439] width 154 height 112
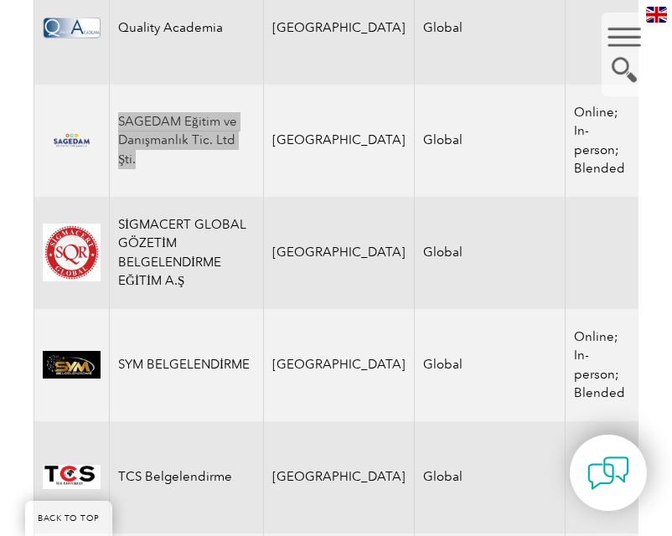
scroll to position [3634, 0]
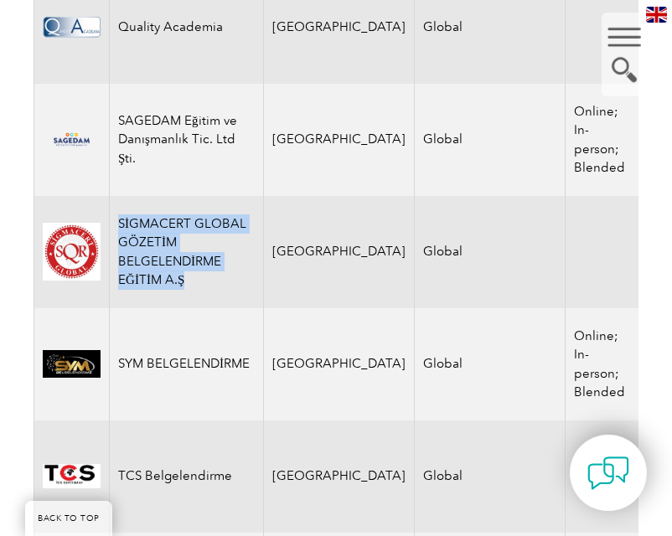
drag, startPoint x: 119, startPoint y: 176, endPoint x: 208, endPoint y: 233, distance: 105.6
click at [208, 233] on td "SİGMACERT GLOBAL GÖZETİM BELGELENDİRME EĞİTİM A.Ş" at bounding box center [187, 252] width 154 height 112
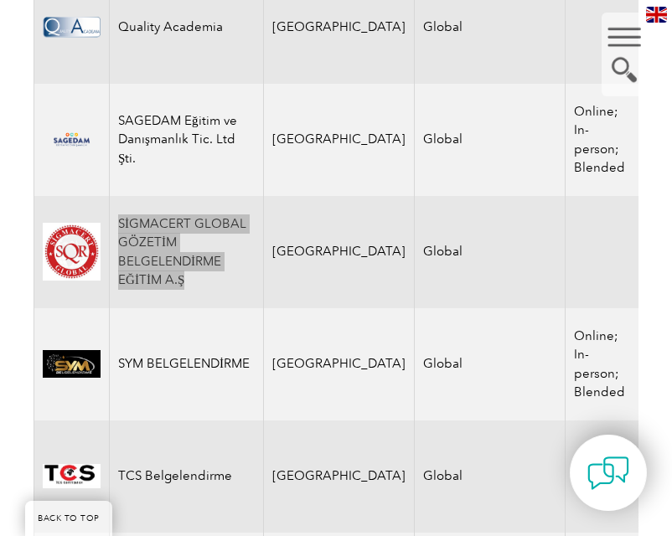
scroll to position [3738, 0]
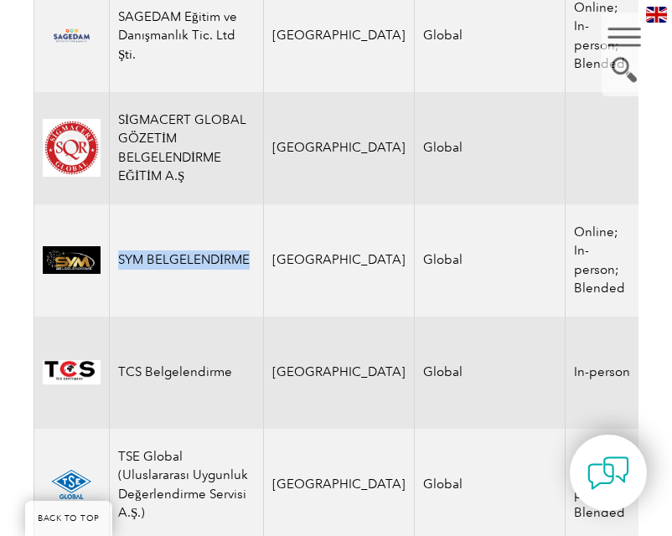
drag, startPoint x: 120, startPoint y: 210, endPoint x: 225, endPoint y: 232, distance: 107.0
click at [225, 232] on td "SYM BELGELENDİRME" at bounding box center [187, 261] width 154 height 112
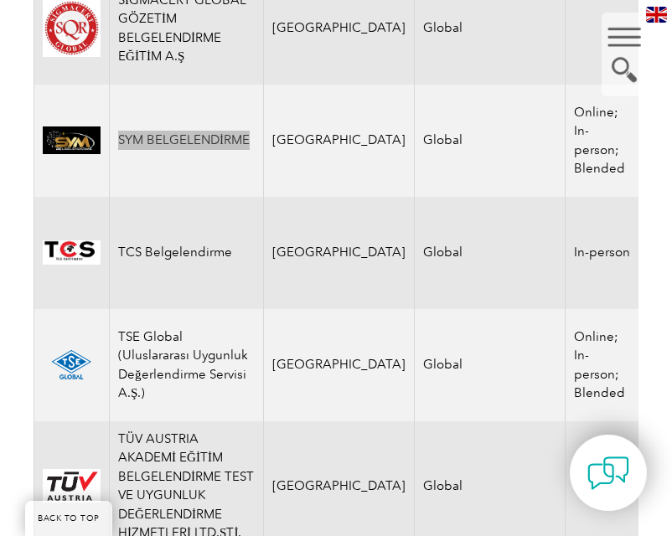
scroll to position [3859, 0]
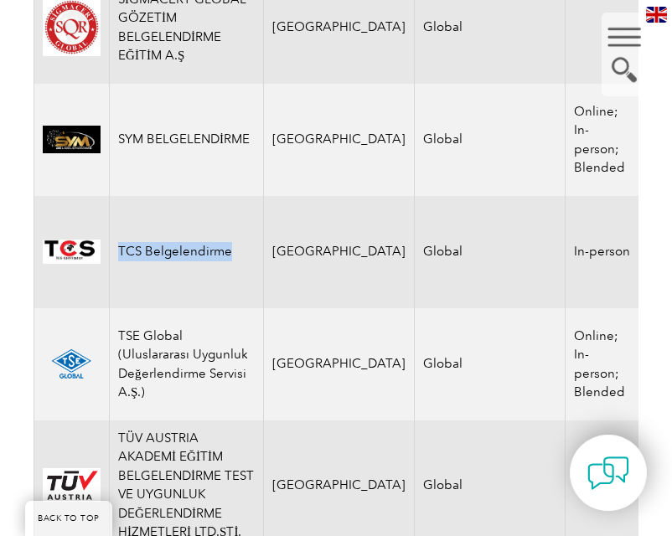
drag, startPoint x: 123, startPoint y: 210, endPoint x: 255, endPoint y: 204, distance: 131.8
click at [255, 204] on td "TCS Belgelendirme" at bounding box center [187, 252] width 154 height 112
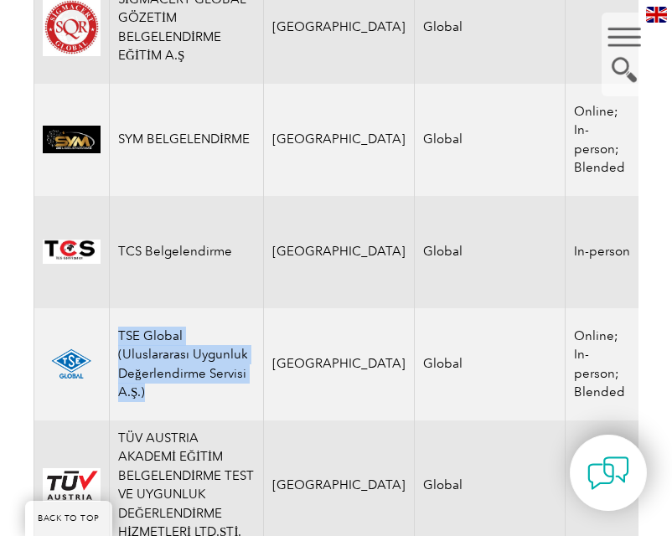
drag, startPoint x: 122, startPoint y: 273, endPoint x: 233, endPoint y: 361, distance: 141.4
click at [233, 361] on td "TSE Global (Uluslararası Uygunluk Değerlendirme Servisi A.Ş.)" at bounding box center [187, 364] width 154 height 112
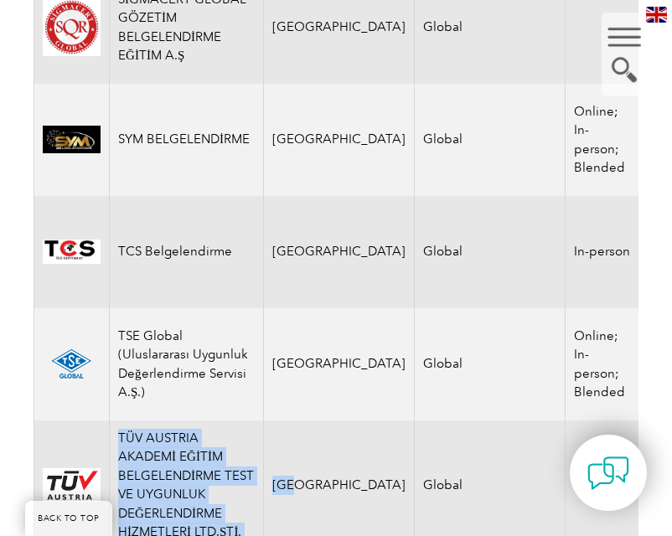
drag, startPoint x: 117, startPoint y: 395, endPoint x: 284, endPoint y: 482, distance: 188.2
click at [284, 482] on tr "TÜV AUSTRIA AKADEMİ EĞİTİM BELGELENDİRME TEST VE UYGUNLUK DEĞERLENDİRME HİZMETL…" at bounding box center [393, 486] width 718 height 130
click at [144, 421] on td "TÜV AUSTRIA AKADEMİ EĞİTİM BELGELENDİRME TEST VE UYGUNLUK DEĞERLENDİRME HİZMETL…" at bounding box center [187, 486] width 154 height 130
drag, startPoint x: 123, startPoint y: 395, endPoint x: 256, endPoint y: 499, distance: 168.4
click at [256, 499] on tr "TÜV AUSTRIA AKADEMİ EĞİTİM BELGELENDİRME TEST VE UYGUNLUK DEĞERLENDİRME HİZMETL…" at bounding box center [393, 486] width 718 height 130
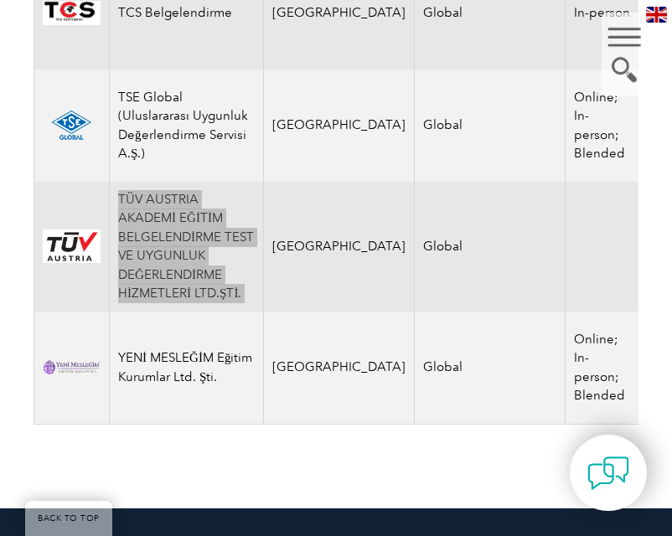
scroll to position [4099, 0]
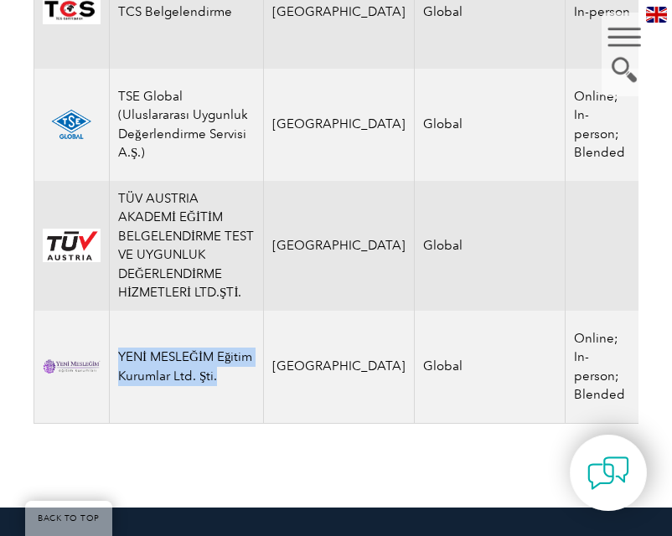
drag, startPoint x: 121, startPoint y: 303, endPoint x: 163, endPoint y: 343, distance: 58.1
click at [163, 343] on td "YENİ MESLEĞİM Eğitim Kurumlar Ltd. Şti." at bounding box center [187, 367] width 154 height 113
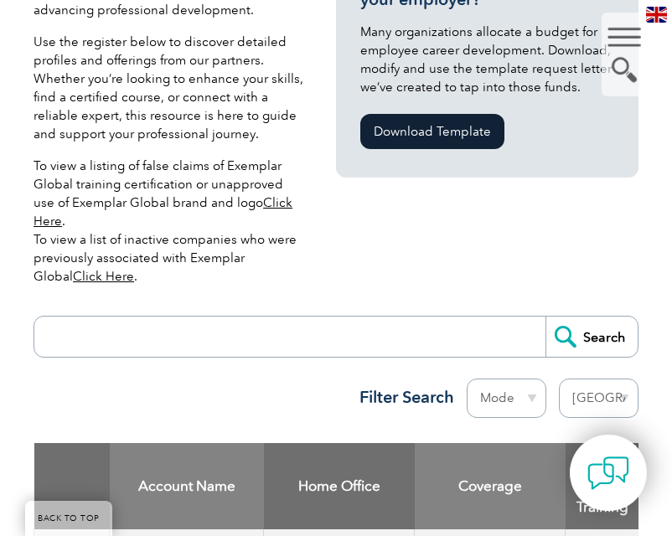
scroll to position [554, 0]
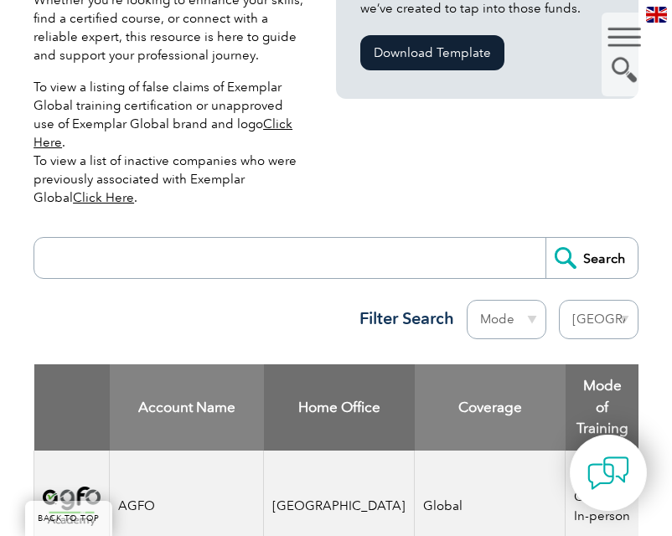
click at [593, 321] on div "Region [GEOGRAPHIC_DATA] [GEOGRAPHIC_DATA] [GEOGRAPHIC_DATA] [GEOGRAPHIC_DATA] …" at bounding box center [593, 324] width 92 height 48
click at [589, 308] on select "Region [GEOGRAPHIC_DATA] [GEOGRAPHIC_DATA] [GEOGRAPHIC_DATA] [GEOGRAPHIC_DATA] …" at bounding box center [599, 319] width 80 height 39
select select "[GEOGRAPHIC_DATA]"
click at [559, 300] on select "Region [GEOGRAPHIC_DATA] [GEOGRAPHIC_DATA] [GEOGRAPHIC_DATA] [GEOGRAPHIC_DATA] …" at bounding box center [599, 319] width 80 height 39
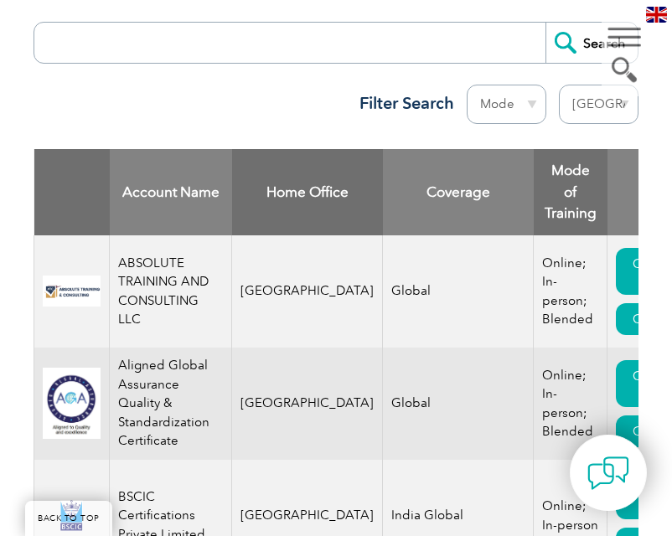
scroll to position [770, 0]
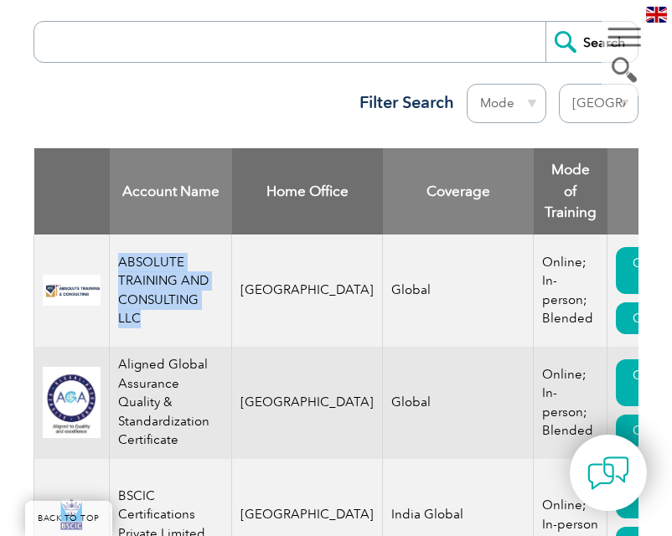
drag, startPoint x: 121, startPoint y: 224, endPoint x: 228, endPoint y: 272, distance: 117.4
click at [228, 272] on td "ABSOLUTE TRAINING AND CONSULTING LLC" at bounding box center [171, 291] width 122 height 112
copy td "ABSOLUTE TRAINING AND CONSULTING LLC"
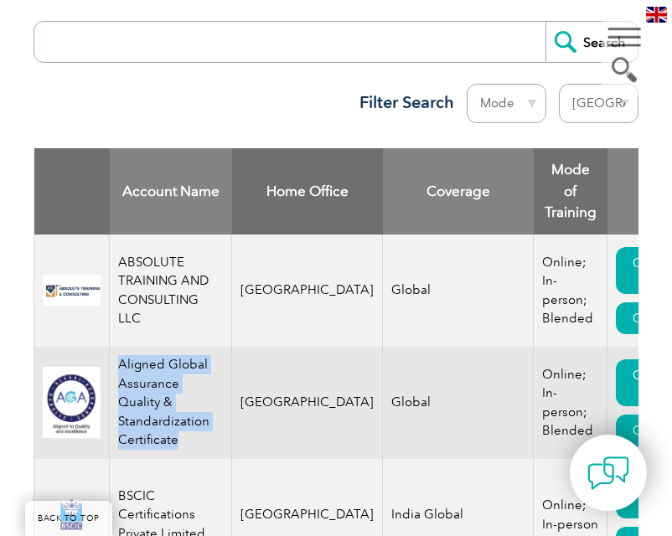
drag, startPoint x: 124, startPoint y: 336, endPoint x: 228, endPoint y: 404, distance: 124.1
click at [228, 404] on td "Aligned Global Assurance Quality & Standardization Certificate" at bounding box center [171, 403] width 122 height 112
copy td "Aligned Global Assurance Quality & Standardization Certificate"
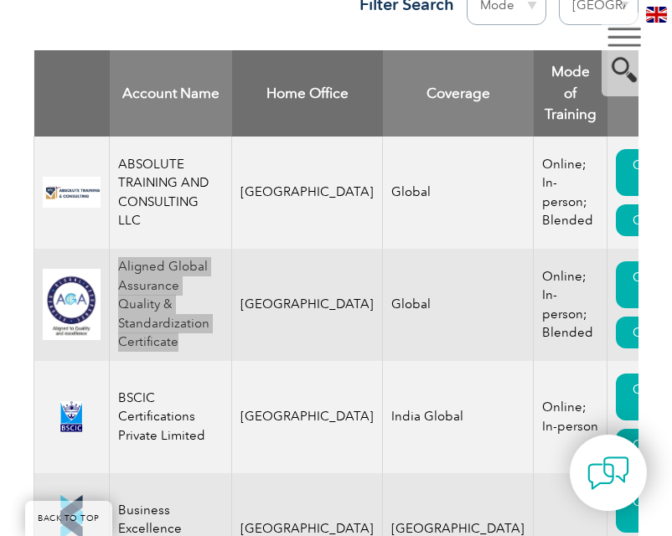
scroll to position [869, 0]
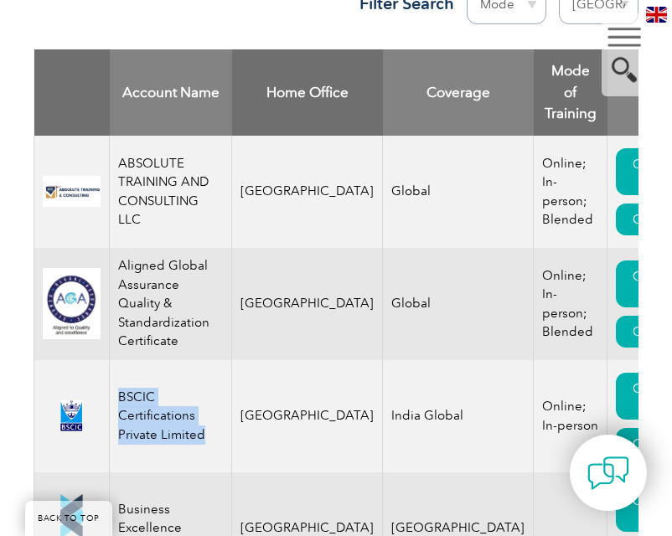
drag, startPoint x: 119, startPoint y: 361, endPoint x: 248, endPoint y: 391, distance: 132.6
click at [232, 391] on td "BSCIC Certifications Private Limited" at bounding box center [171, 416] width 122 height 112
copy td "BSCIC Certifications Private Limited"
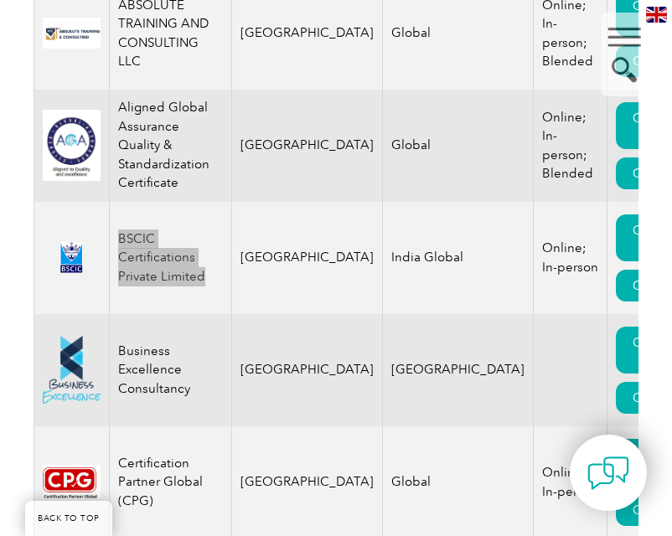
scroll to position [1028, 0]
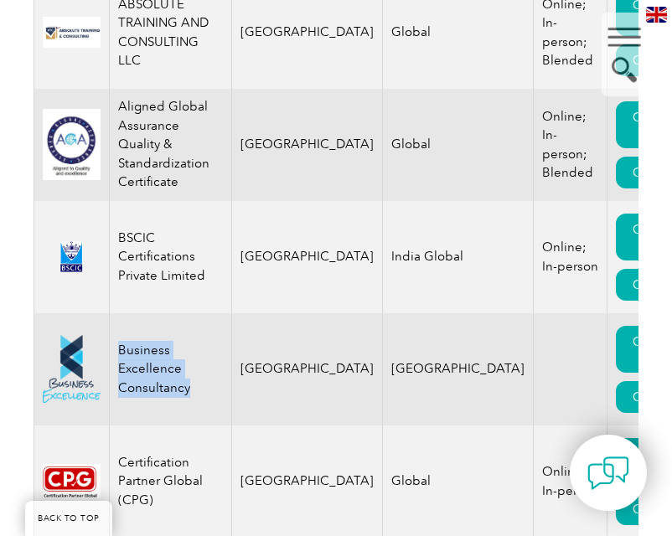
drag, startPoint x: 121, startPoint y: 316, endPoint x: 229, endPoint y: 347, distance: 112.5
click at [229, 347] on td "Business Excellence Consultancy" at bounding box center [171, 369] width 122 height 112
copy td "Business Excellence Consultancy"
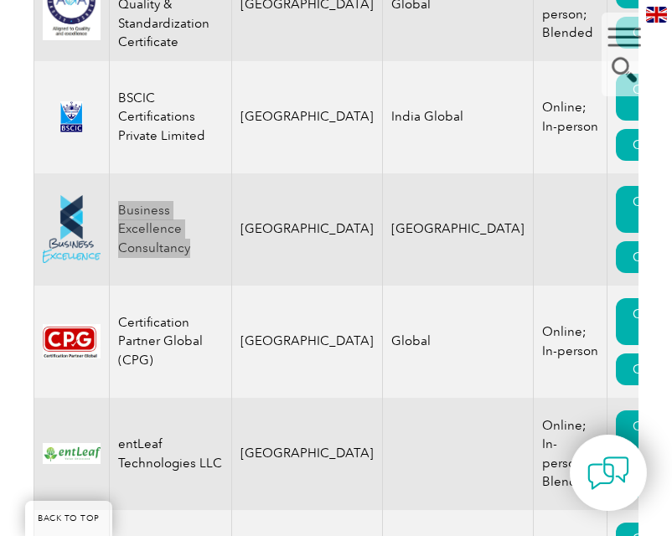
scroll to position [1169, 0]
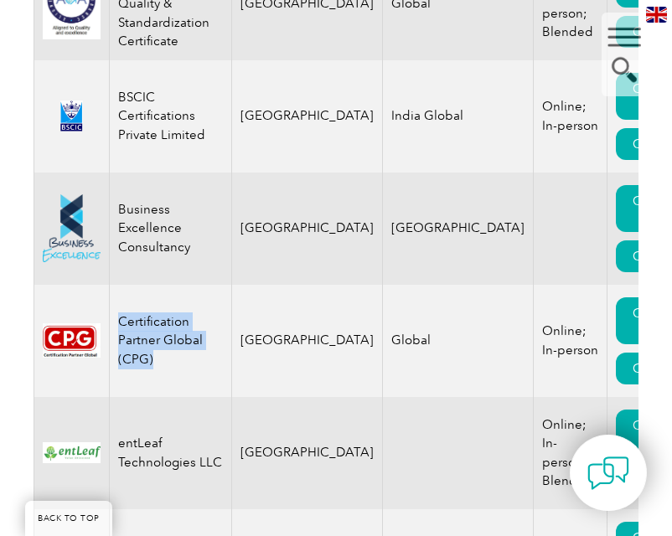
drag, startPoint x: 117, startPoint y: 286, endPoint x: 215, endPoint y: 304, distance: 99.8
click at [215, 304] on td "Certification Partner Global (CPG)" at bounding box center [171, 341] width 122 height 112
copy td "Certification Partner Global (CPG)"
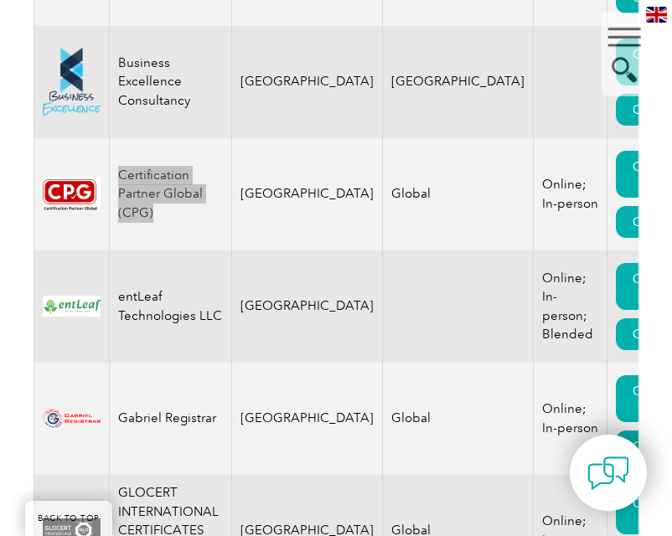
scroll to position [1317, 0]
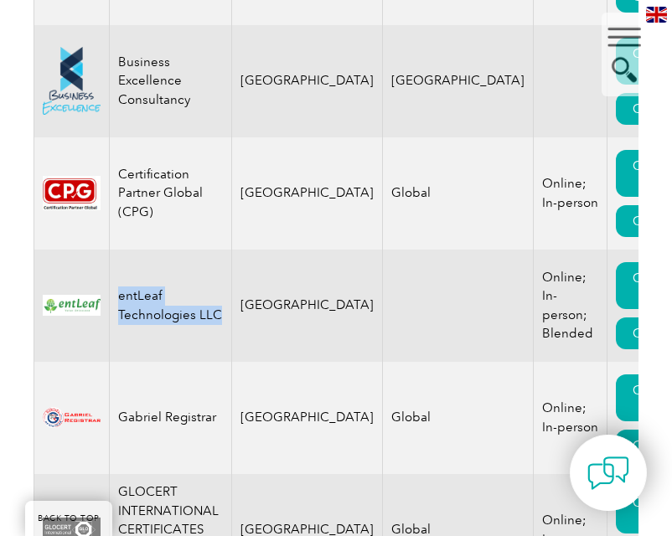
drag, startPoint x: 117, startPoint y: 253, endPoint x: 245, endPoint y: 293, distance: 134.4
click at [232, 293] on td "entLeaf Technologies LLC" at bounding box center [171, 306] width 122 height 112
copy td "entLeaf Technologies LLC"
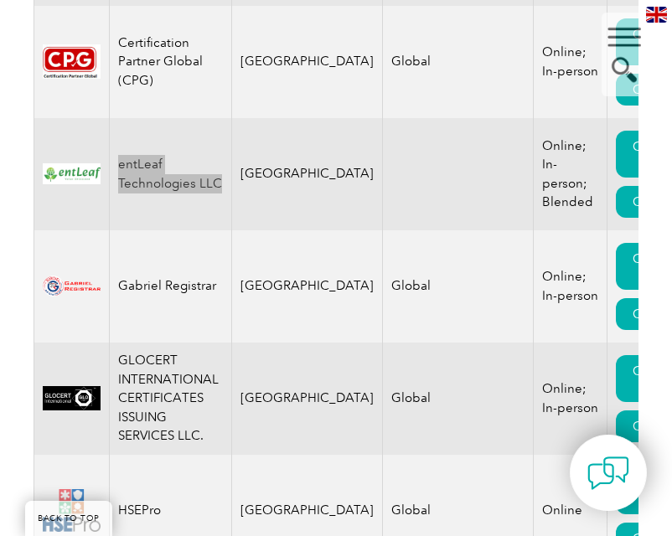
scroll to position [1449, 0]
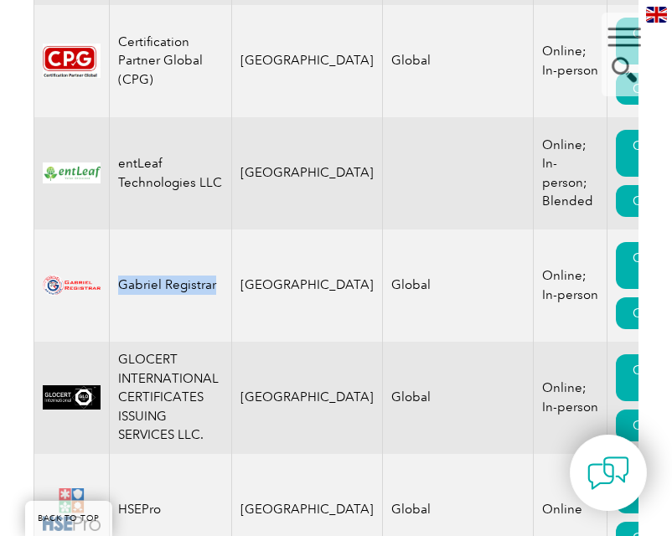
drag, startPoint x: 124, startPoint y: 244, endPoint x: 235, endPoint y: 246, distance: 110.7
click at [232, 246] on td "Gabriel Registrar" at bounding box center [171, 286] width 122 height 112
copy td "Gabriel Registrar"
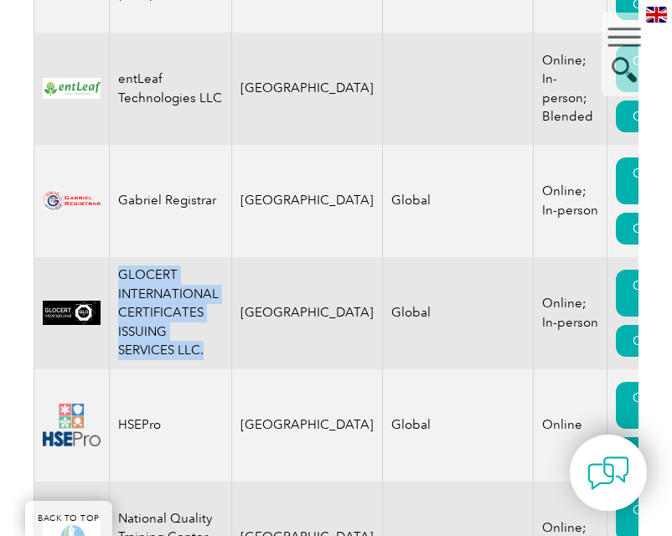
drag, startPoint x: 122, startPoint y: 232, endPoint x: 189, endPoint y: 308, distance: 101.6
click at [189, 308] on td "GLOCERT INTERNATIONAL CERTIFICATES ISSUING SERVICES LLC." at bounding box center [171, 313] width 122 height 112
copy td "GLOCERT INTERNATIONAL CERTIFICATES ISSUING SERVICES LLC."
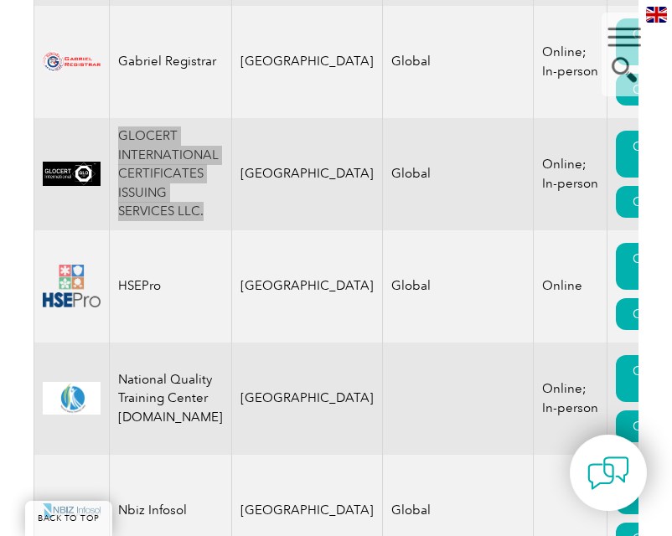
scroll to position [1674, 0]
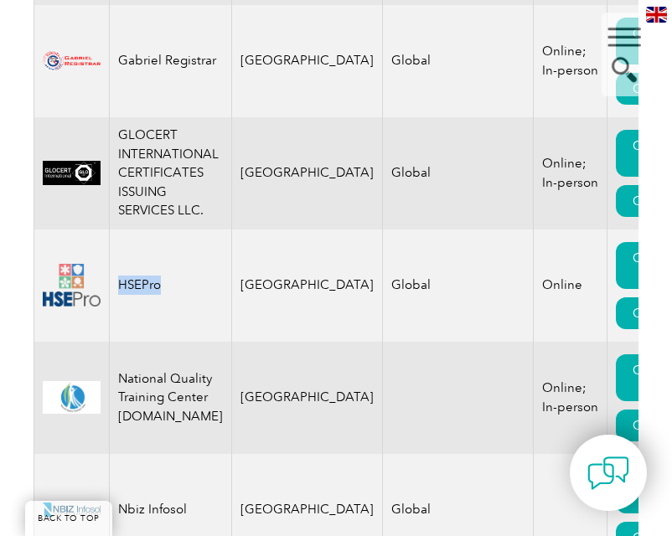
drag, startPoint x: 124, startPoint y: 239, endPoint x: 184, endPoint y: 239, distance: 60.4
click at [184, 239] on td "HSEPro" at bounding box center [171, 286] width 122 height 112
copy td "HSEPro"
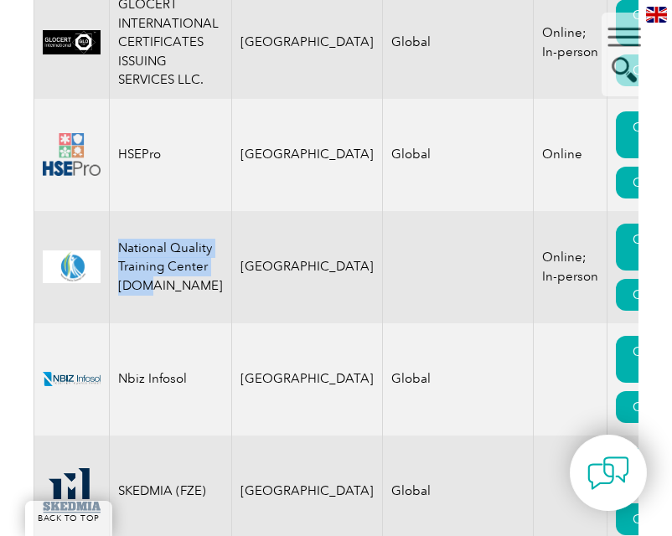
drag, startPoint x: 123, startPoint y: 210, endPoint x: 251, endPoint y: 256, distance: 136.0
click at [251, 256] on tr "National Quality Training Center L.LC United Arab Emirates Online; In-person CO…" at bounding box center [377, 267] width 686 height 112
copy tr "National Quality Training Center L.LC United Arab"
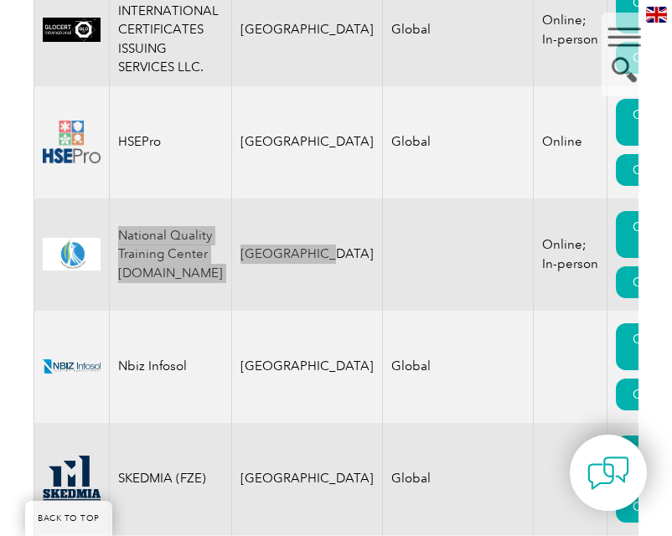
scroll to position [1818, 0]
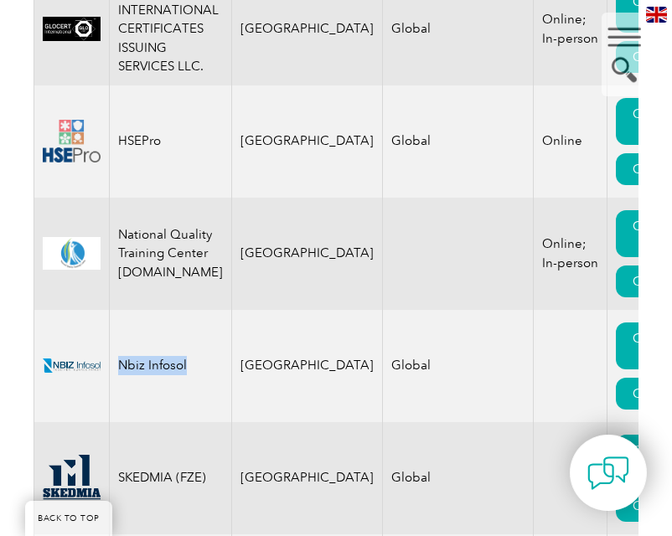
drag, startPoint x: 148, startPoint y: 319, endPoint x: 196, endPoint y: 319, distance: 48.6
click at [196, 319] on td "Nbiz Infosol" at bounding box center [171, 366] width 122 height 112
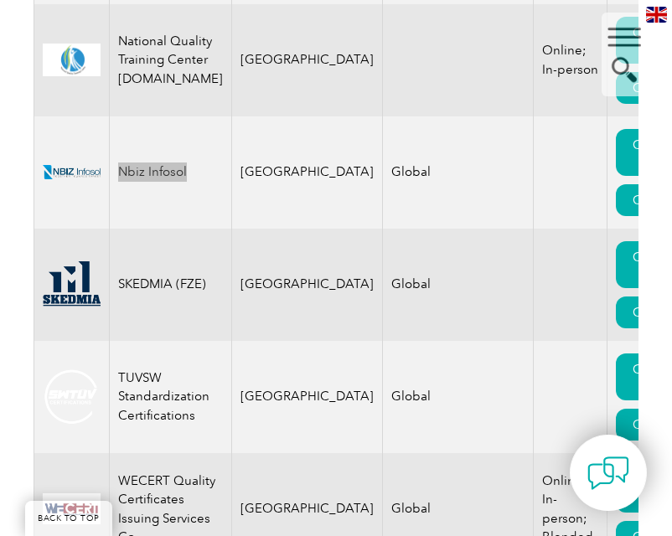
scroll to position [2013, 0]
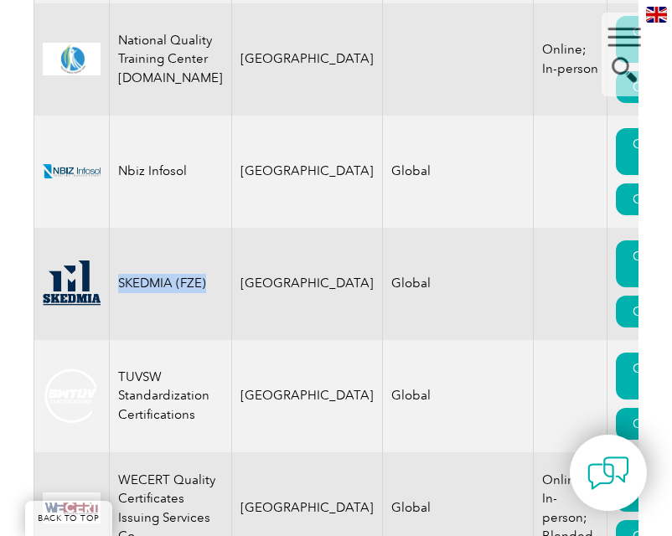
drag, startPoint x: 122, startPoint y: 241, endPoint x: 224, endPoint y: 237, distance: 102.3
click at [224, 237] on td "SKEDMIA (FZE)" at bounding box center [171, 284] width 122 height 112
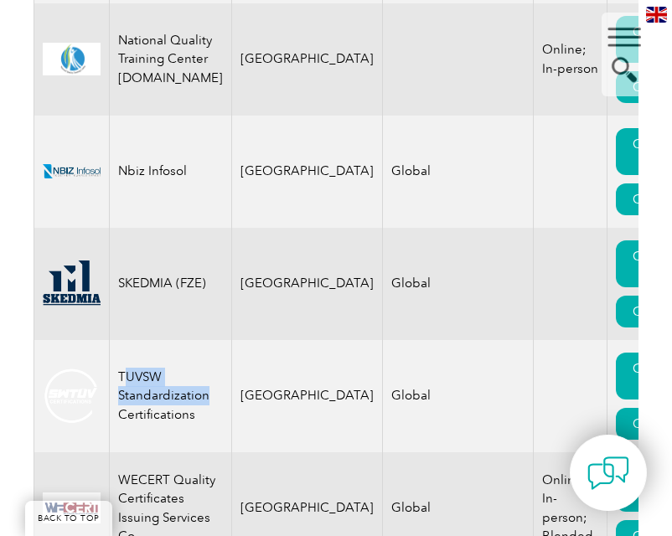
drag, startPoint x: 125, startPoint y: 329, endPoint x: 211, endPoint y: 364, distance: 92.9
click at [211, 364] on td "TUVSW Standardization Certifications" at bounding box center [171, 396] width 122 height 112
click at [211, 372] on td "TUVSW Standardization Certifications" at bounding box center [171, 396] width 122 height 112
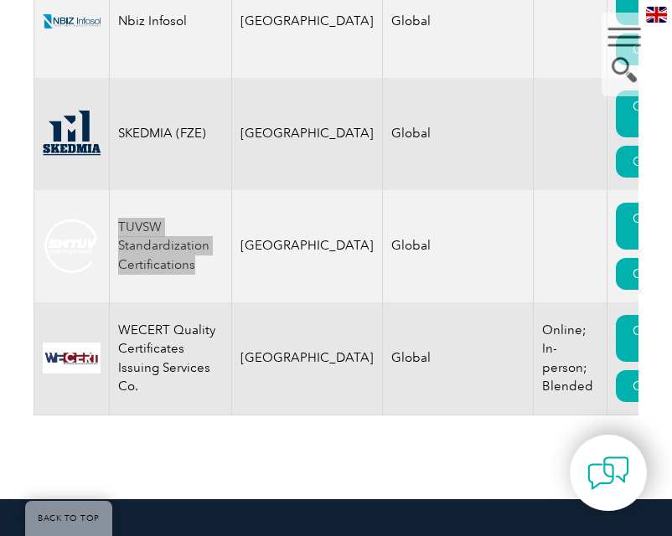
scroll to position [2163, 0]
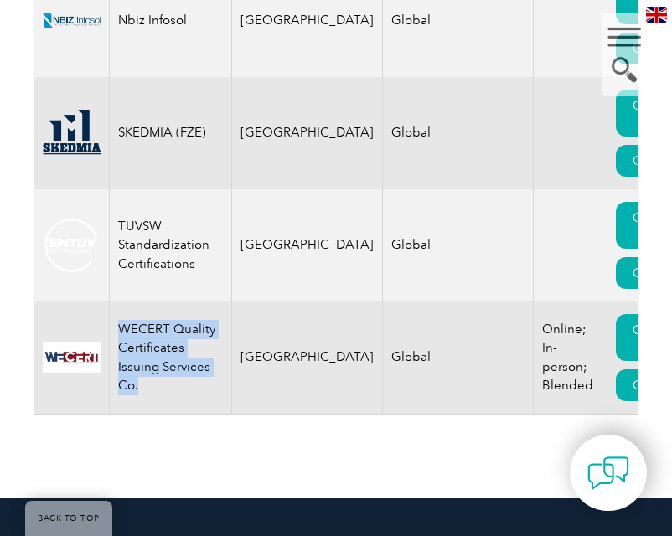
drag, startPoint x: 123, startPoint y: 301, endPoint x: 205, endPoint y: 348, distance: 93.9
click at [205, 348] on td "WECERT Quality Certificates Issuing Services Co." at bounding box center [171, 358] width 122 height 113
click at [188, 302] on td "WECERT Quality Certificates Issuing Services Co." at bounding box center [171, 358] width 122 height 113
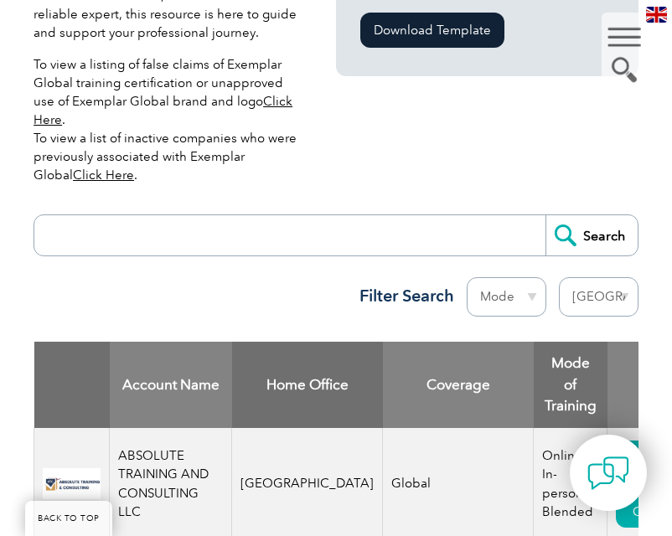
scroll to position [613, 0]
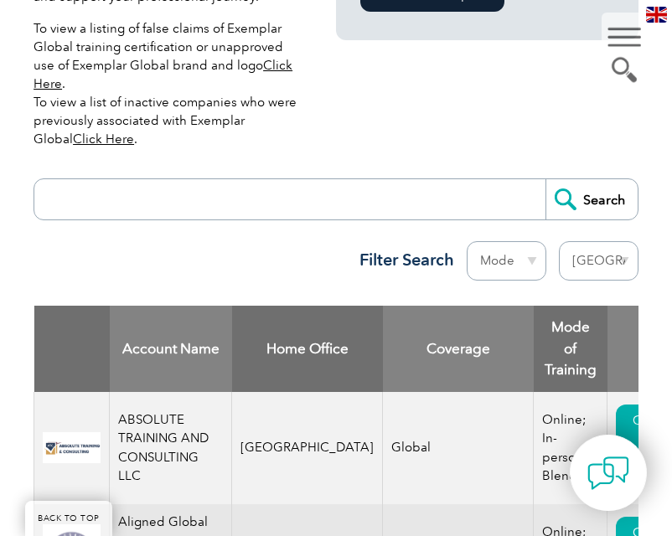
click at [585, 251] on select "Region [GEOGRAPHIC_DATA] [GEOGRAPHIC_DATA] [GEOGRAPHIC_DATA] [GEOGRAPHIC_DATA] …" at bounding box center [599, 260] width 80 height 39
select select "[GEOGRAPHIC_DATA]"
click at [559, 241] on select "Region [GEOGRAPHIC_DATA] [GEOGRAPHIC_DATA] [GEOGRAPHIC_DATA] [GEOGRAPHIC_DATA] …" at bounding box center [599, 260] width 80 height 39
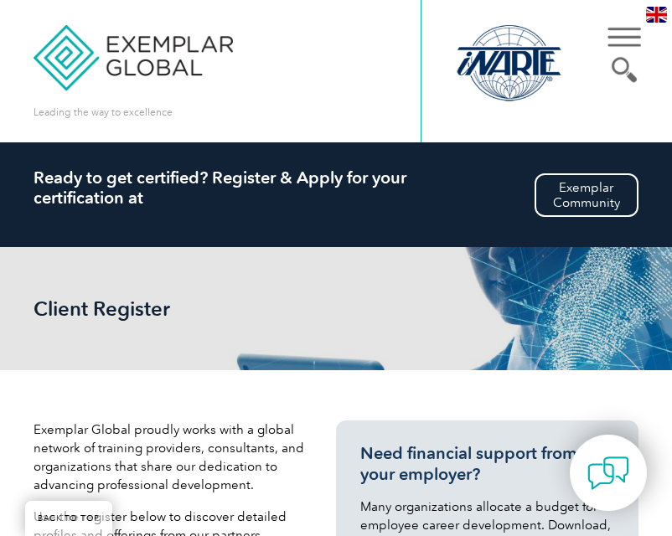
select select "[GEOGRAPHIC_DATA]"
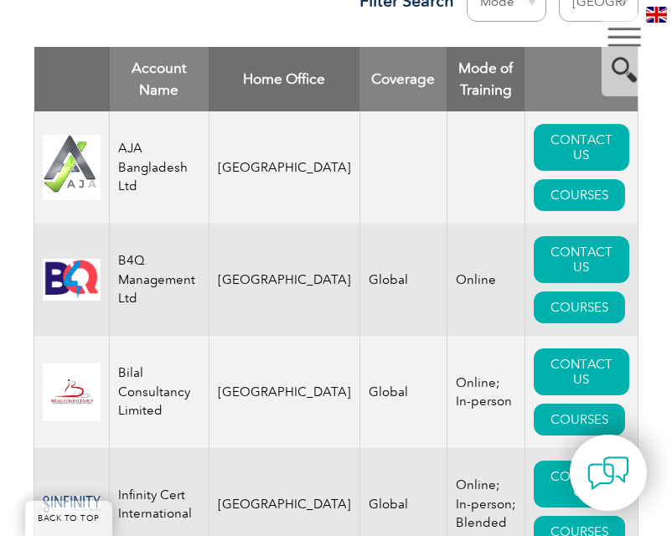
scroll to position [873, 0]
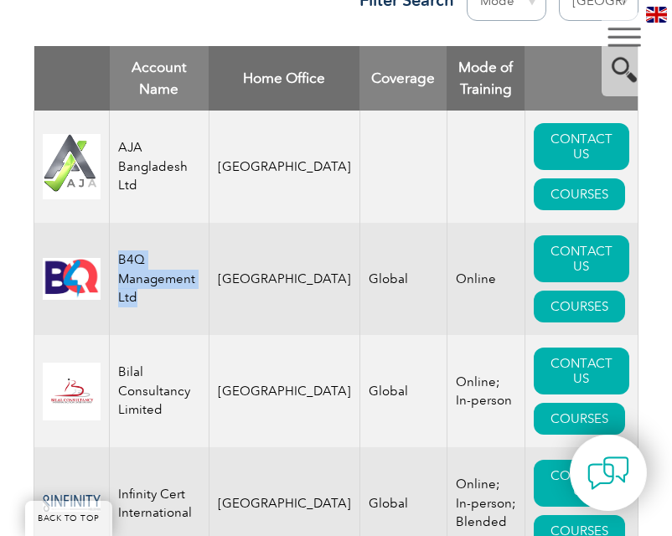
drag, startPoint x: 121, startPoint y: 246, endPoint x: 169, endPoint y: 271, distance: 54.7
click at [169, 271] on td "B4Q Management Ltd" at bounding box center [160, 279] width 100 height 112
copy td "B4Q Management Ltd"
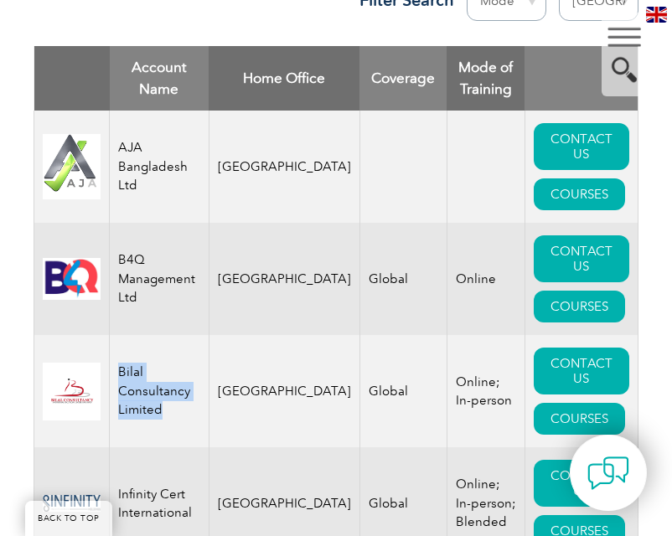
drag, startPoint x: 121, startPoint y: 357, endPoint x: 171, endPoint y: 380, distance: 55.2
click at [171, 380] on td "Bilal Consultancy Limited" at bounding box center [160, 391] width 100 height 112
copy td "Bilal Consultancy Limited"
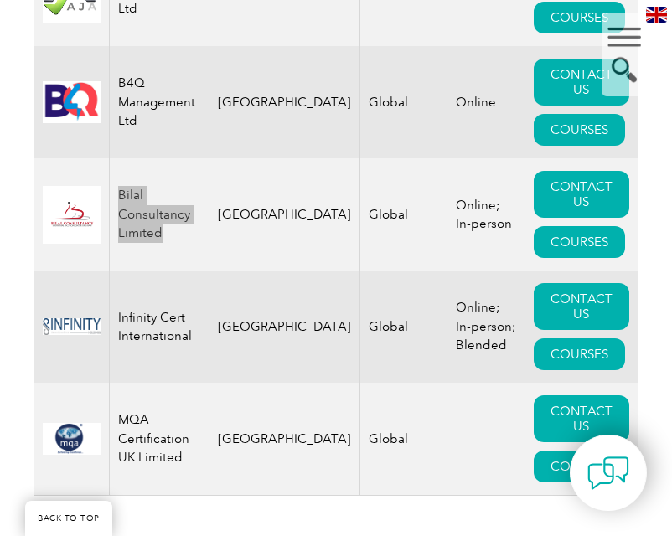
scroll to position [1050, 0]
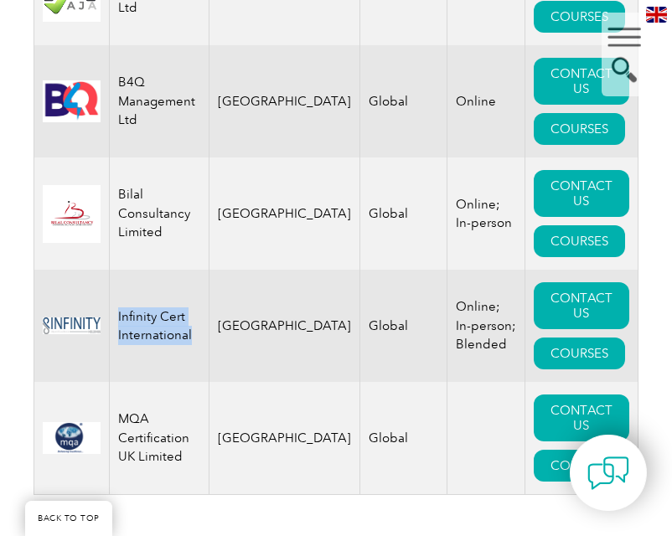
drag, startPoint x: 119, startPoint y: 296, endPoint x: 218, endPoint y: 319, distance: 101.7
click at [210, 319] on td "Infinity Cert International" at bounding box center [160, 326] width 100 height 112
copy td "Infinity Cert International"
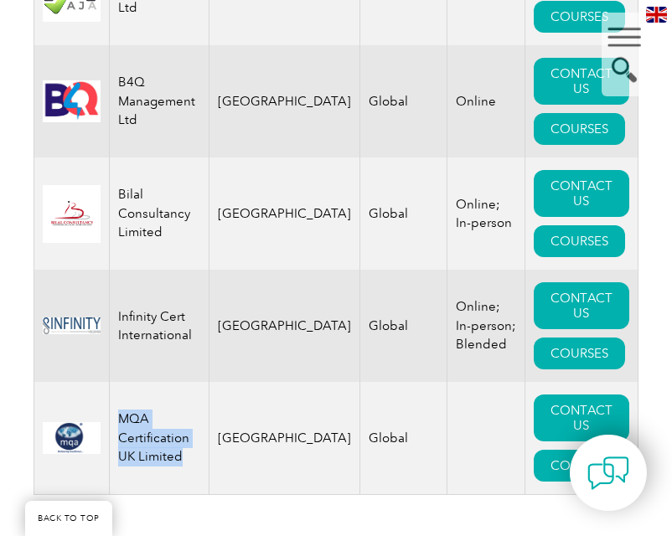
drag, startPoint x: 124, startPoint y: 403, endPoint x: 215, endPoint y: 427, distance: 93.7
click at [210, 427] on td "MQA Certification UK Limited" at bounding box center [160, 438] width 100 height 113
copy td "MQA Certification UK Limited"
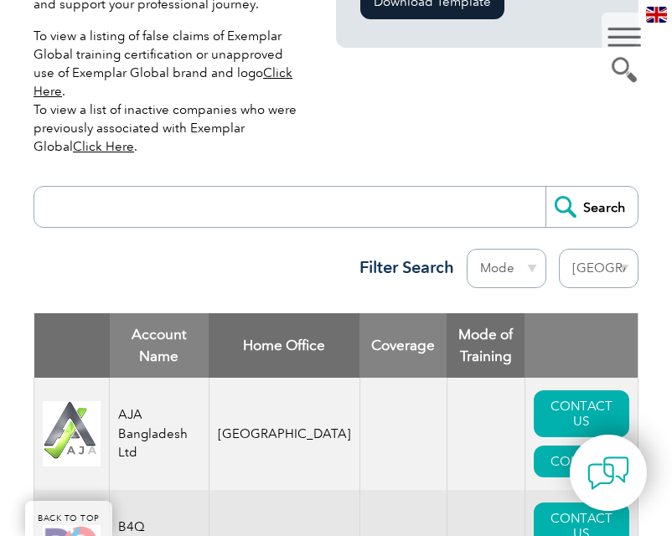
scroll to position [621, 0]
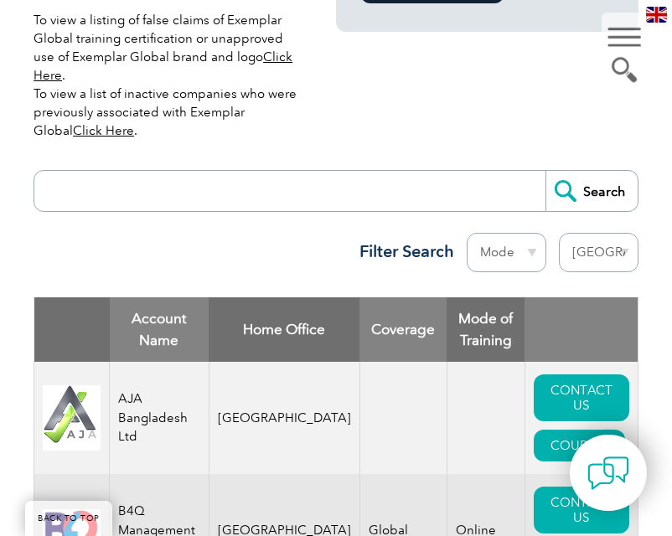
click at [602, 242] on select "Region [GEOGRAPHIC_DATA] [GEOGRAPHIC_DATA] [GEOGRAPHIC_DATA] [GEOGRAPHIC_DATA] …" at bounding box center [599, 252] width 80 height 39
click at [280, 231] on div "Search Region [GEOGRAPHIC_DATA] [GEOGRAPHIC_DATA] [GEOGRAPHIC_DATA] [GEOGRAPHIC…" at bounding box center [336, 225] width 605 height 144
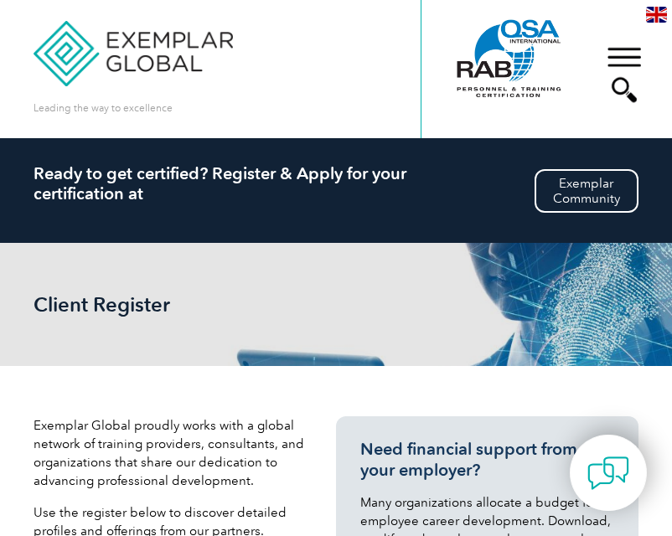
scroll to position [0, 0]
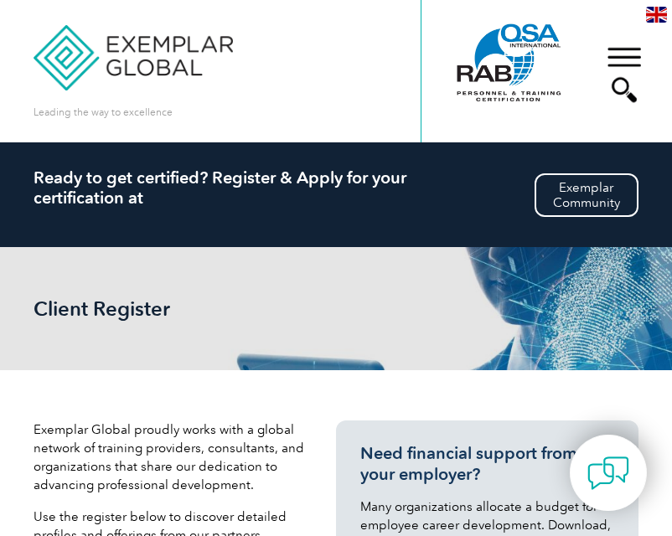
drag, startPoint x: 438, startPoint y: 24, endPoint x: 193, endPoint y: -31, distance: 250.9
